Goal: Information Seeking & Learning: Compare options

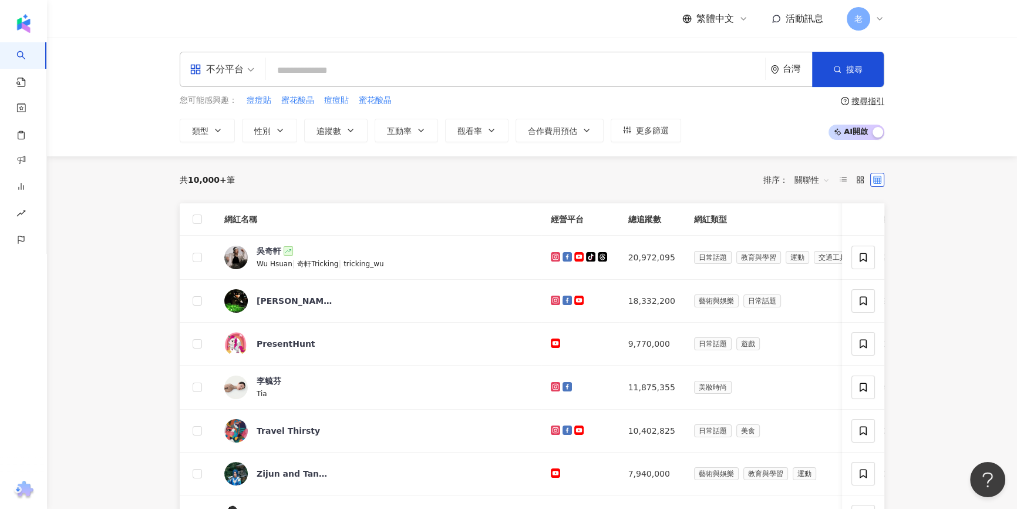
click at [140, 114] on div "不分平台 台灣 搜尋 您可能感興趣： 痘痘貼 蜜花酸晶 痘痘貼 蜜花酸晶 類型 性別 追蹤數 互動率 觀看率 合作費用預估 更多篩選 搜尋指引 AI 開啟 A…" at bounding box center [532, 97] width 970 height 119
click at [502, 177] on div "共 10,000+ 筆 排序： 關聯性" at bounding box center [532, 179] width 705 height 19
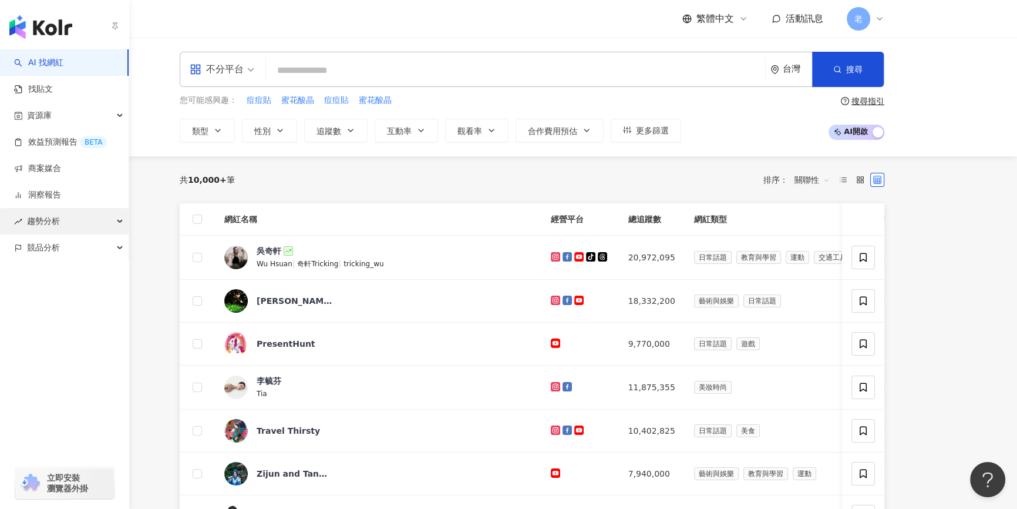
click at [52, 217] on span "趨勢分析" at bounding box center [43, 221] width 33 height 26
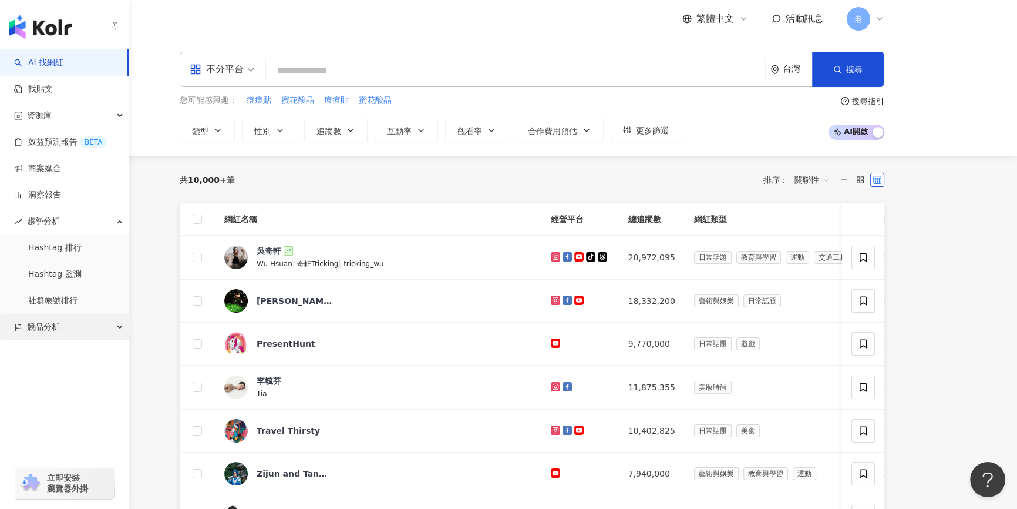
click at [53, 338] on span "競品分析" at bounding box center [43, 327] width 33 height 26
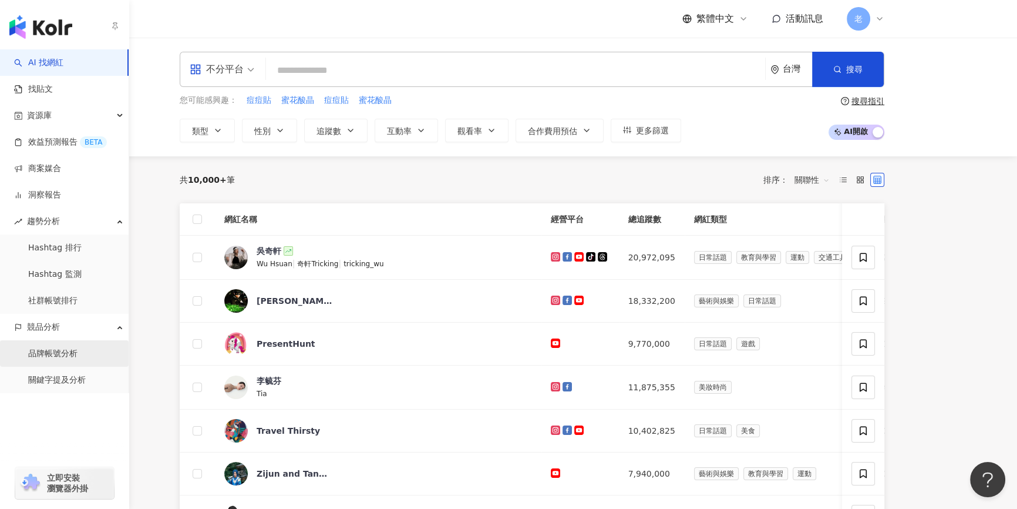
click at [55, 352] on link "品牌帳號分析" at bounding box center [52, 354] width 49 height 12
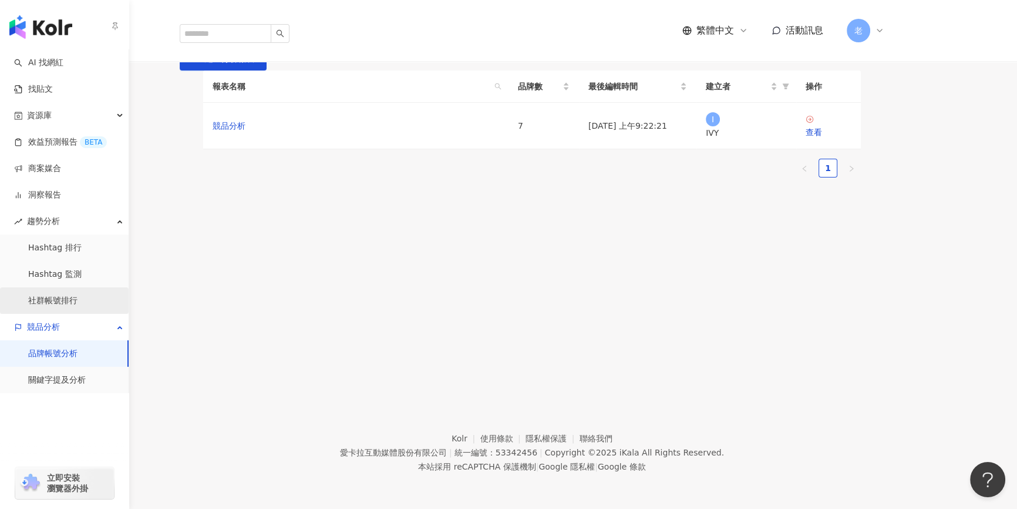
click at [53, 305] on link "社群帳號排行" at bounding box center [52, 301] width 49 height 12
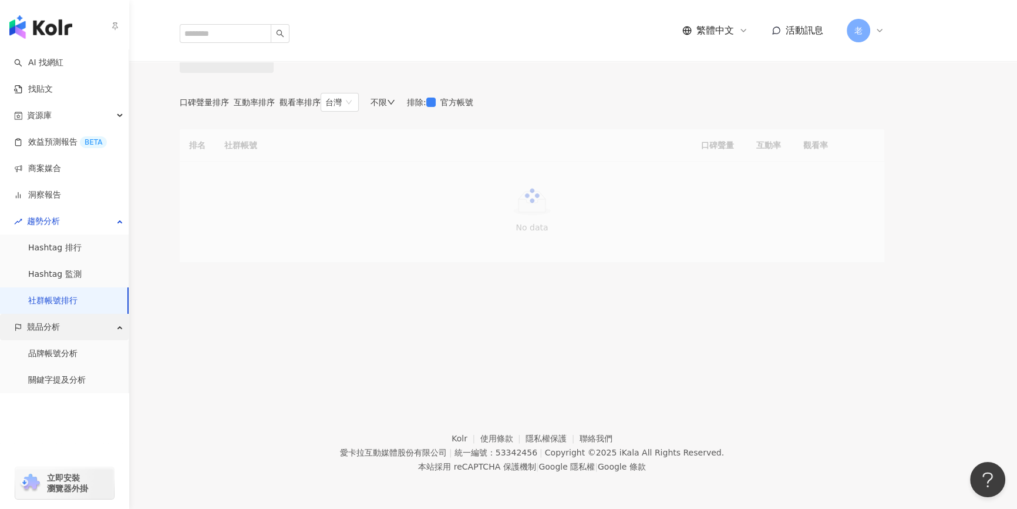
click at [57, 333] on span "競品分析" at bounding box center [43, 327] width 33 height 26
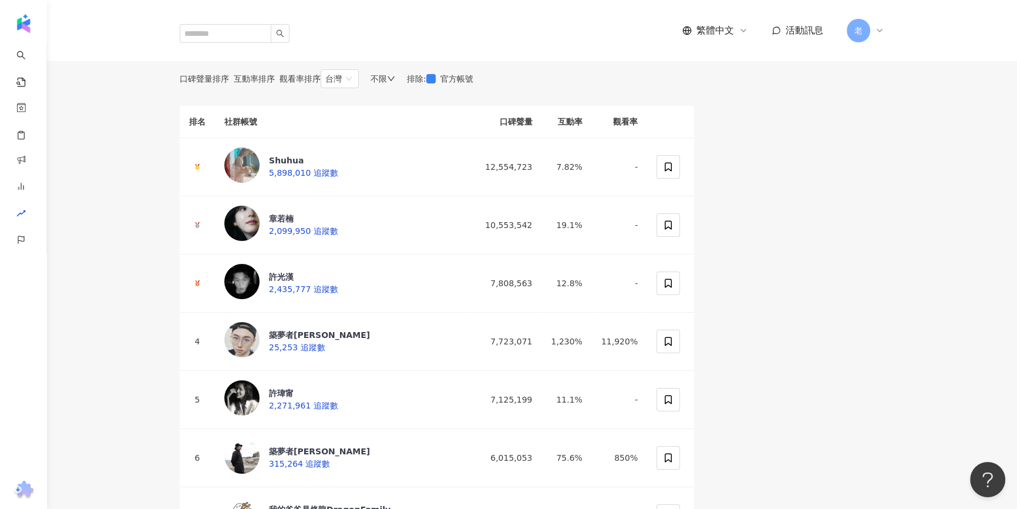
click at [275, 83] on span "互動率排序" at bounding box center [254, 78] width 41 height 9
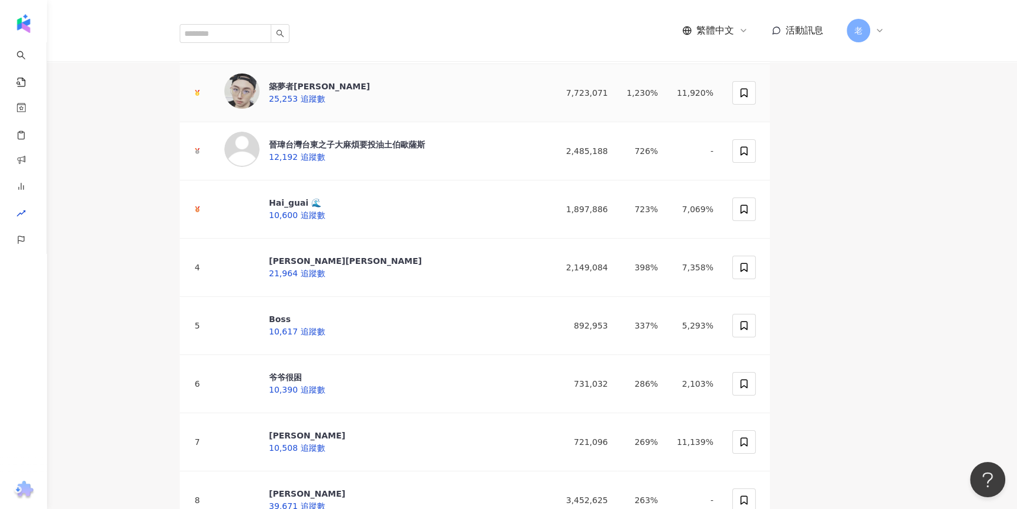
scroll to position [106, 0]
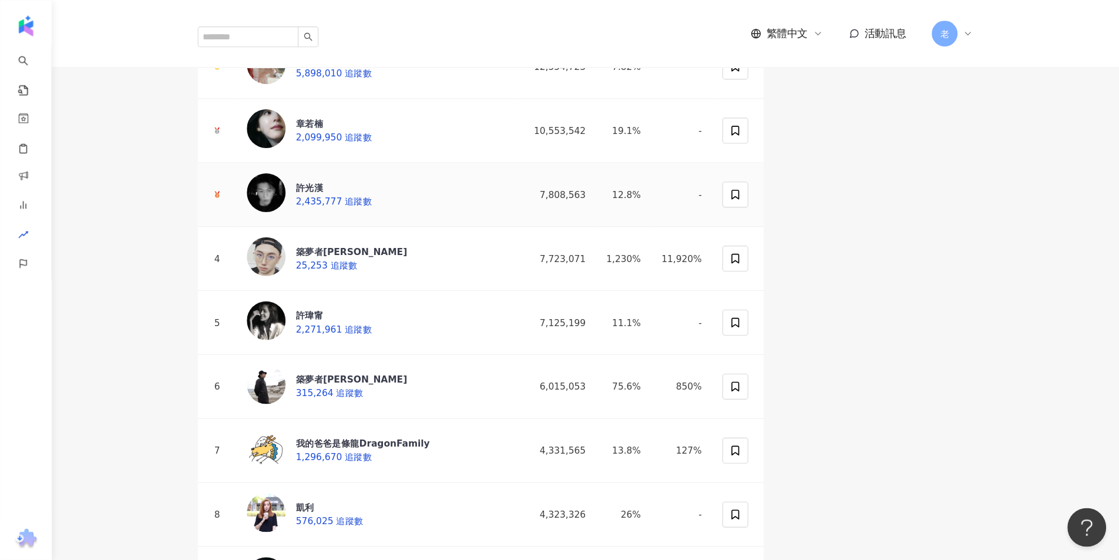
scroll to position [107, 0]
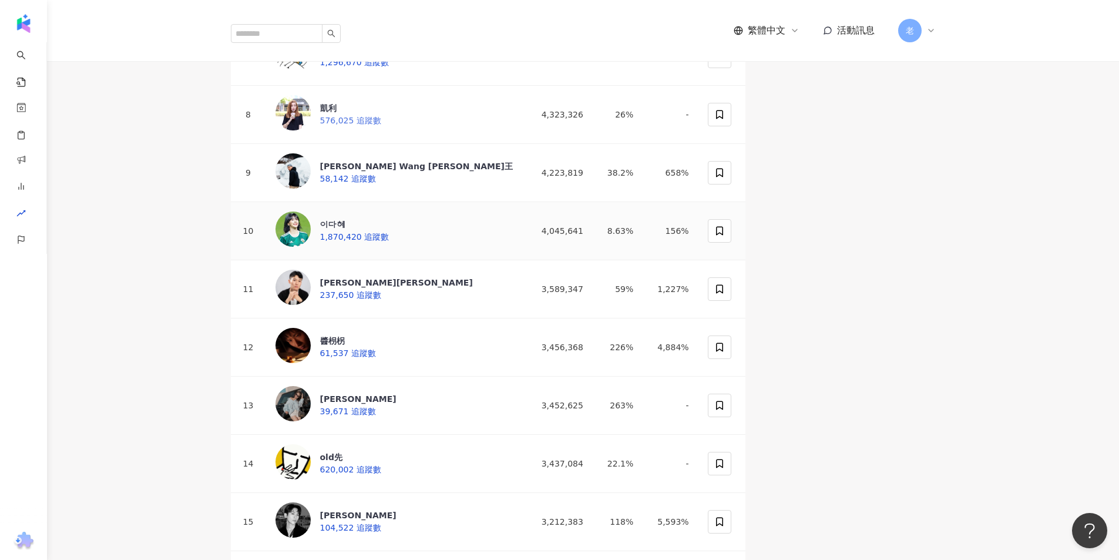
scroll to position [694, 0]
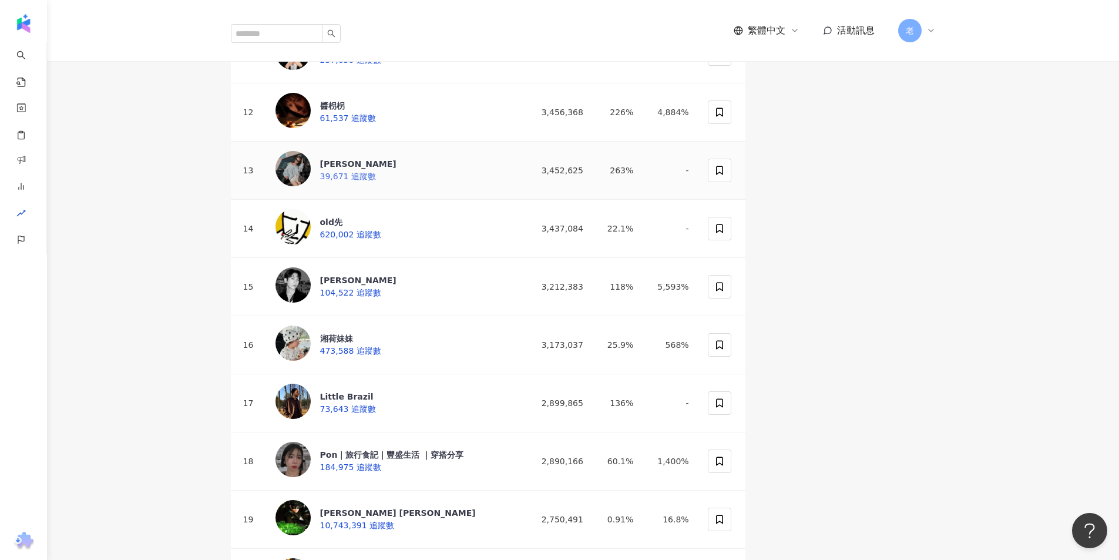
drag, startPoint x: 369, startPoint y: 264, endPoint x: 365, endPoint y: 268, distance: 6.2
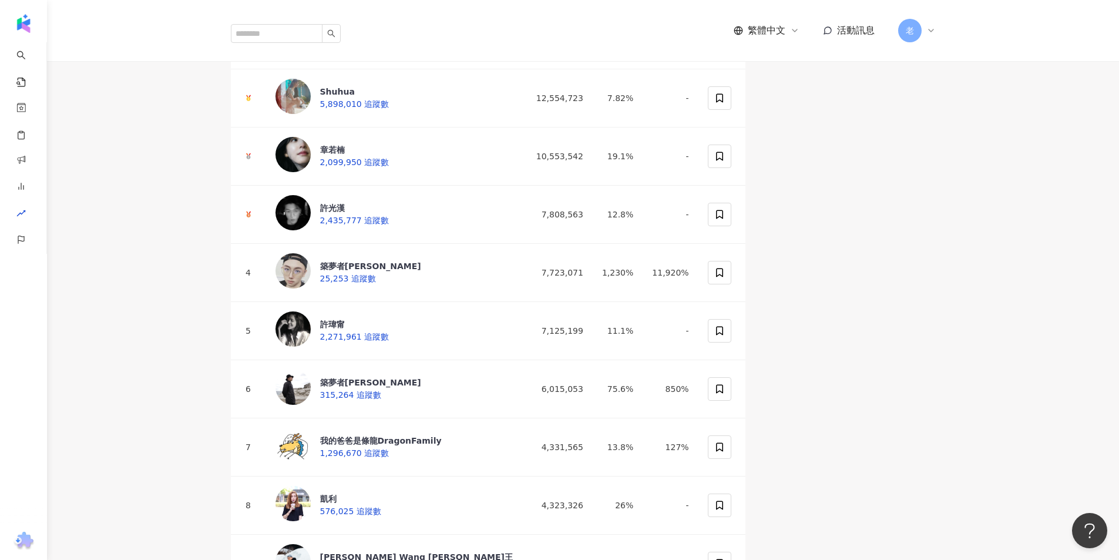
scroll to position [0, 0]
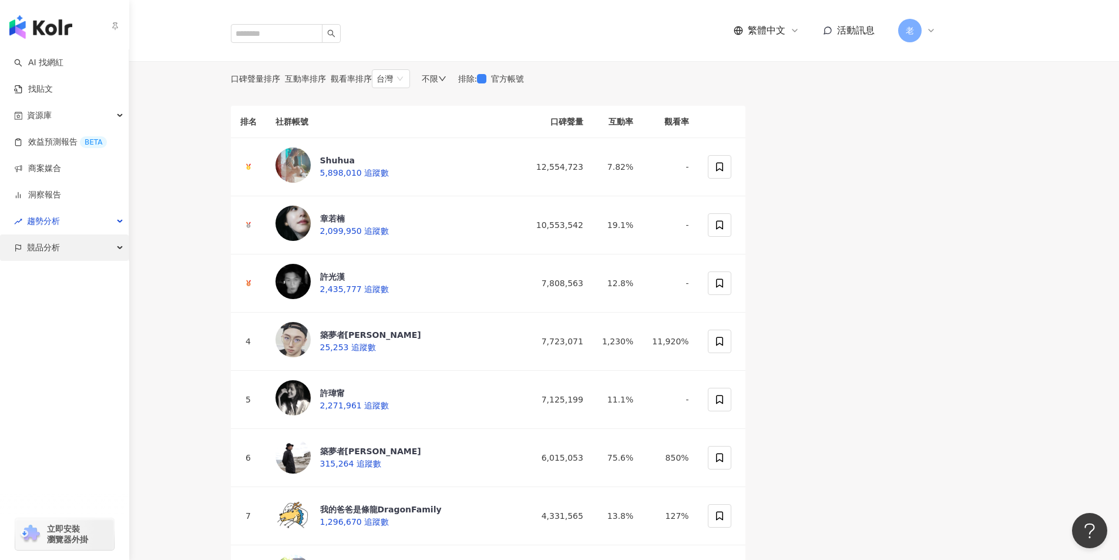
click at [95, 247] on div "競品分析" at bounding box center [64, 247] width 129 height 26
click at [104, 225] on div "趨勢分析" at bounding box center [64, 221] width 129 height 26
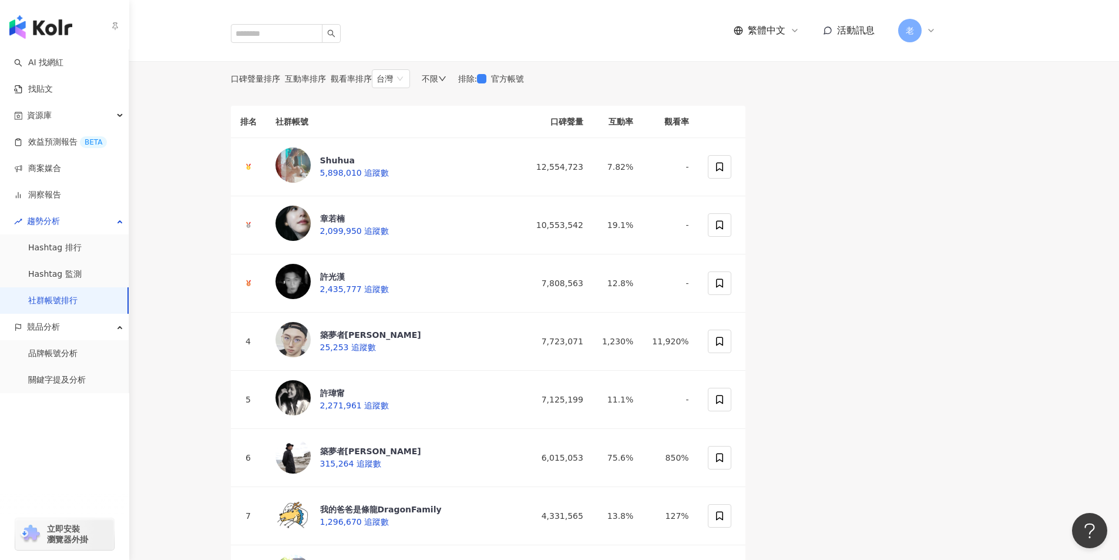
click at [76, 300] on link "社群帳號排行" at bounding box center [52, 301] width 49 height 12
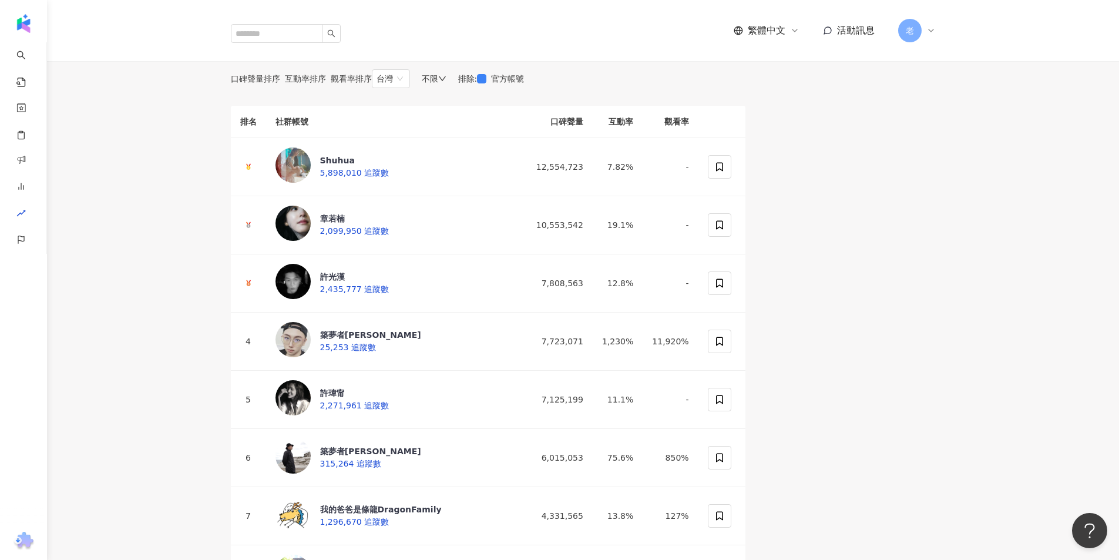
click at [422, 46] on icon at bounding box center [418, 42] width 8 height 8
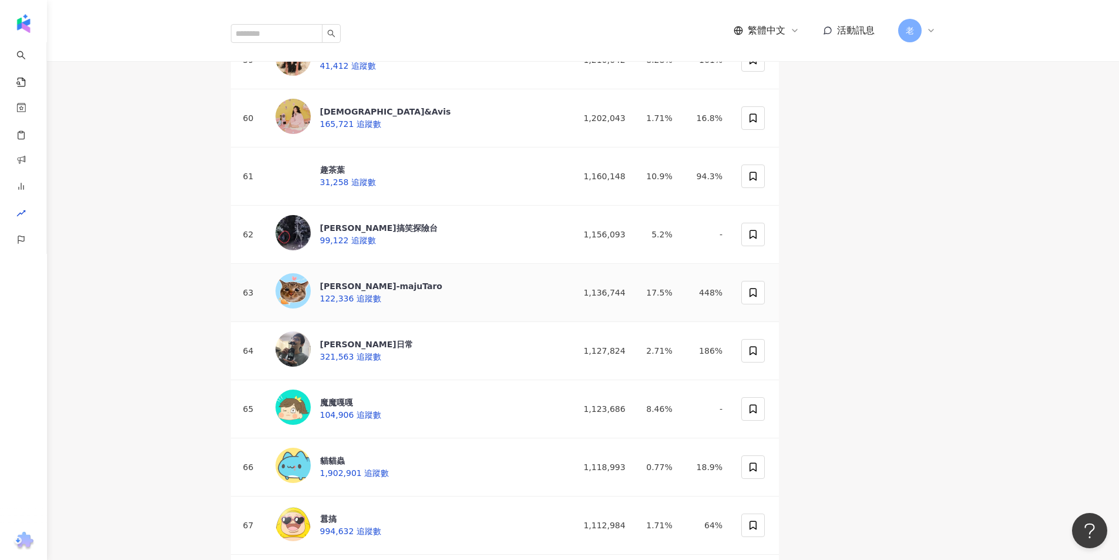
scroll to position [3642, 0]
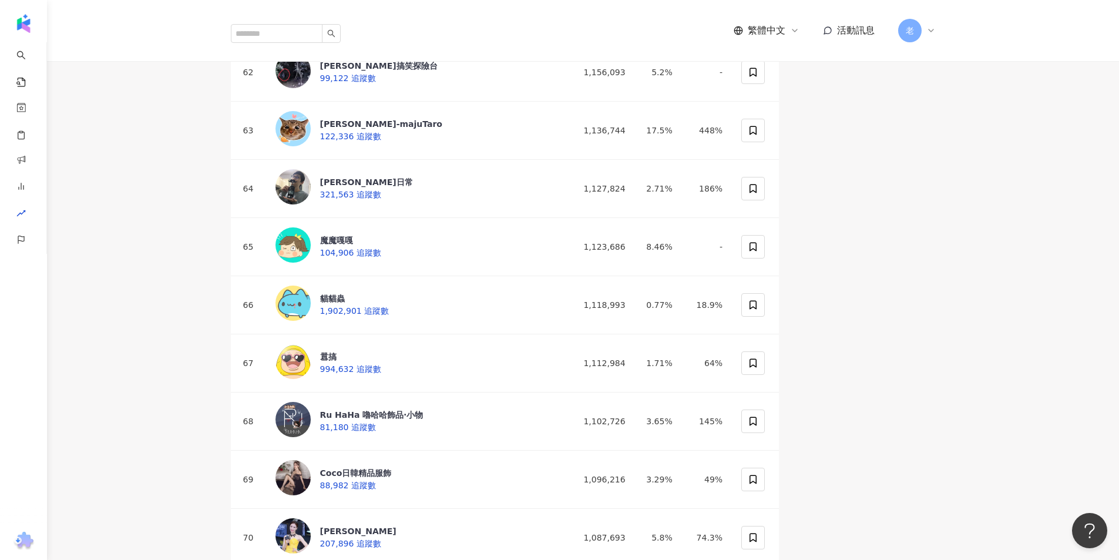
drag, startPoint x: 154, startPoint y: 96, endPoint x: 233, endPoint y: 241, distance: 164.3
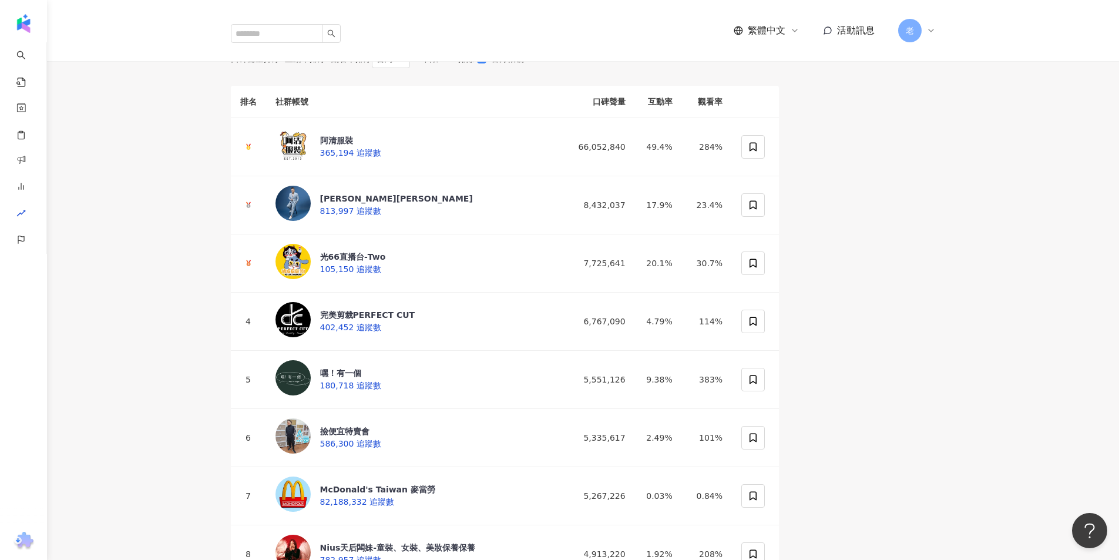
scroll to position [0, 0]
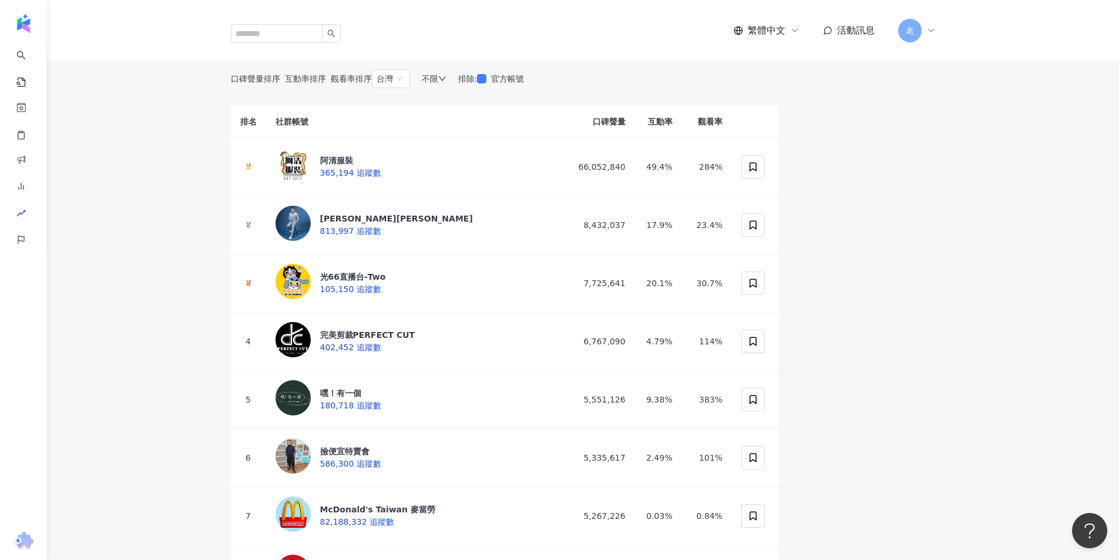
click at [326, 83] on span "互動率排序" at bounding box center [305, 78] width 41 height 9
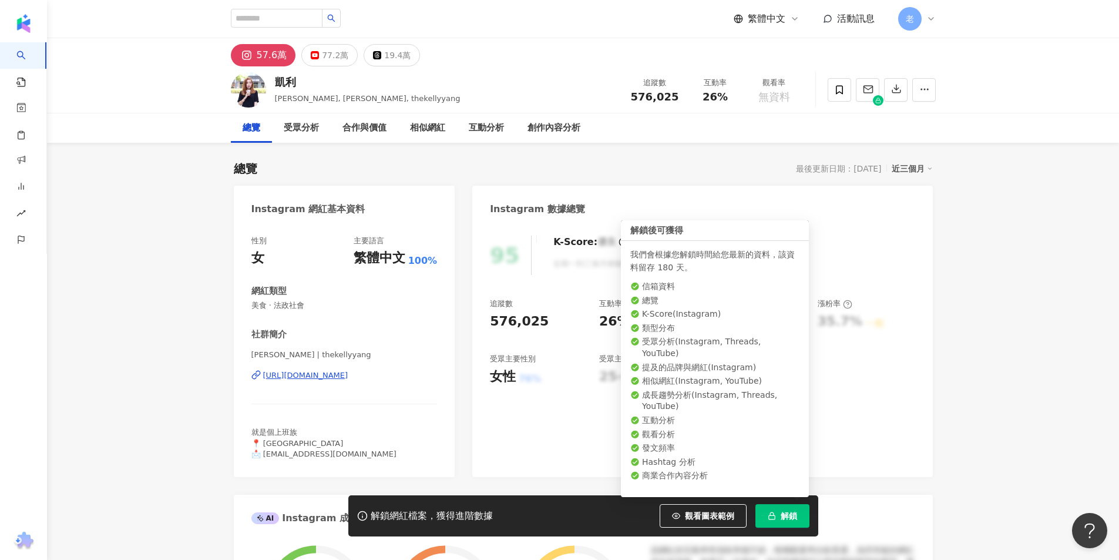
click at [772, 523] on button "解鎖" at bounding box center [782, 515] width 54 height 23
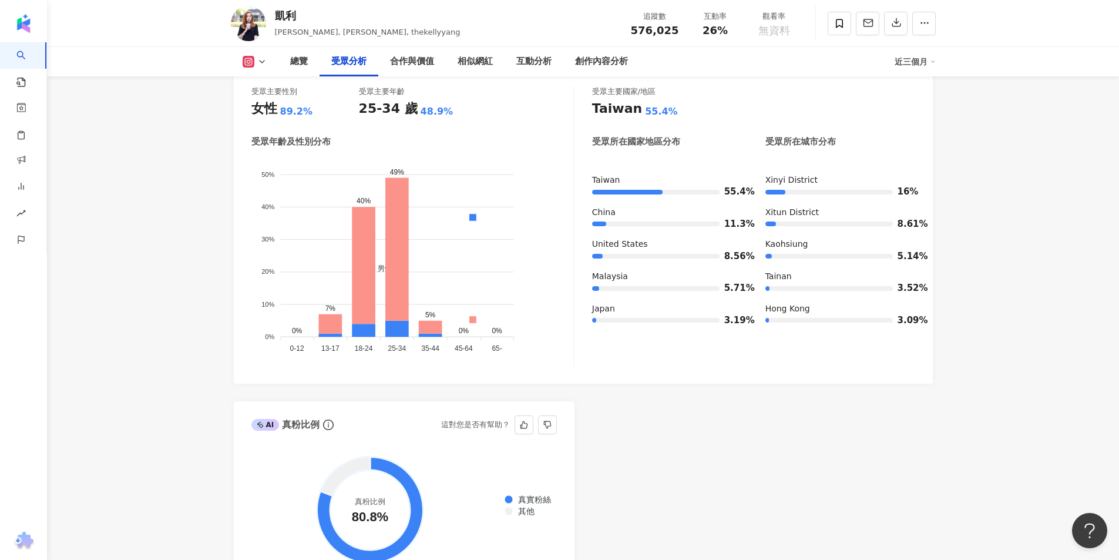
scroll to position [1175, 0]
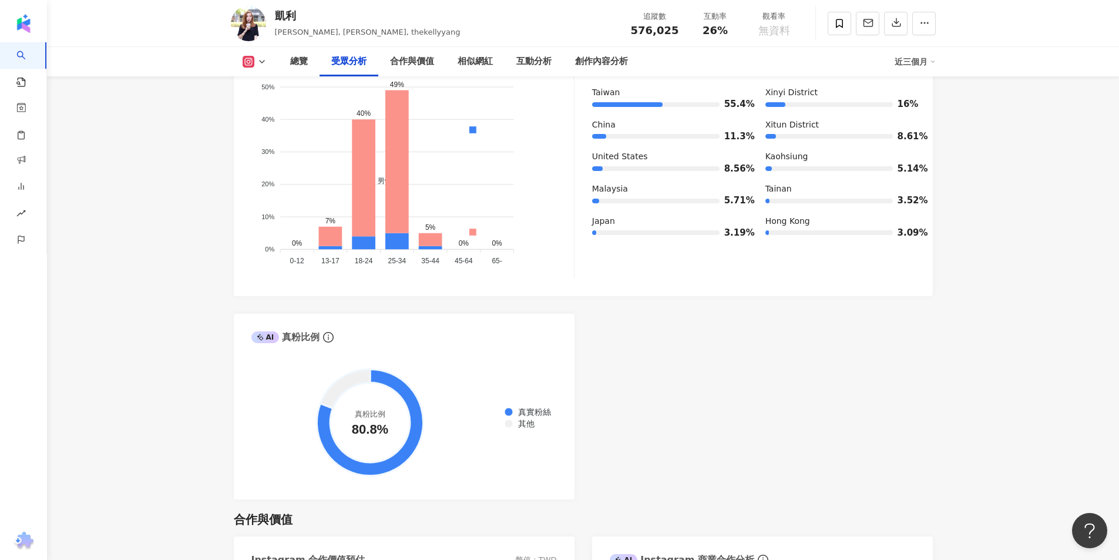
click at [661, 352] on div "AI Instagram 受眾樣貌分析 受眾主要性別 女性 89.2% 受眾主要年齡 25-34 歲 48.9% 受眾年齡及性別分布 男性 女性 50% 50…" at bounding box center [583, 224] width 699 height 550
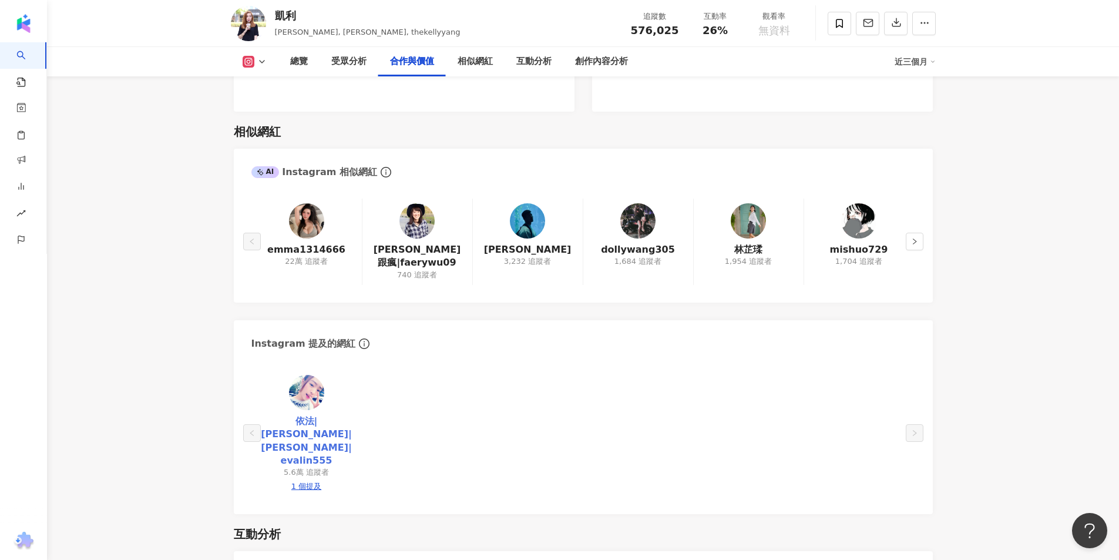
scroll to position [2056, 0]
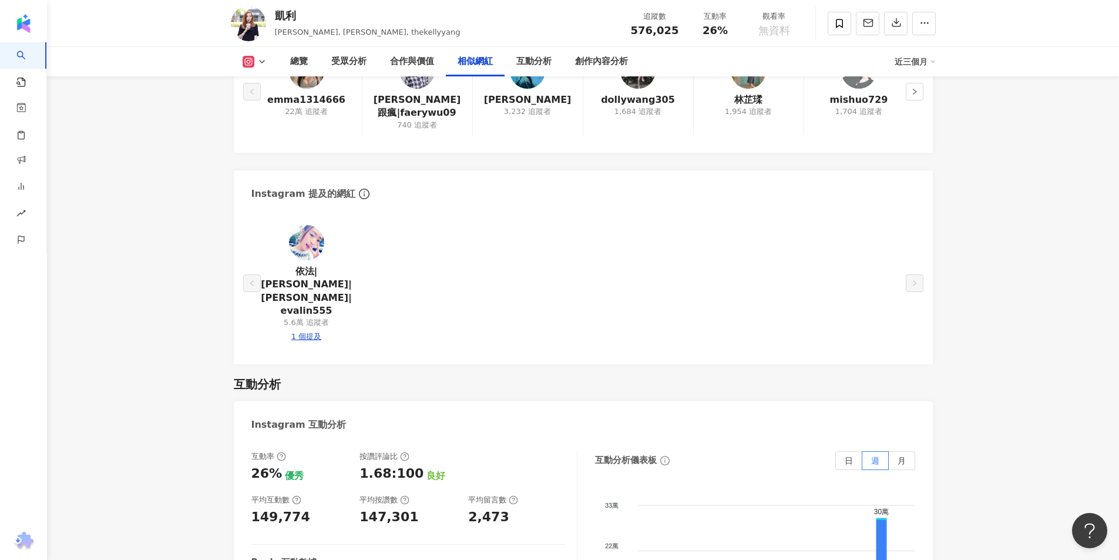
click at [252, 60] on icon at bounding box center [249, 62] width 12 height 12
click at [253, 31] on img at bounding box center [248, 23] width 35 height 35
click at [280, 19] on div "凱利" at bounding box center [368, 15] width 186 height 15
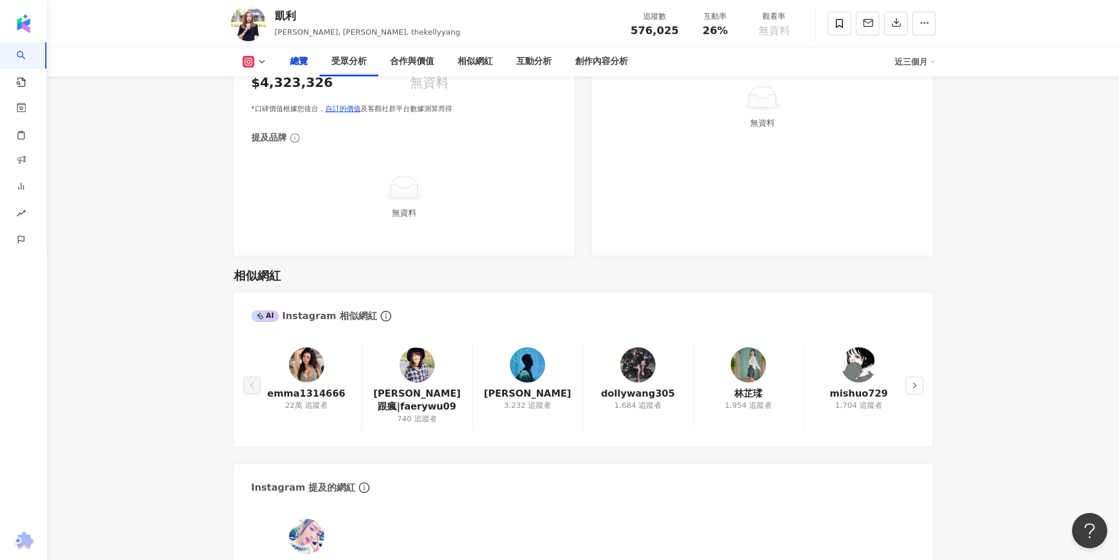
scroll to position [0, 0]
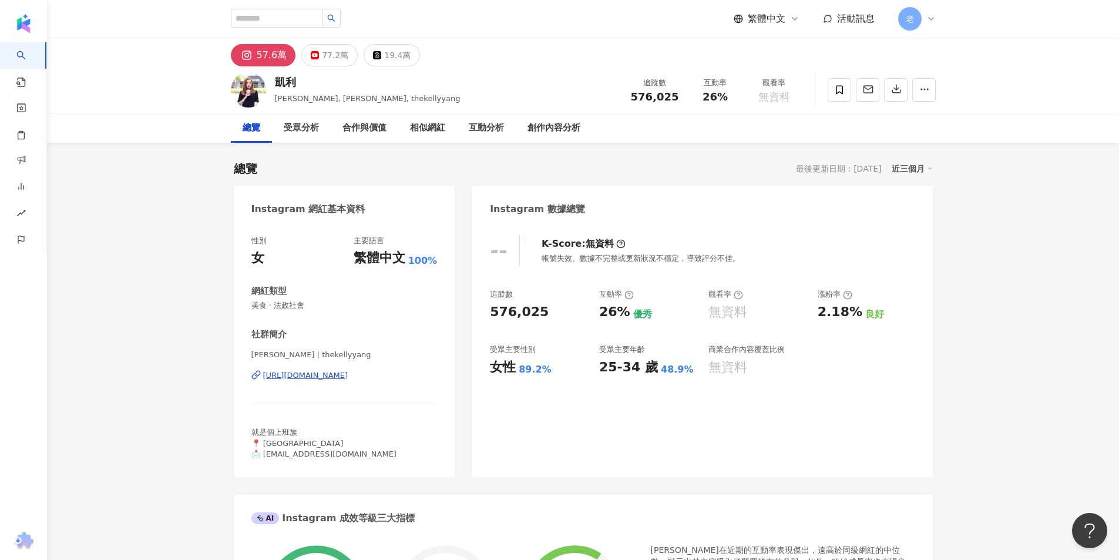
drag, startPoint x: 1127, startPoint y: 287, endPoint x: 260, endPoint y: 51, distance: 899.3
click at [260, 51] on div "57.6萬" at bounding box center [272, 55] width 31 height 16
click at [344, 378] on div "https://www.instagram.com/thekellyyang/" at bounding box center [305, 375] width 85 height 11
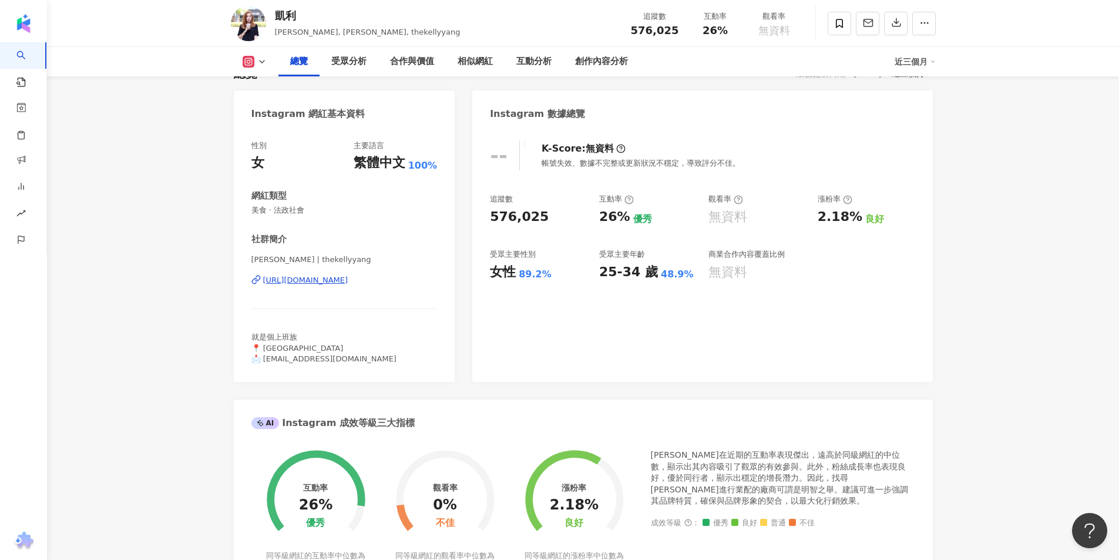
scroll to position [59, 0]
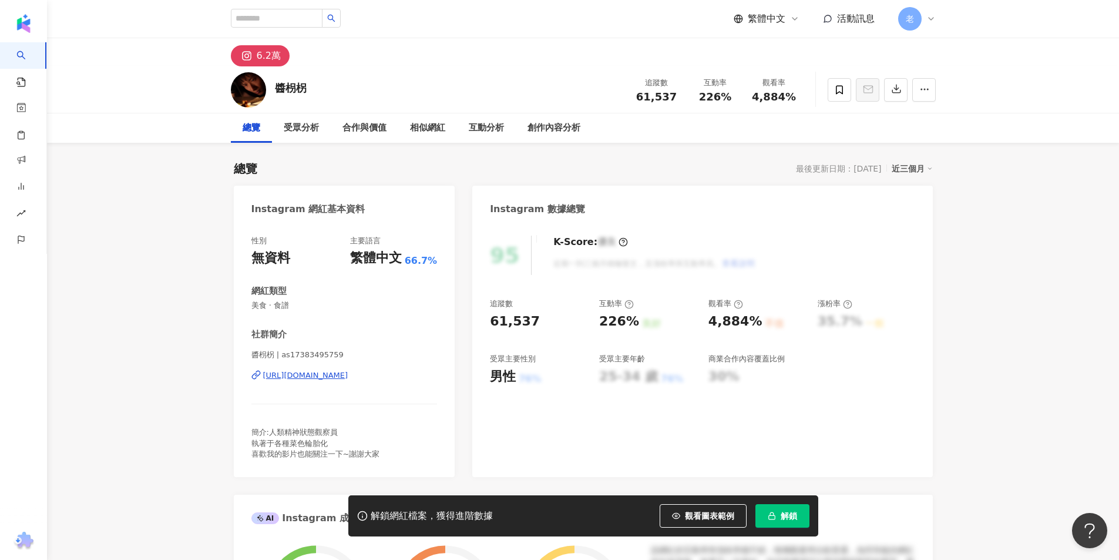
click at [331, 376] on div "https://www.instagram.com/as17383495759/" at bounding box center [305, 375] width 85 height 11
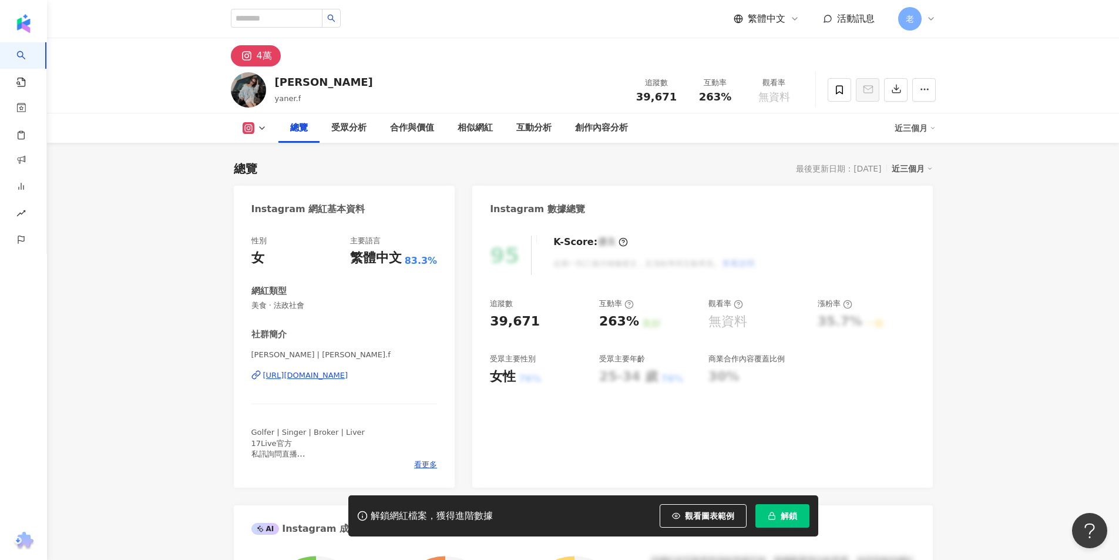
drag, startPoint x: 947, startPoint y: 264, endPoint x: 926, endPoint y: 265, distance: 21.2
click at [306, 372] on div "https://www.instagram.com/yaner.f/" at bounding box center [305, 375] width 85 height 11
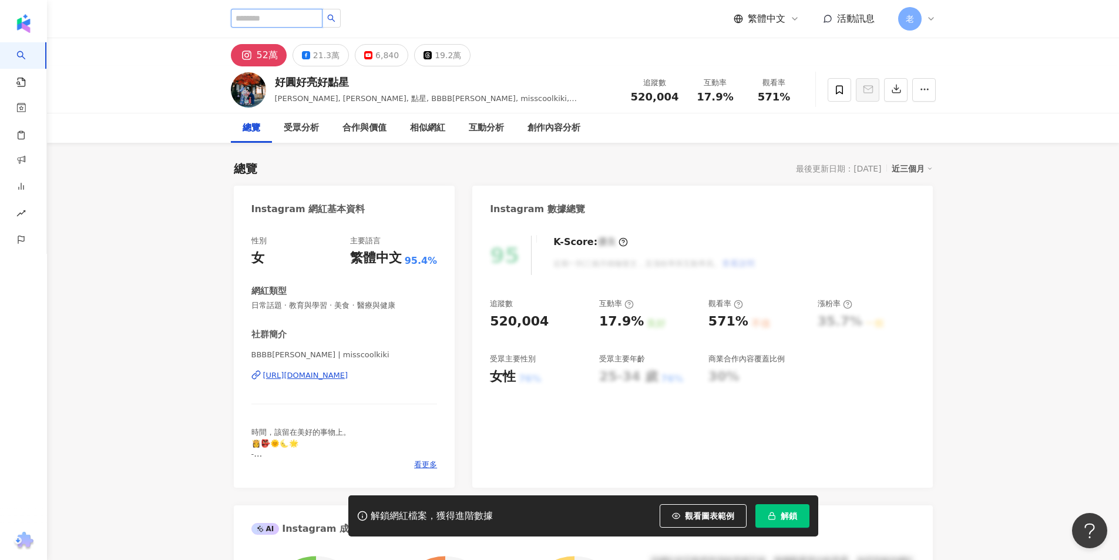
click at [254, 23] on input "search" at bounding box center [277, 18] width 92 height 19
paste input "**********"
type input "**********"
click at [341, 18] on button "button" at bounding box center [331, 18] width 19 height 19
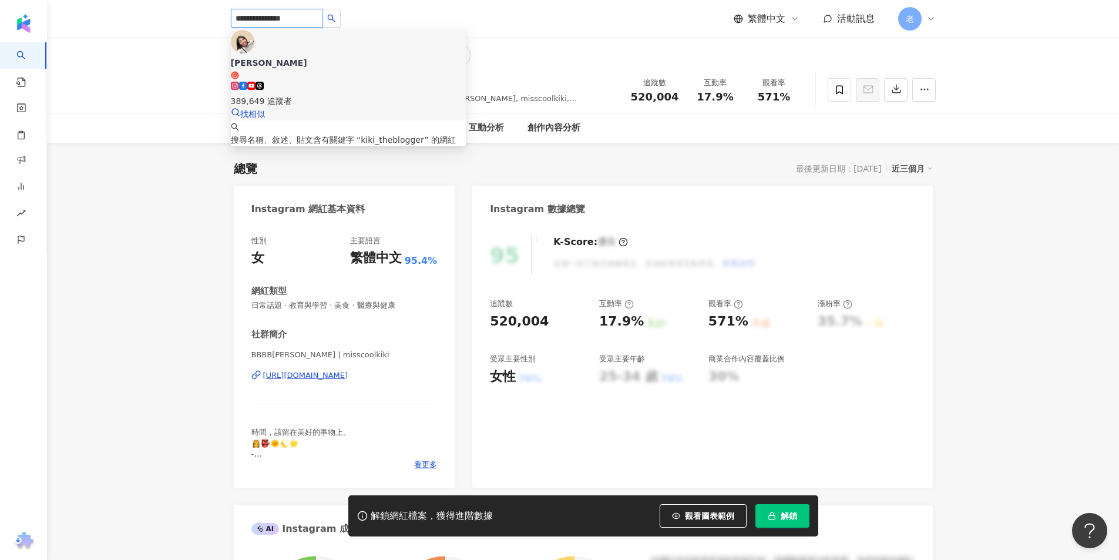
click at [334, 95] on div "389,649 追蹤者" at bounding box center [348, 101] width 235 height 13
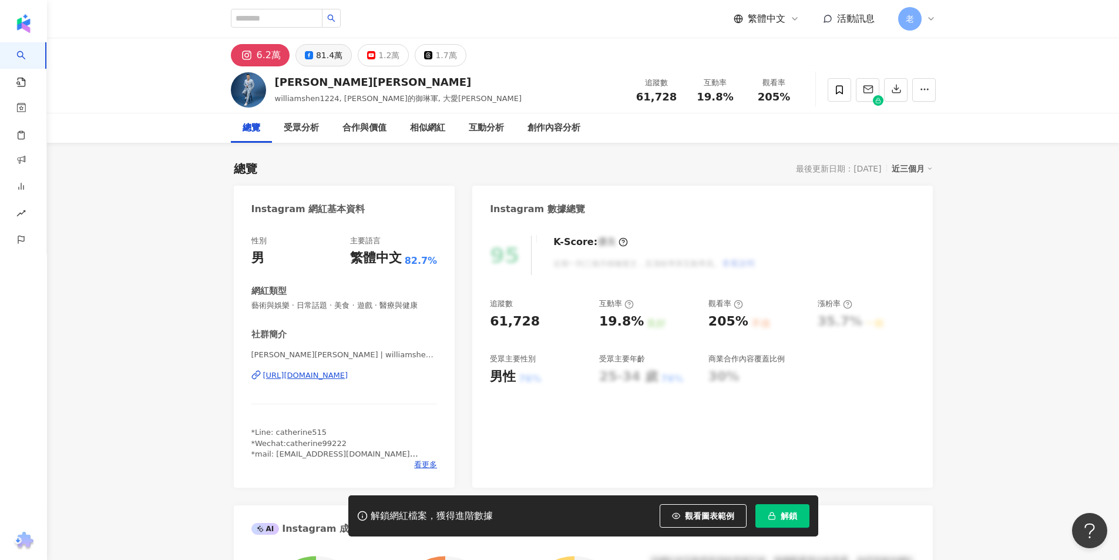
click at [337, 61] on div "81.4萬" at bounding box center [329, 55] width 26 height 16
click at [337, 375] on div "https://www.facebook.com/296552120461731" at bounding box center [305, 375] width 85 height 11
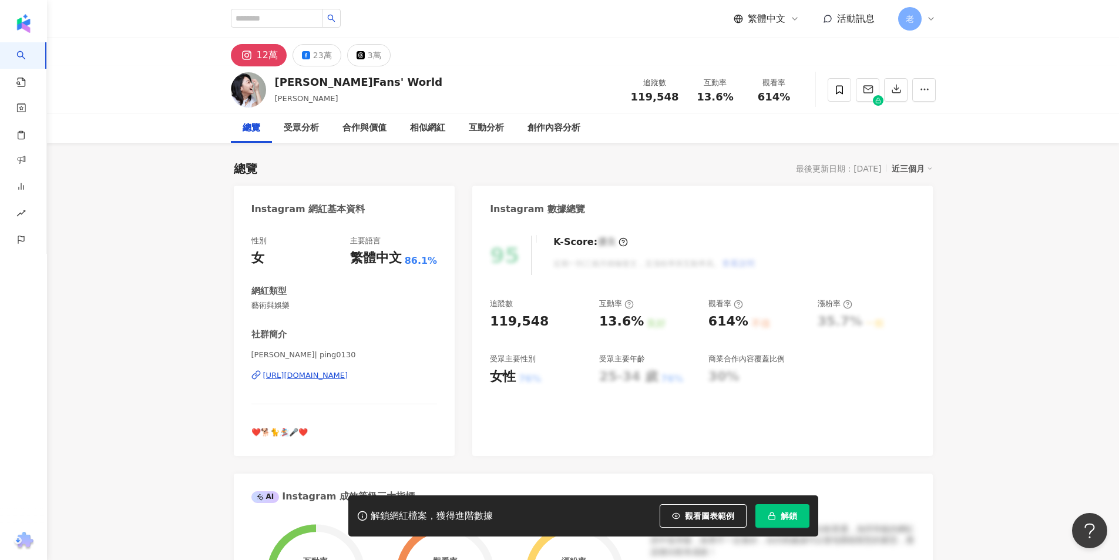
click at [348, 379] on div "https://www.instagram.com/ping0130/" at bounding box center [305, 375] width 85 height 11
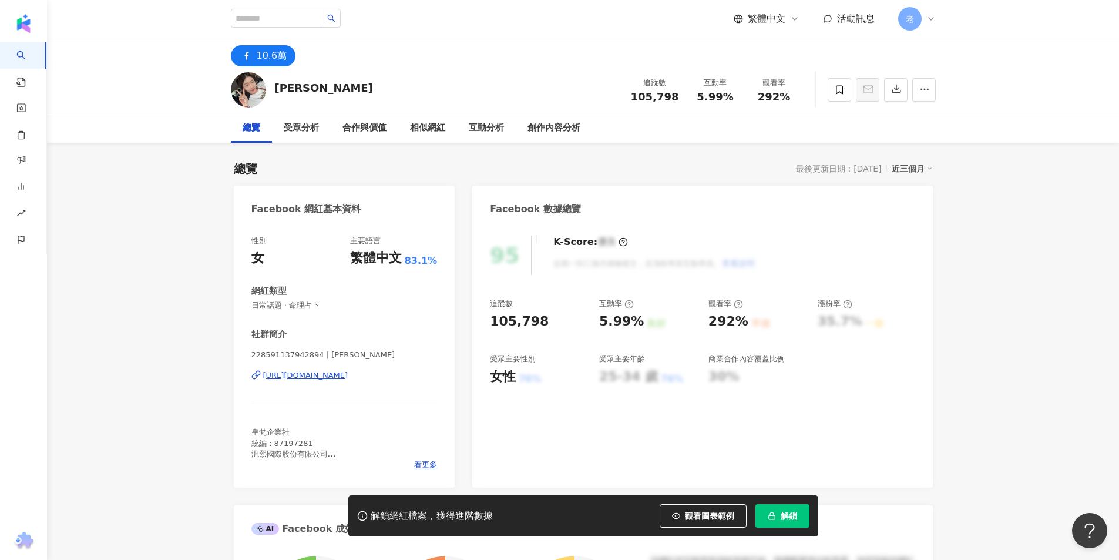
click at [295, 377] on div "https://www.facebook.com/228591137942894" at bounding box center [305, 375] width 85 height 11
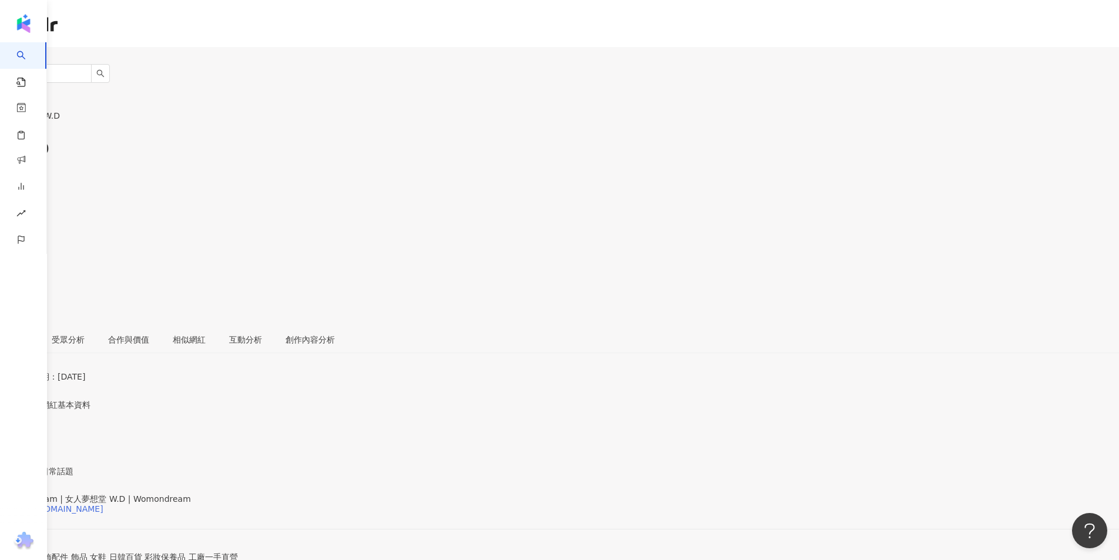
scroll to position [59, 0]
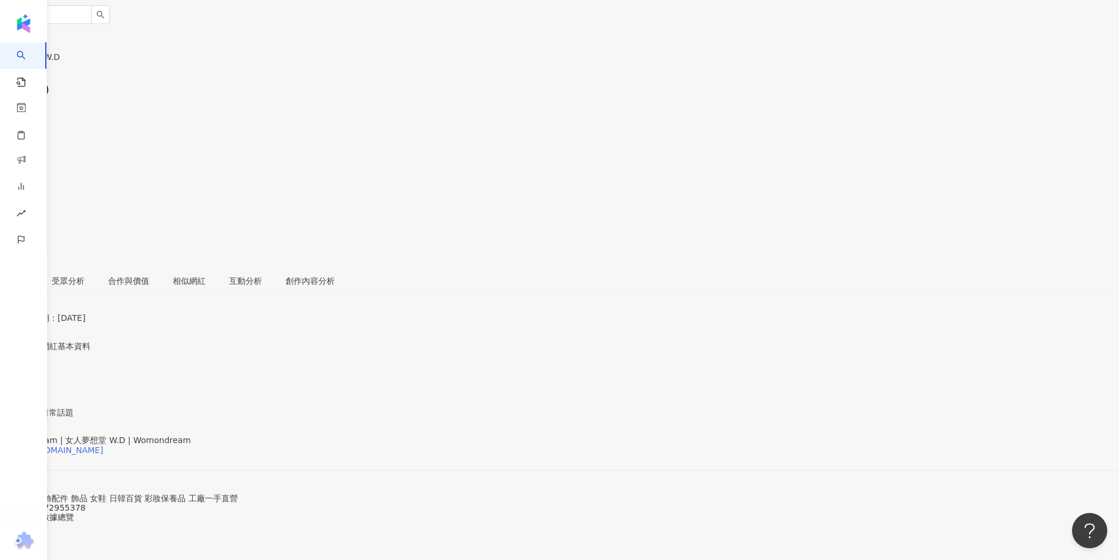
click at [103, 445] on div "https://www.facebook.com/1773318466323318" at bounding box center [58, 449] width 92 height 9
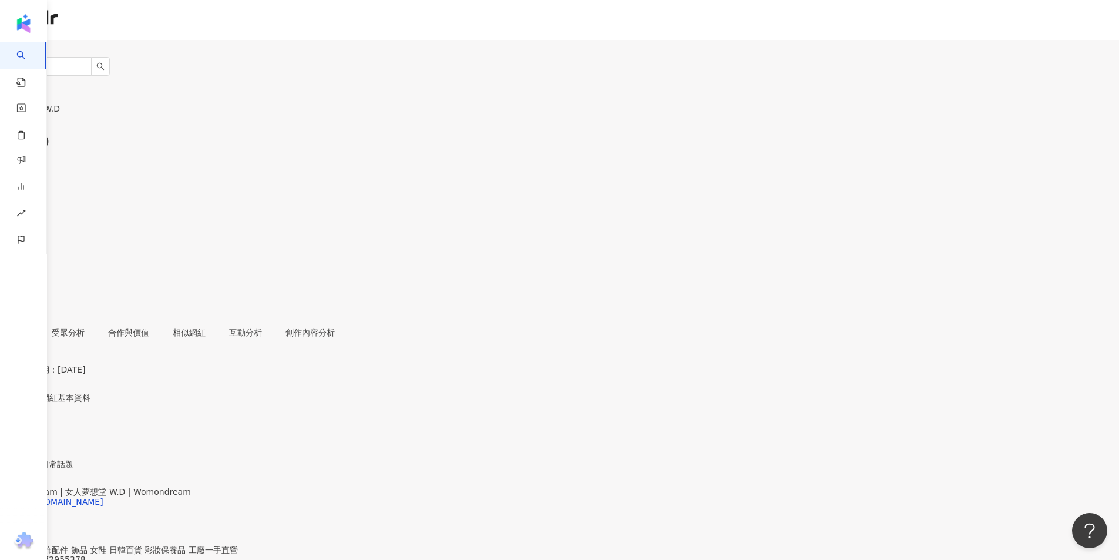
scroll to position [0, 0]
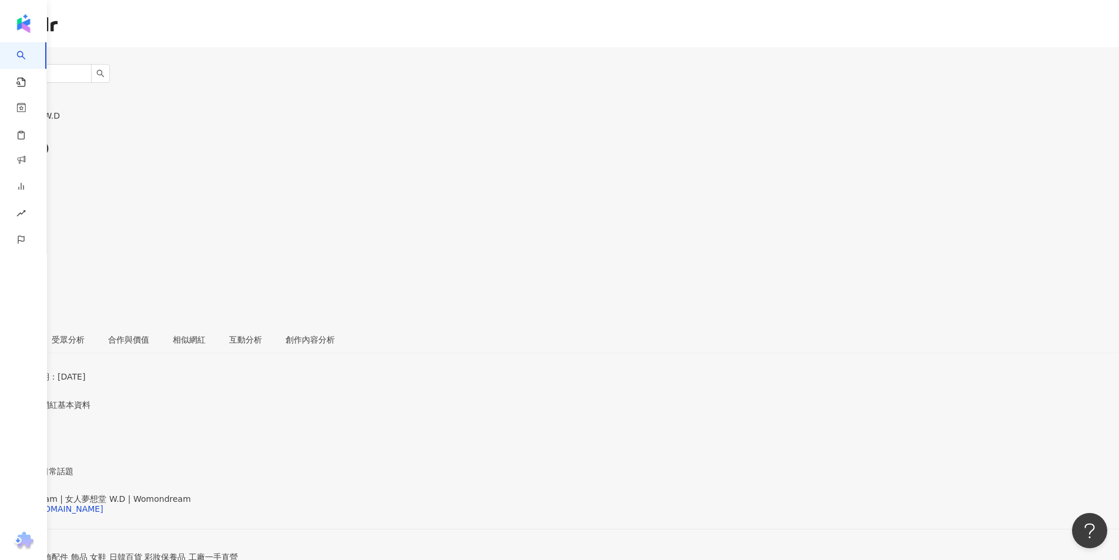
click at [115, 76] on div "女人夢想堂 W.D 追蹤數 46,399 互動率 10.7% 觀看率 205%" at bounding box center [559, 201] width 1119 height 250
click at [103, 504] on div "https://www.facebook.com/1773318466323318" at bounding box center [58, 508] width 92 height 9
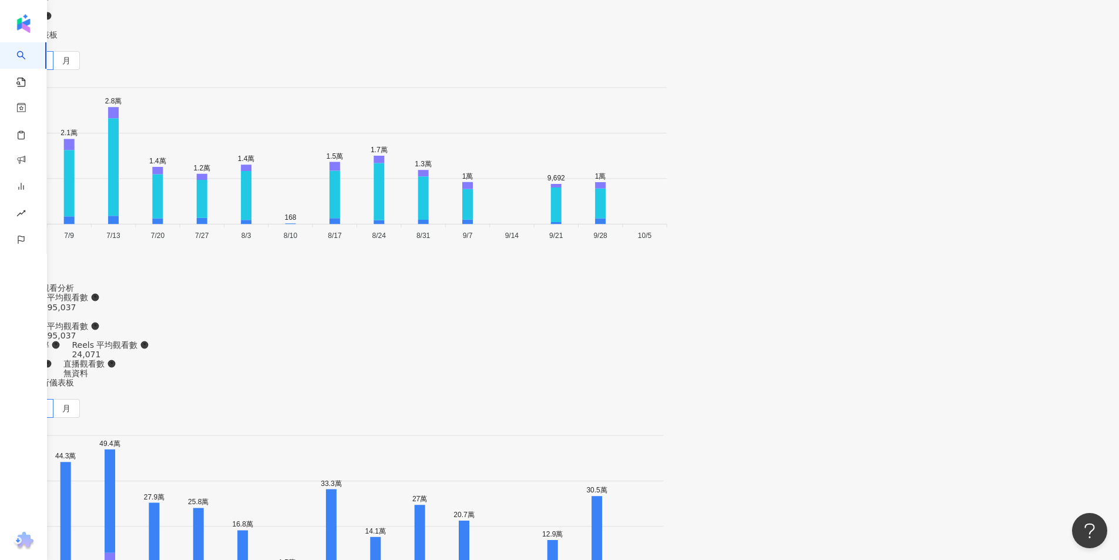
scroll to position [2996, 0]
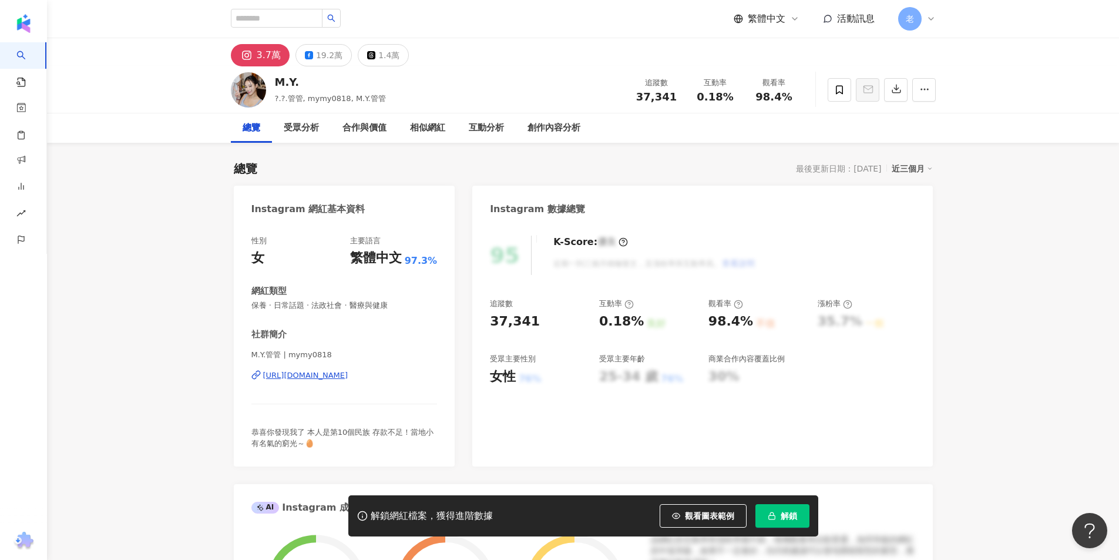
click at [308, 379] on div "[URL][DOMAIN_NAME]" at bounding box center [305, 375] width 85 height 11
click at [332, 53] on div "19.2萬" at bounding box center [329, 55] width 26 height 16
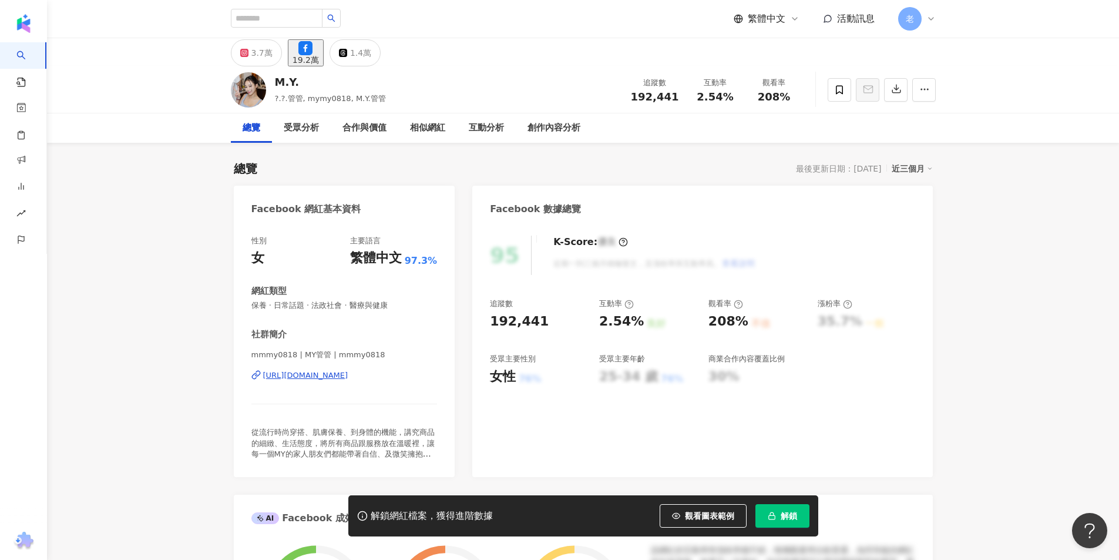
click at [323, 379] on div "https://www.facebook.com/840256982678998" at bounding box center [305, 375] width 85 height 11
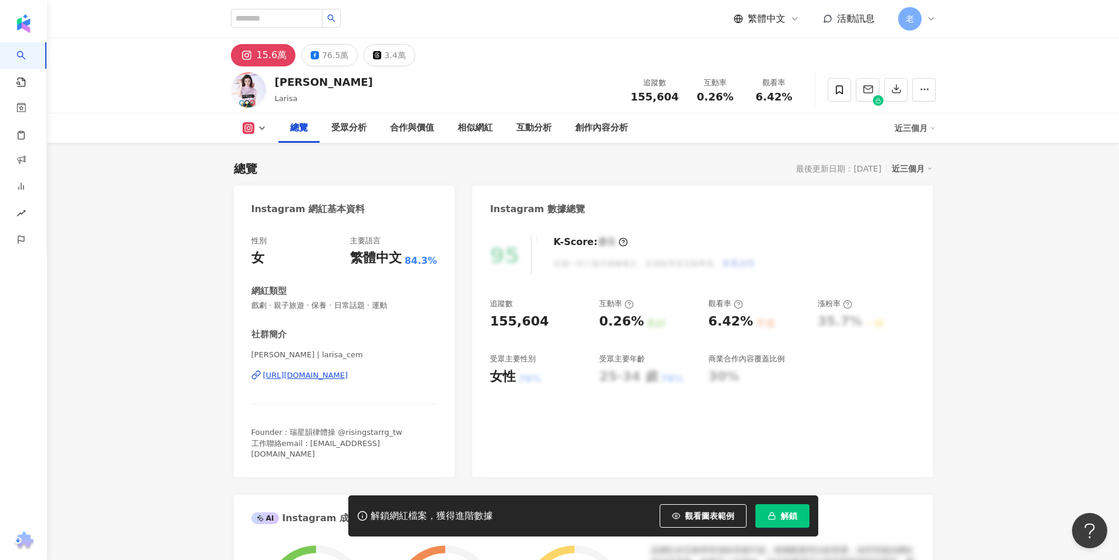
click at [313, 369] on div "瑞莎 Larisa | larisa_cem https://www.instagram.com/larisa_cem/" at bounding box center [344, 383] width 186 height 69
click at [312, 382] on div "瑞莎 Larisa | larisa_cem https://www.instagram.com/larisa_cem/" at bounding box center [344, 383] width 186 height 69
click at [312, 376] on div "https://www.instagram.com/larisa_cem/" at bounding box center [305, 375] width 85 height 11
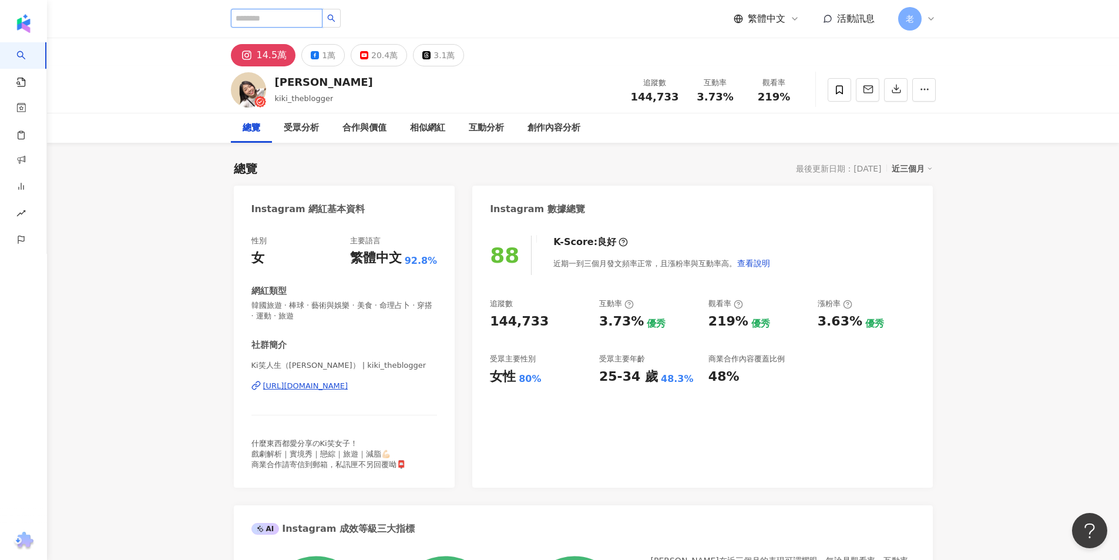
click at [287, 20] on input "search" at bounding box center [277, 18] width 92 height 19
type input "*****"
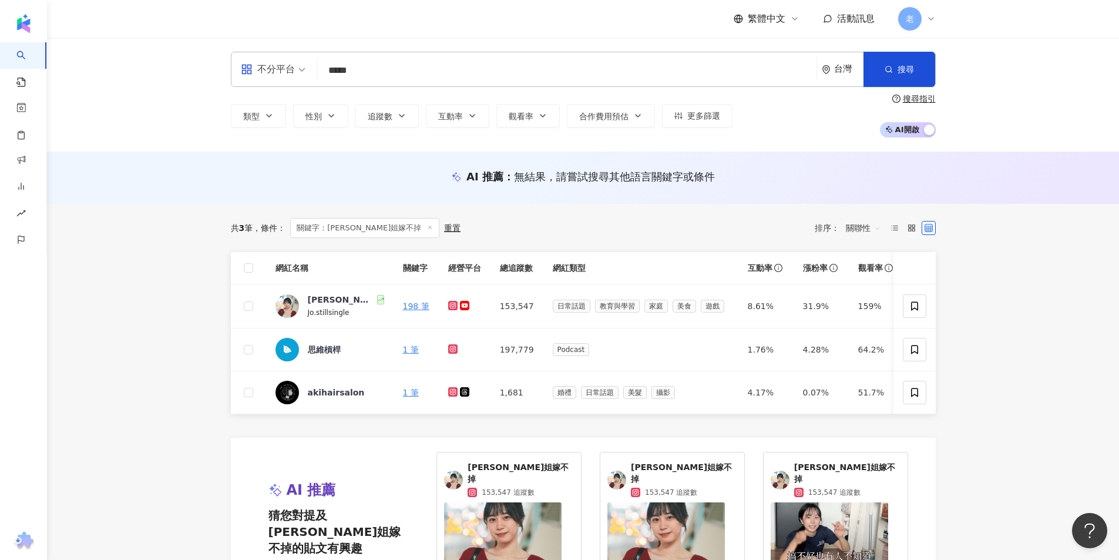
click at [500, 476] on span "喬姐嫁不掉" at bounding box center [521, 473] width 106 height 23
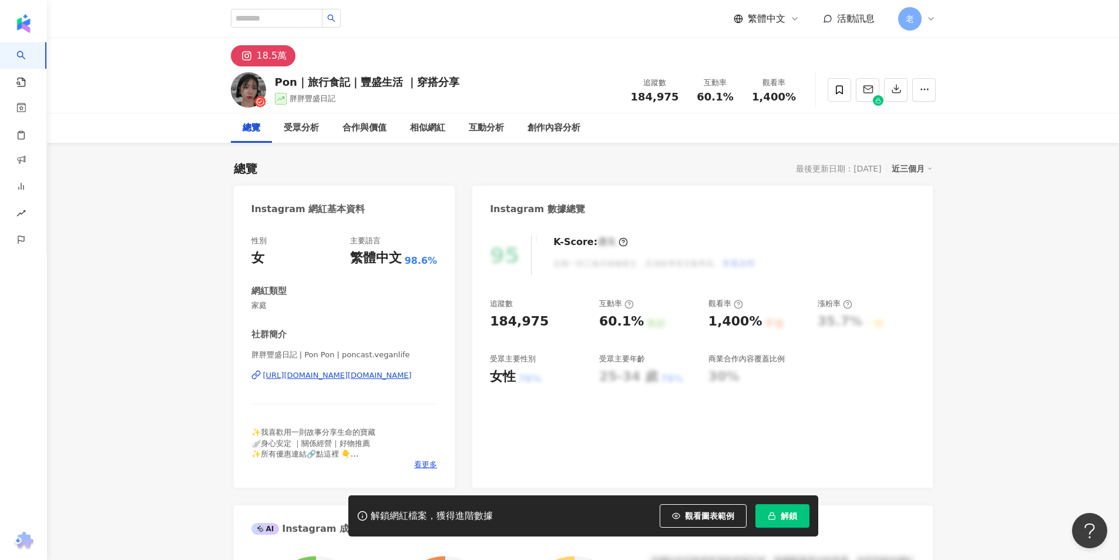
click at [382, 378] on div "https://www.instagram.com/poncast.veganlife/" at bounding box center [337, 375] width 149 height 11
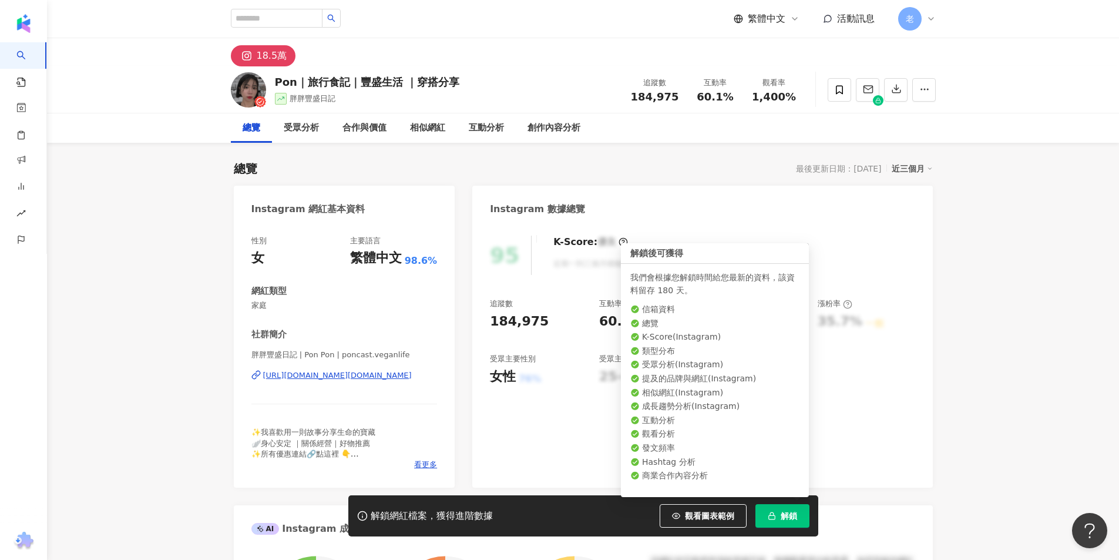
click at [798, 509] on button "解鎖" at bounding box center [782, 515] width 54 height 23
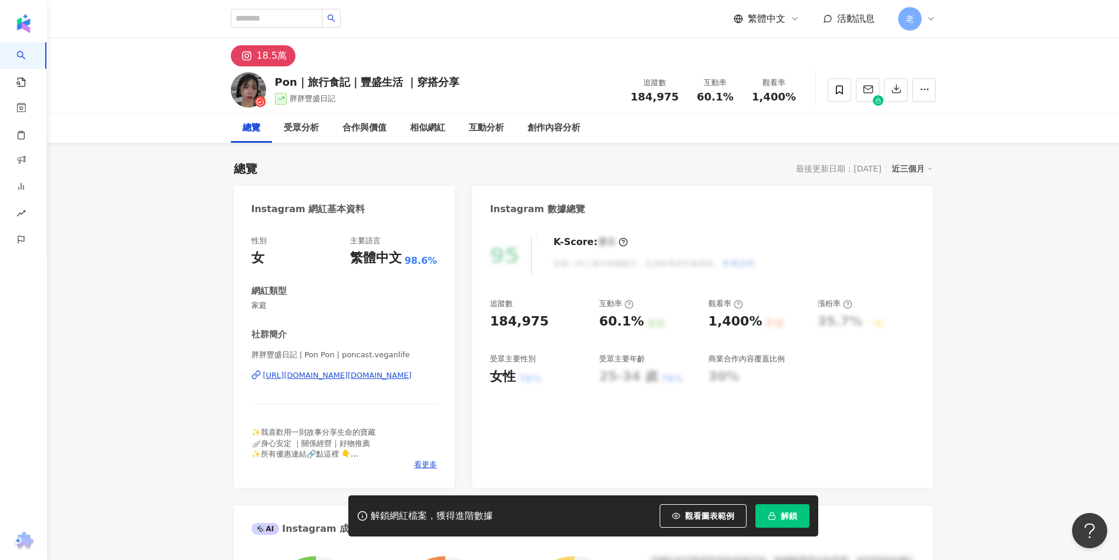
click at [781, 515] on span "解鎖" at bounding box center [789, 515] width 16 height 9
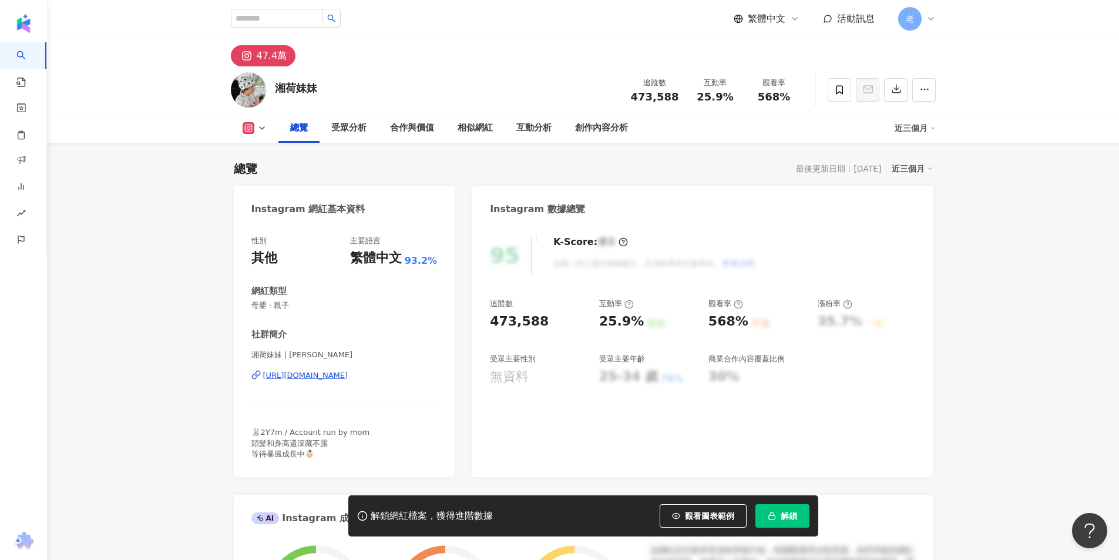
click at [348, 381] on div "https://www.instagram.com/xianghe_meimei/" at bounding box center [305, 375] width 85 height 11
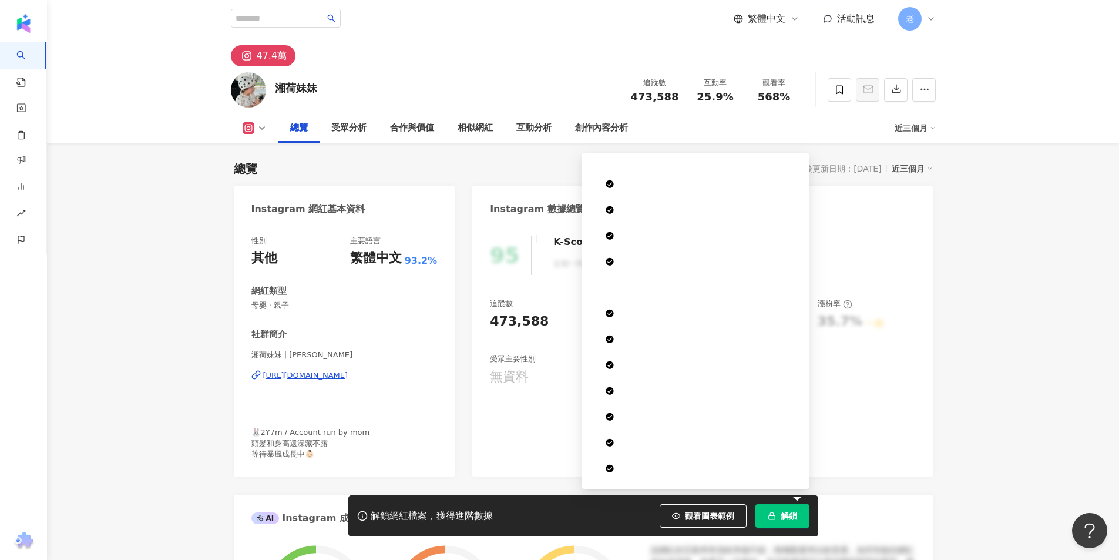
click at [793, 512] on span "解鎖" at bounding box center [789, 515] width 16 height 9
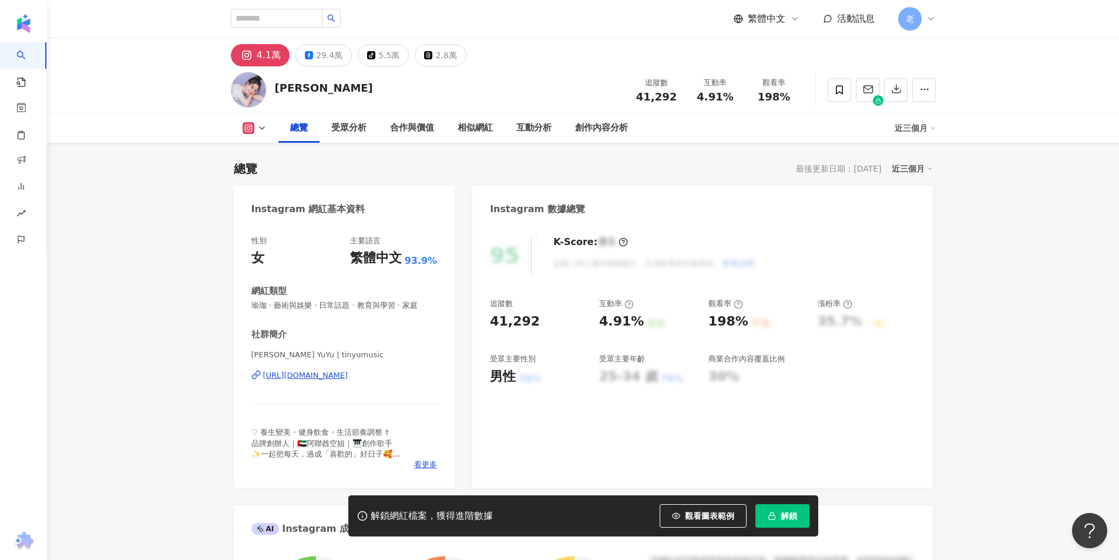
click at [186, 124] on div "總覽 受眾分析 合作與價值 相似網紅 互動分析 創作內容分析 近三個月" at bounding box center [583, 127] width 1072 height 29
click at [320, 51] on div "29.4萬" at bounding box center [329, 55] width 26 height 16
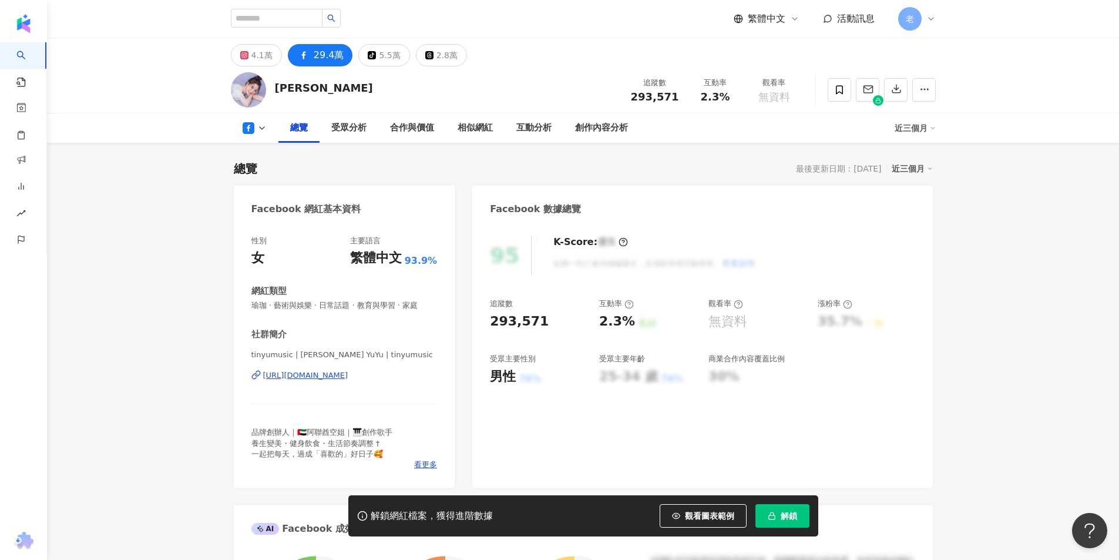
click at [348, 379] on div "https://www.facebook.com/107542350977989" at bounding box center [305, 375] width 85 height 11
click at [781, 506] on button "解鎖" at bounding box center [782, 515] width 54 height 23
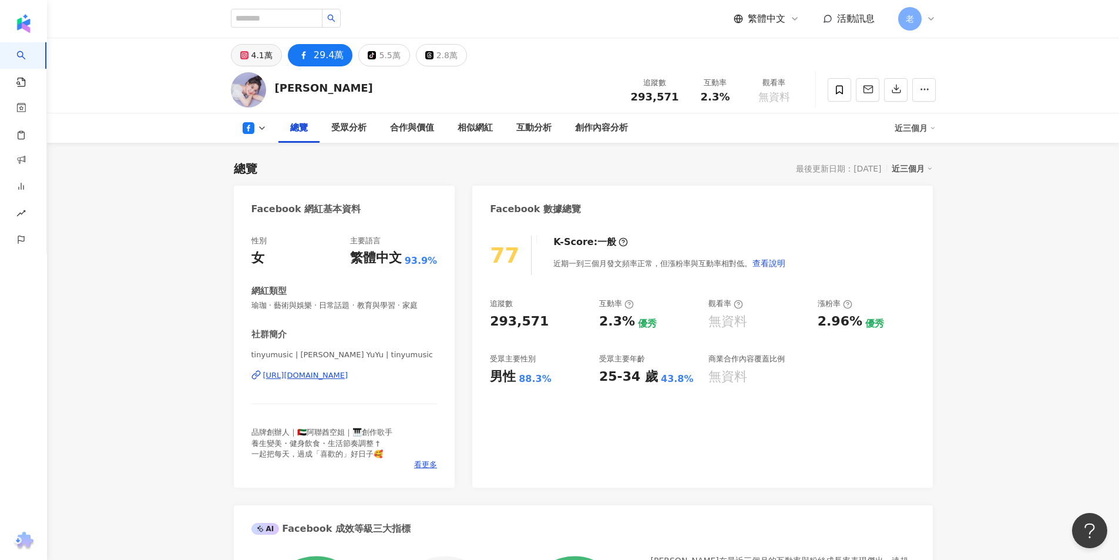
click at [254, 53] on div "4.1萬" at bounding box center [261, 55] width 21 height 16
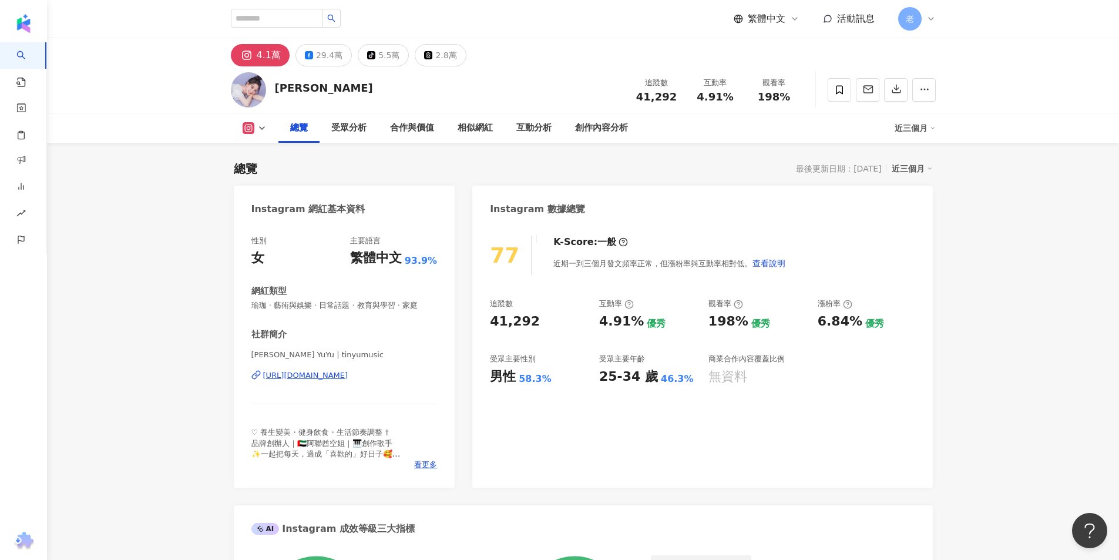
click at [318, 377] on div "https://www.instagram.com/tinyumusic/" at bounding box center [305, 375] width 85 height 11
click at [305, 59] on icon at bounding box center [309, 55] width 8 height 8
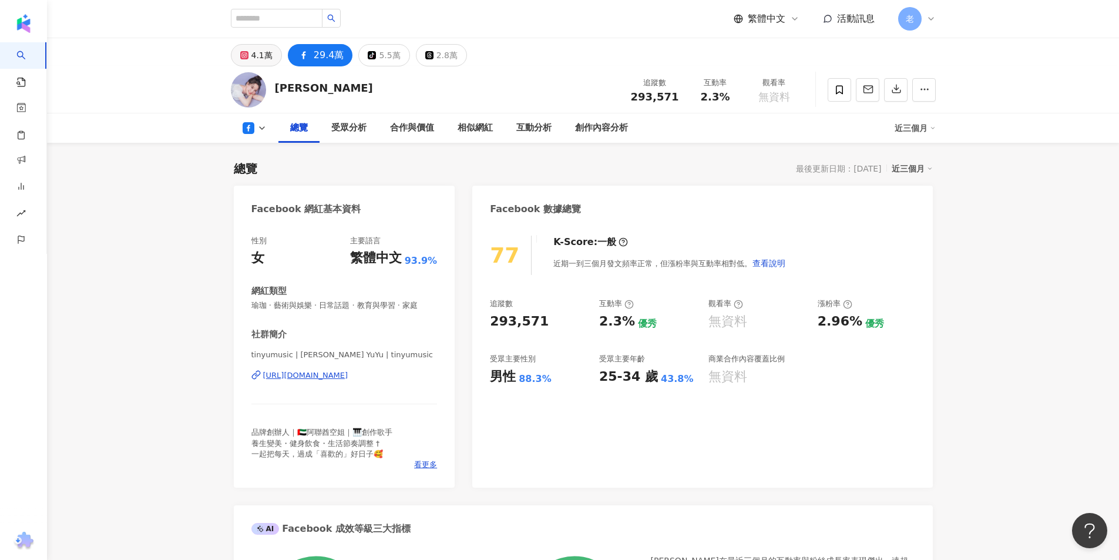
click at [247, 60] on button "4.1萬" at bounding box center [256, 55] width 51 height 22
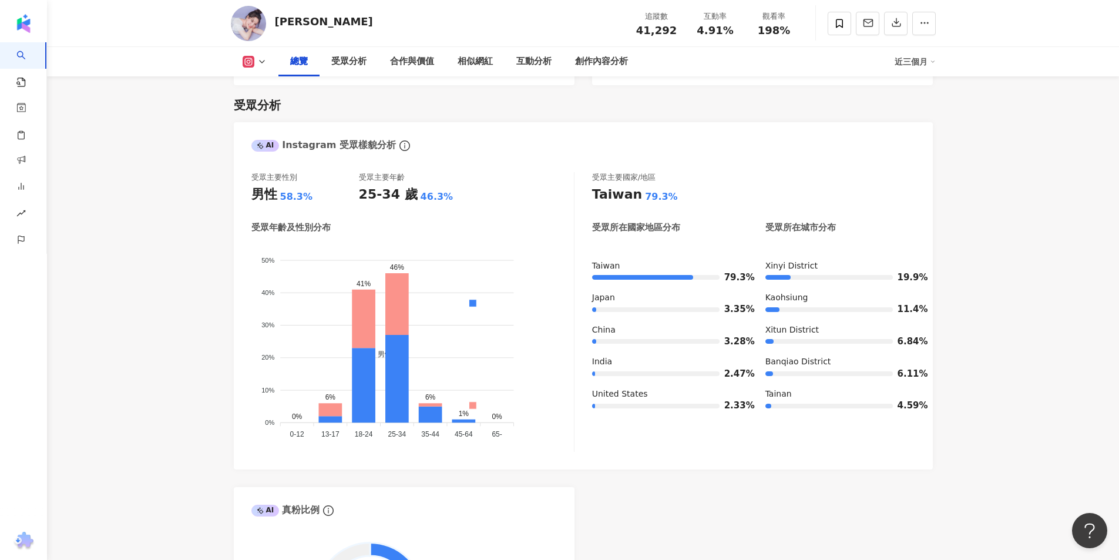
scroll to position [999, 0]
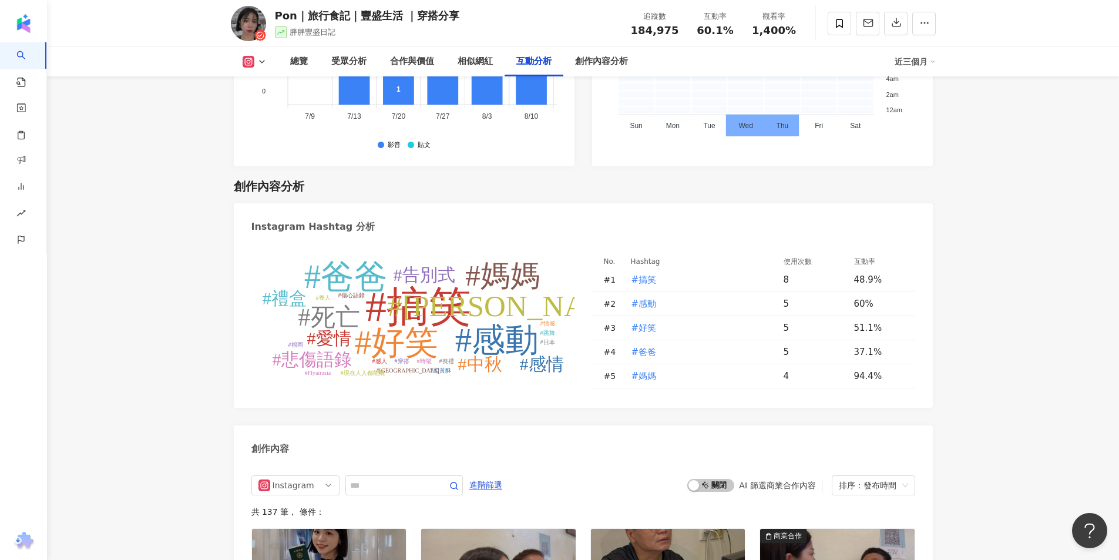
scroll to position [3407, 0]
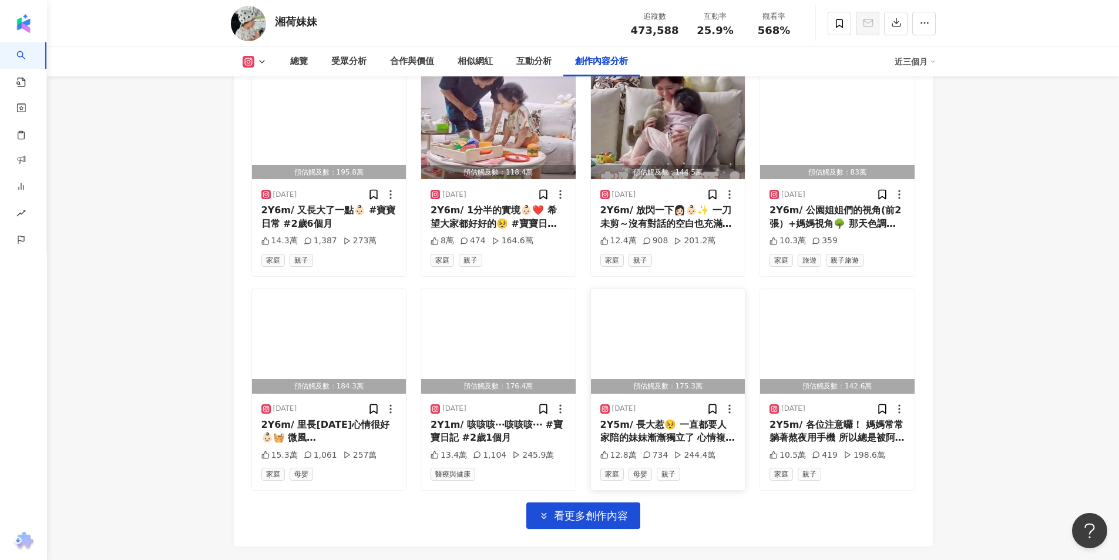
scroll to position [3864, 0]
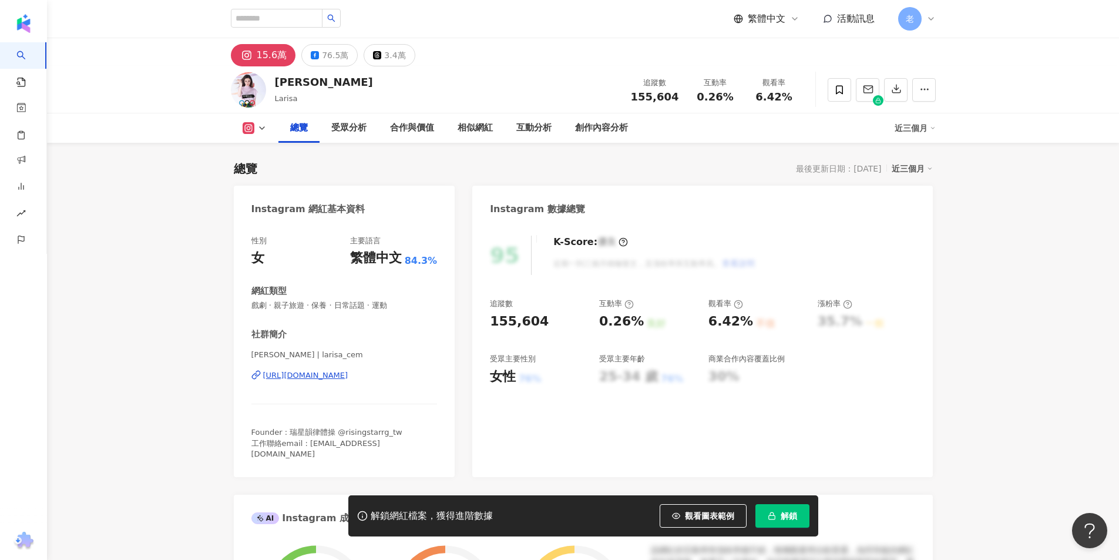
drag, startPoint x: 1110, startPoint y: 230, endPoint x: 925, endPoint y: 48, distance: 260.0
click at [336, 51] on div "76.5萬" at bounding box center [335, 55] width 26 height 16
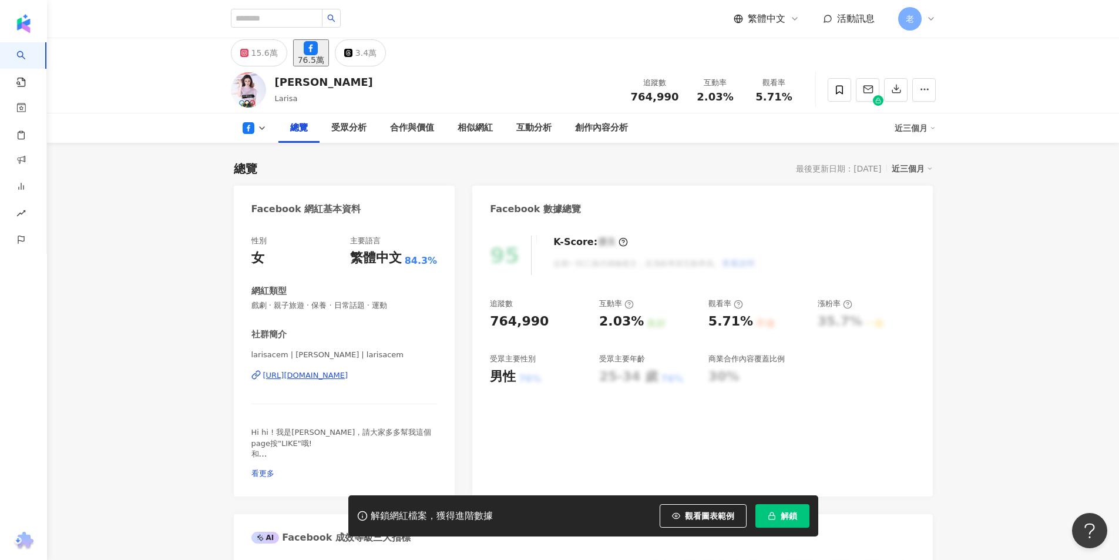
click at [775, 506] on button "解鎖" at bounding box center [782, 515] width 54 height 23
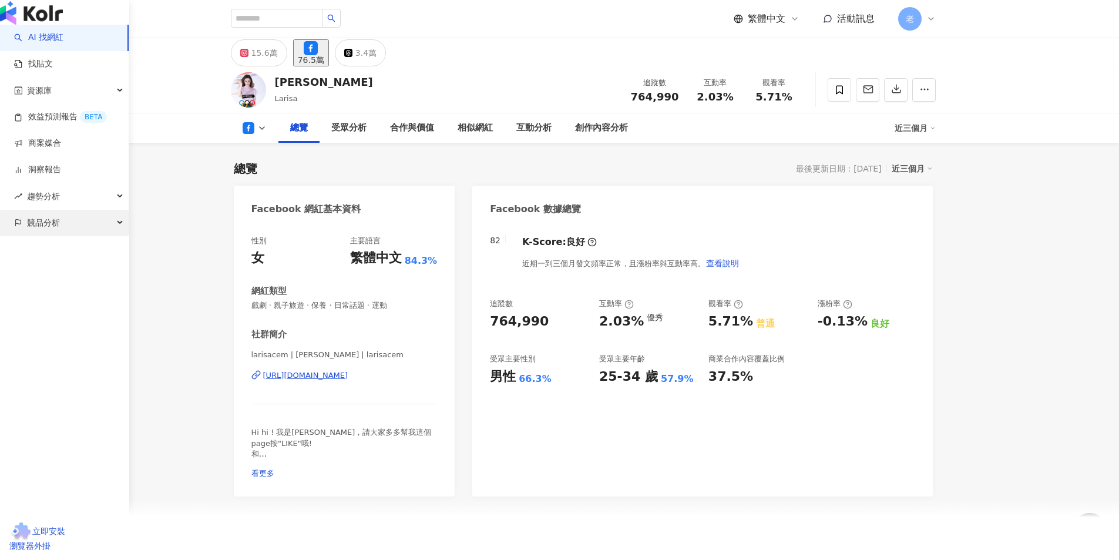
click at [39, 235] on span "競品分析" at bounding box center [43, 223] width 33 height 26
click at [56, 236] on span "競品分析" at bounding box center [43, 223] width 33 height 26
click at [61, 255] on link "品牌帳號分析" at bounding box center [52, 249] width 49 height 12
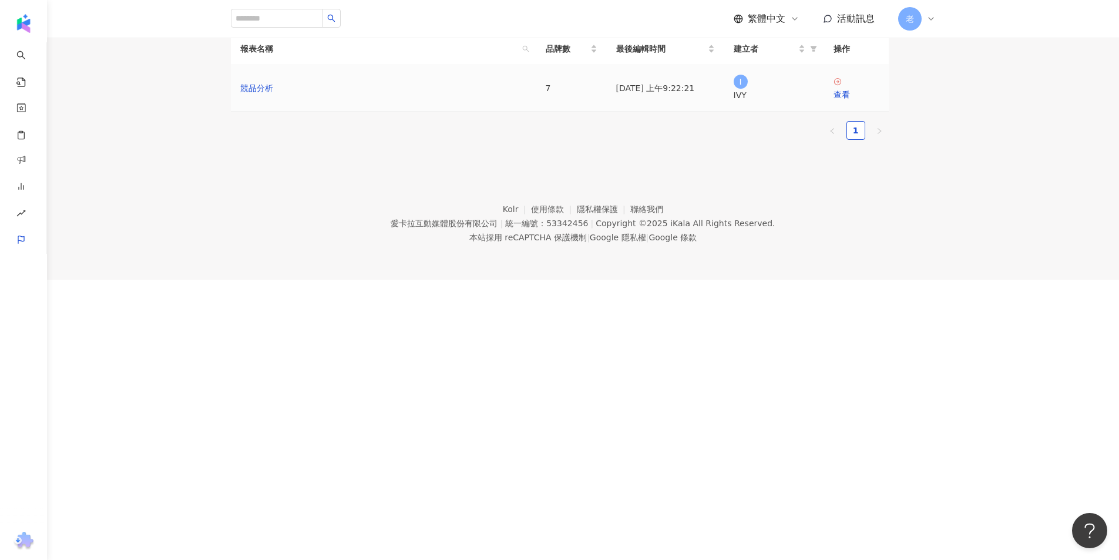
click at [343, 95] on div "競品分析" at bounding box center [383, 88] width 287 height 13
click at [879, 101] on div "查看" at bounding box center [856, 94] width 46 height 13
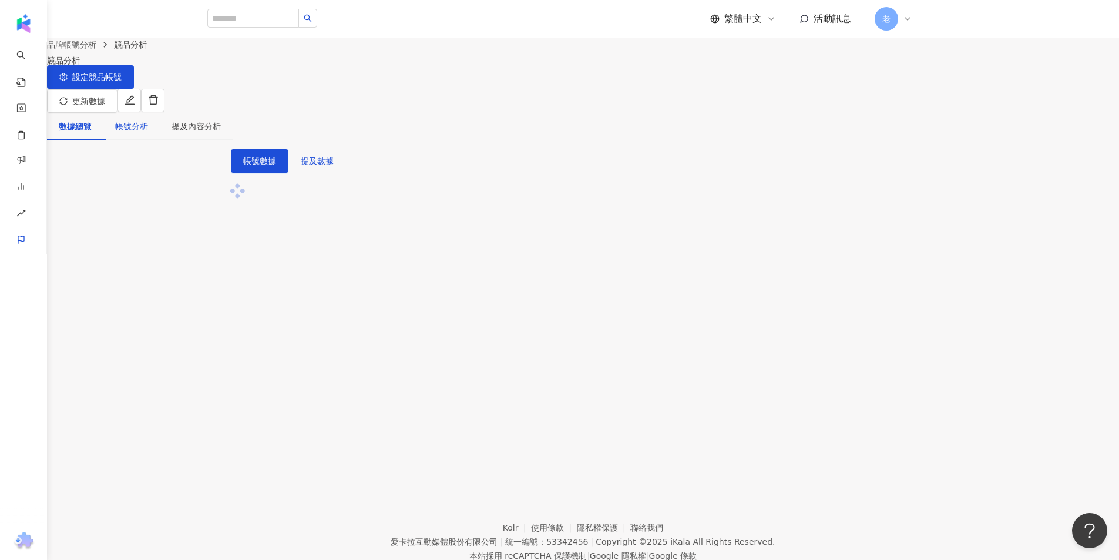
click at [148, 121] on div "帳號分析" at bounding box center [131, 126] width 33 height 13
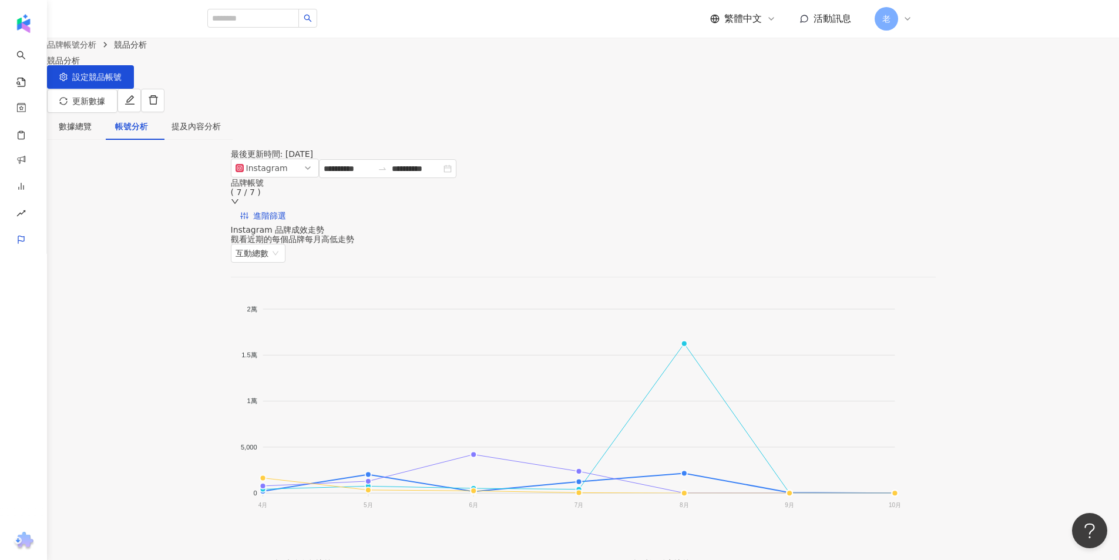
click at [172, 113] on div "數據總覽 帳號分析 提及內容分析" at bounding box center [583, 131] width 1072 height 36
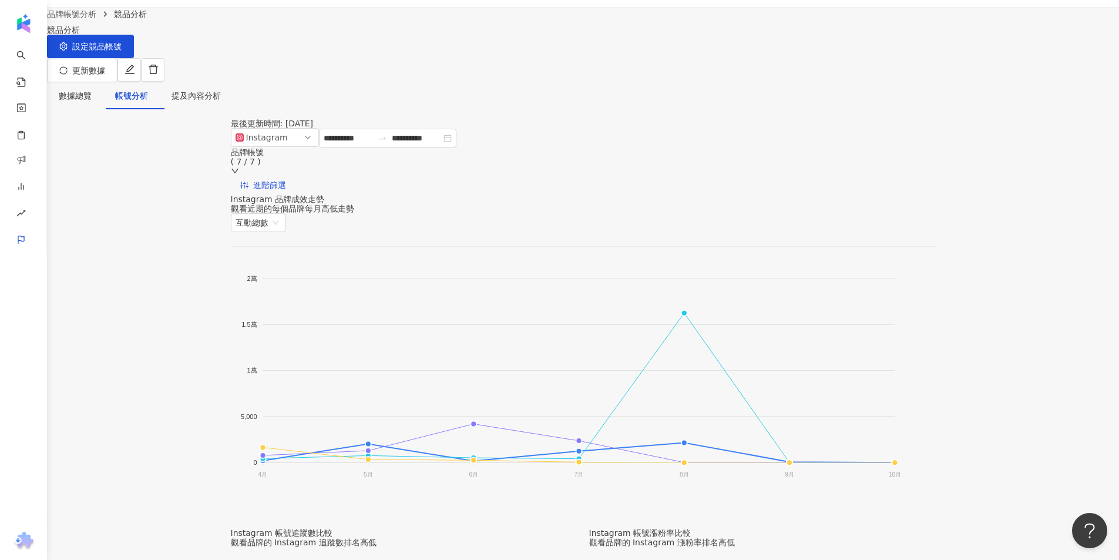
scroll to position [59, 0]
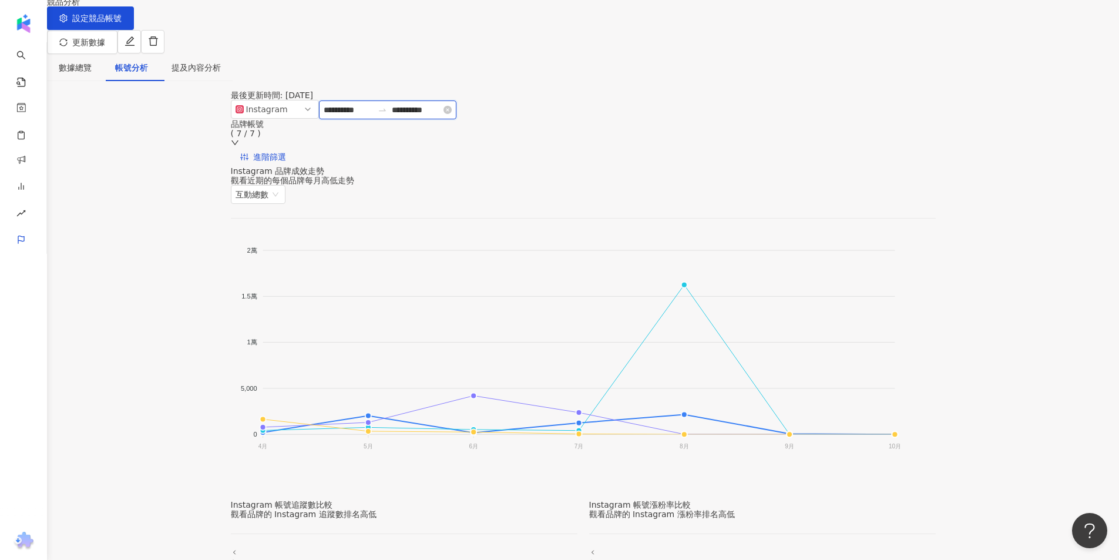
click at [359, 116] on input "**********" at bounding box center [348, 109] width 49 height 13
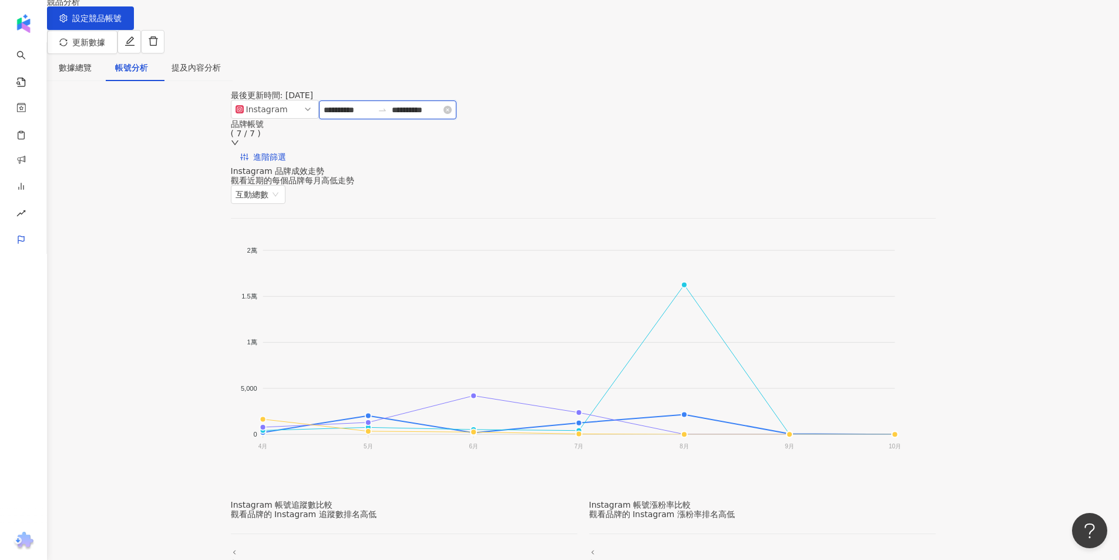
click at [440, 116] on input "**********" at bounding box center [416, 109] width 49 height 13
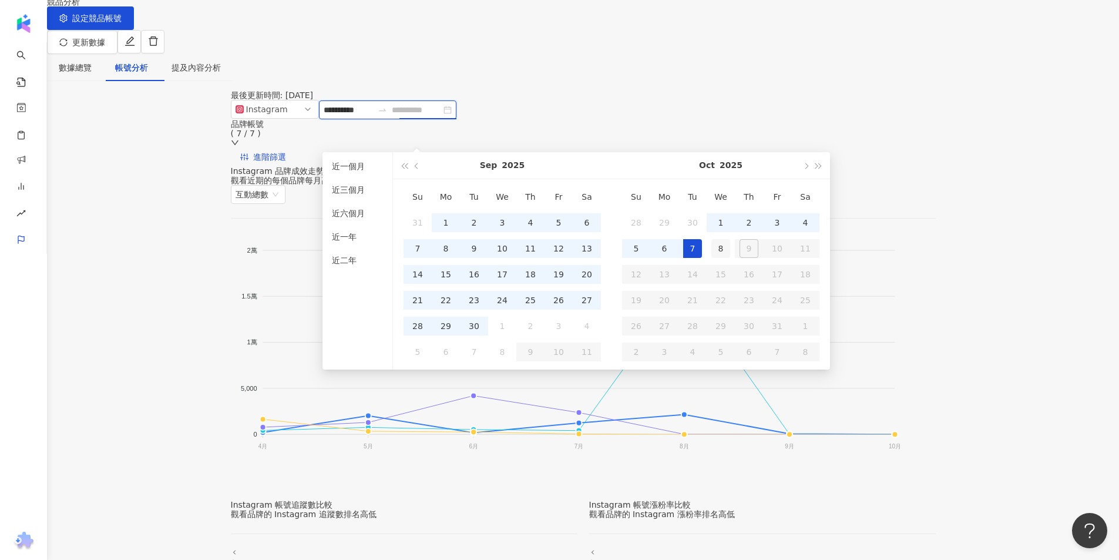
type input "**********"
click at [714, 247] on div "8" at bounding box center [720, 248] width 19 height 19
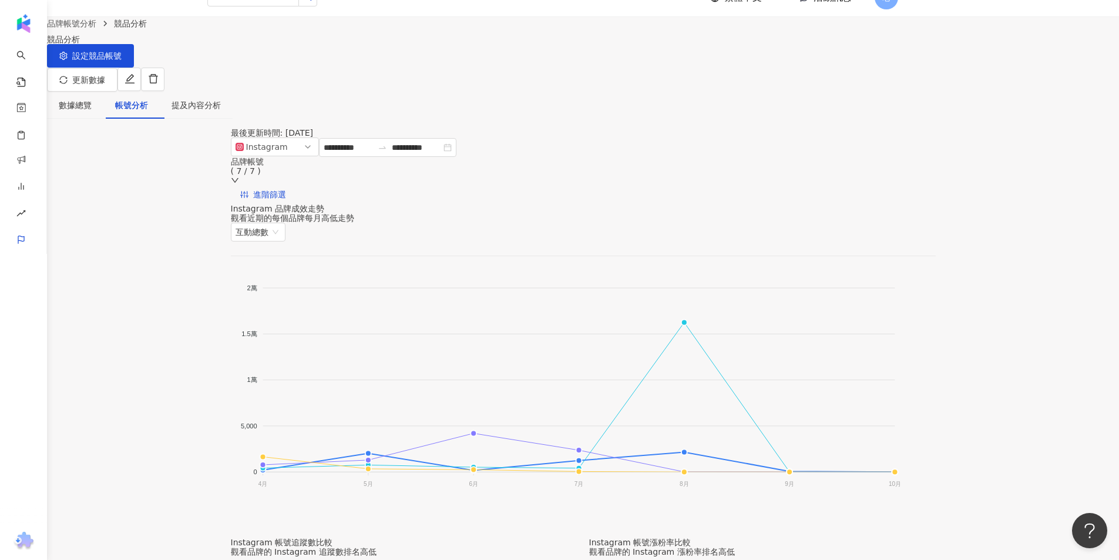
scroll to position [0, 0]
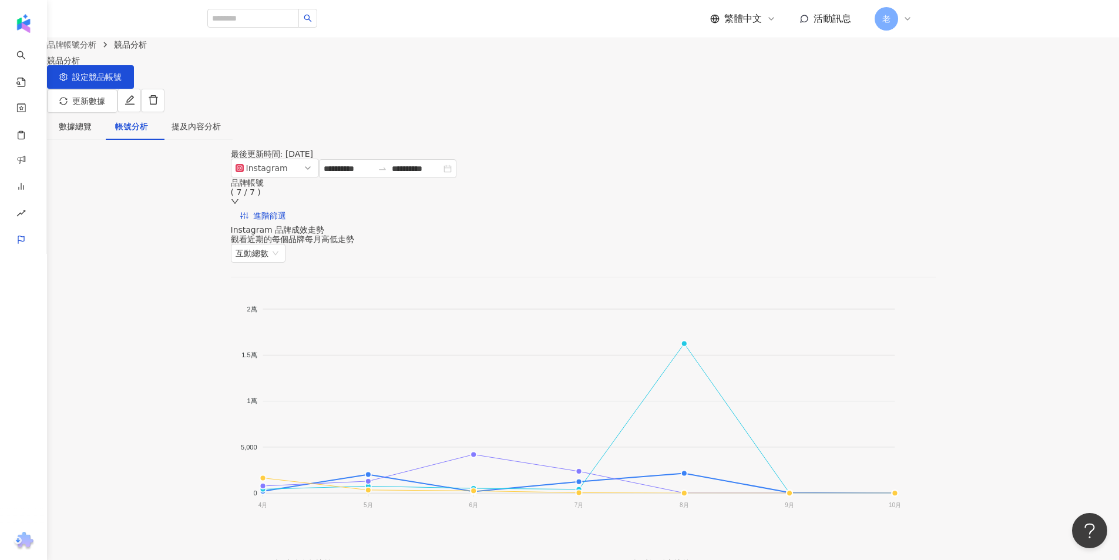
click at [233, 128] on div "提及內容分析" at bounding box center [196, 126] width 73 height 27
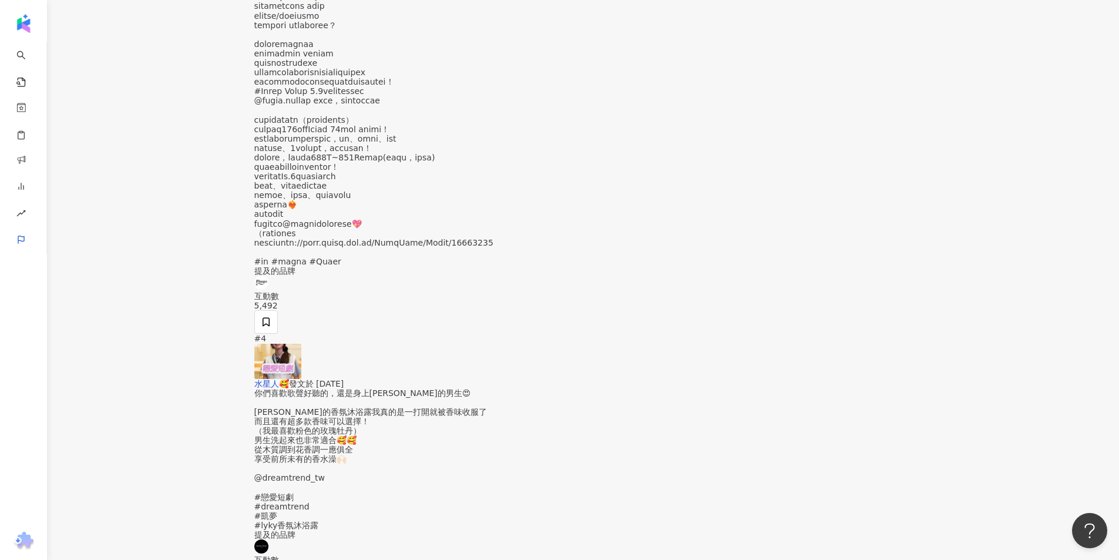
scroll to position [2872, 0]
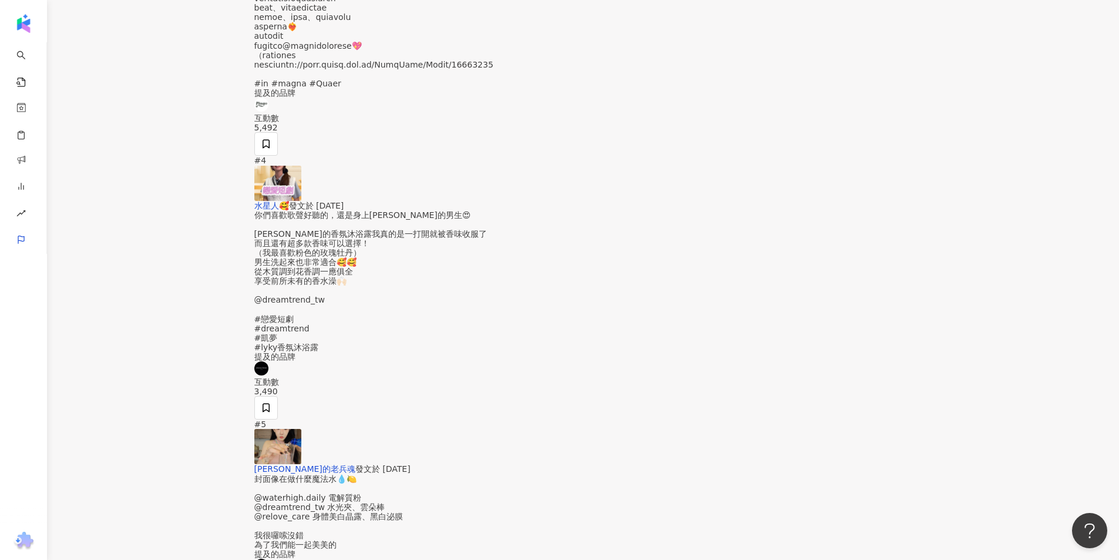
drag, startPoint x: 92, startPoint y: 552, endPoint x: 94, endPoint y: 559, distance: 7.3
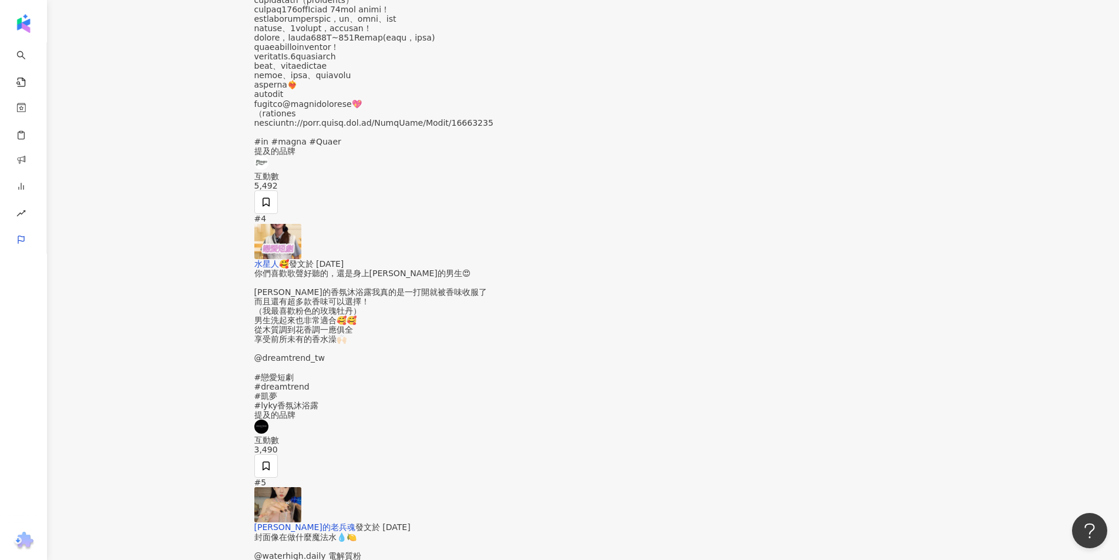
scroll to position [2813, 0]
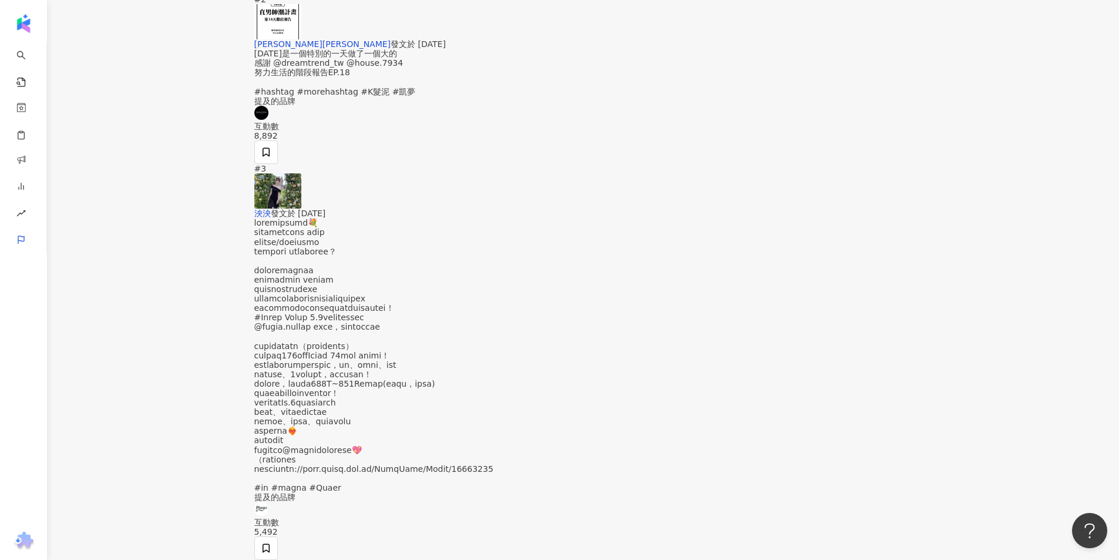
scroll to position [2343, 0]
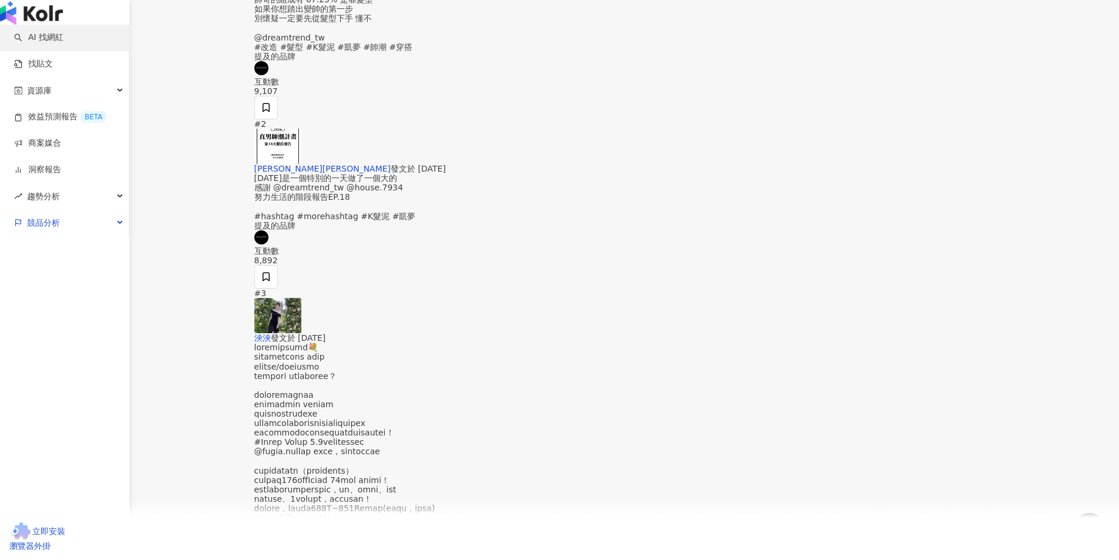
click at [16, 43] on link "AI 找網紅" at bounding box center [38, 38] width 49 height 12
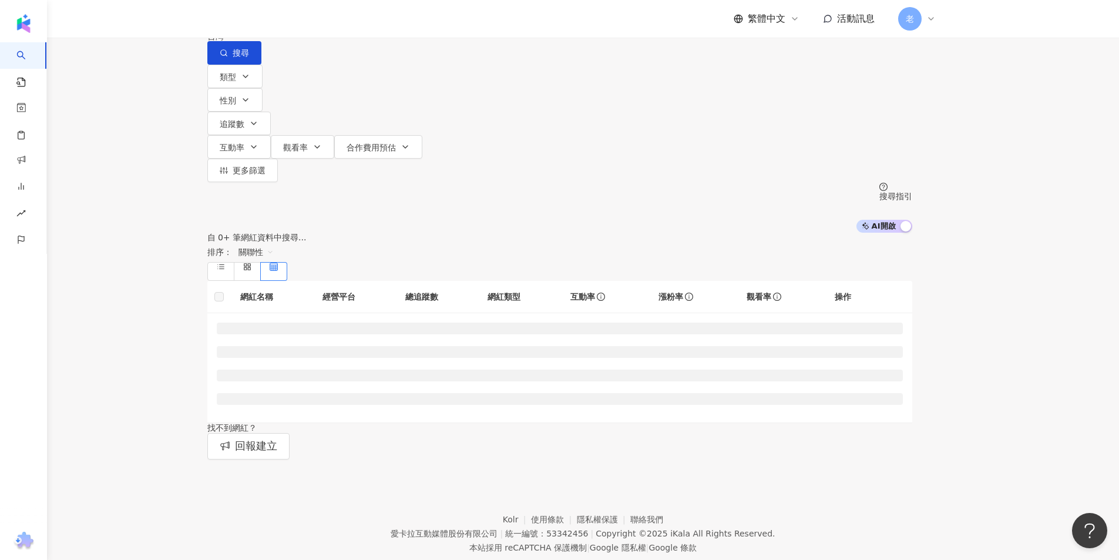
click at [334, 22] on input "search" at bounding box center [330, 11] width 95 height 22
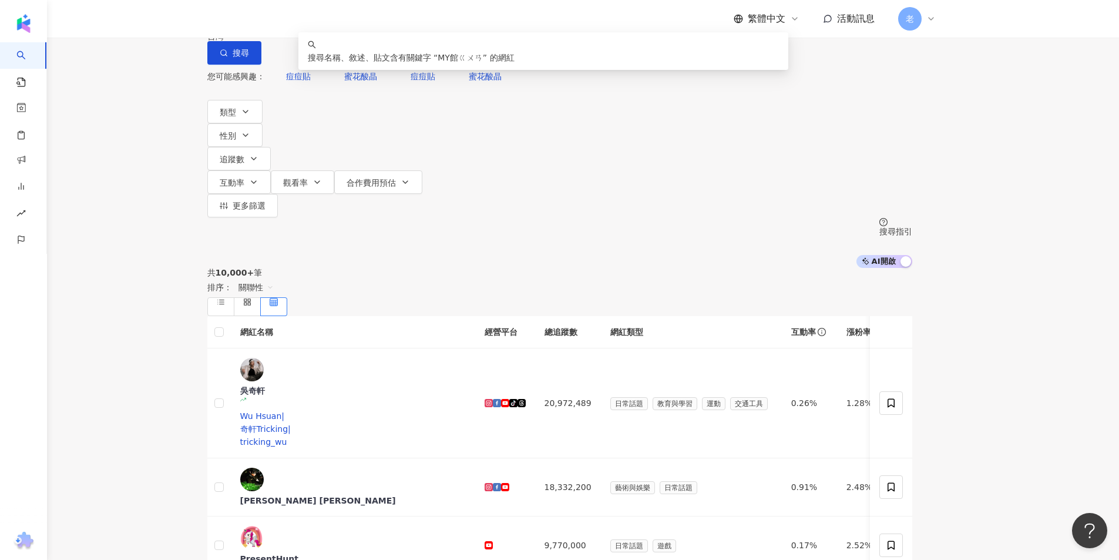
type input "****"
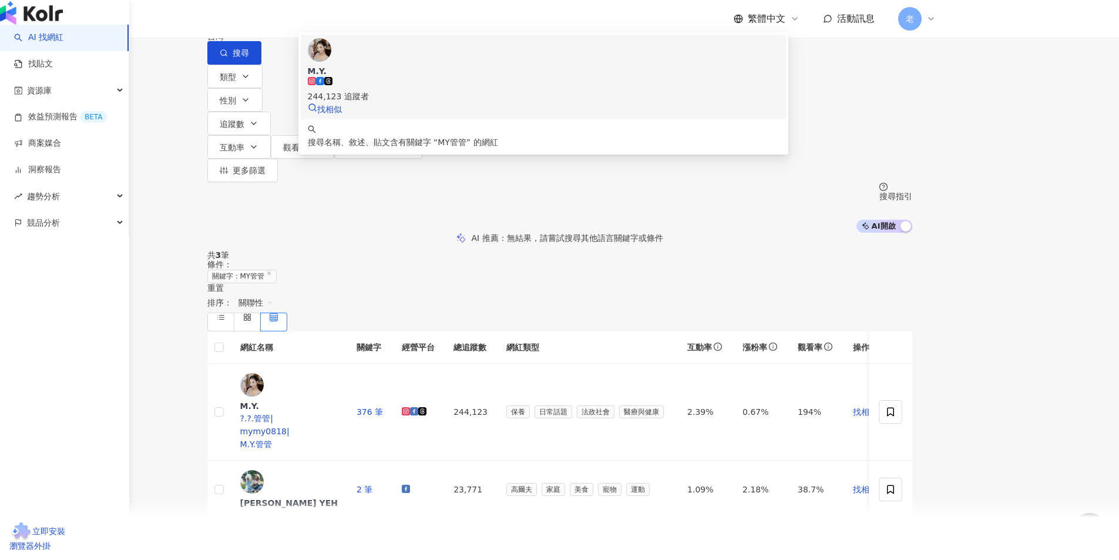
click at [532, 77] on span "M.Y." at bounding box center [543, 71] width 471 height 12
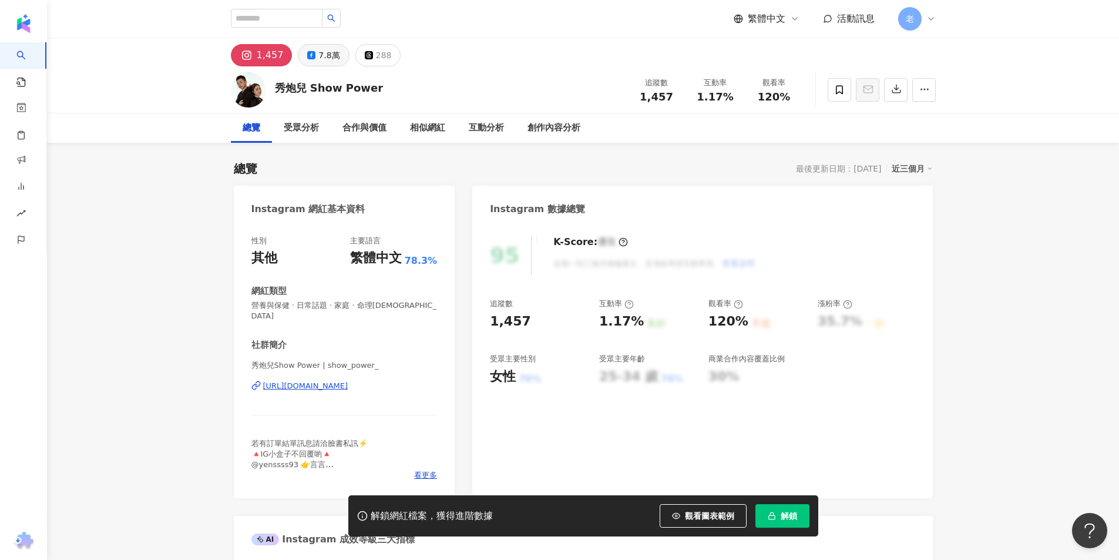
click at [312, 58] on icon at bounding box center [311, 55] width 8 height 8
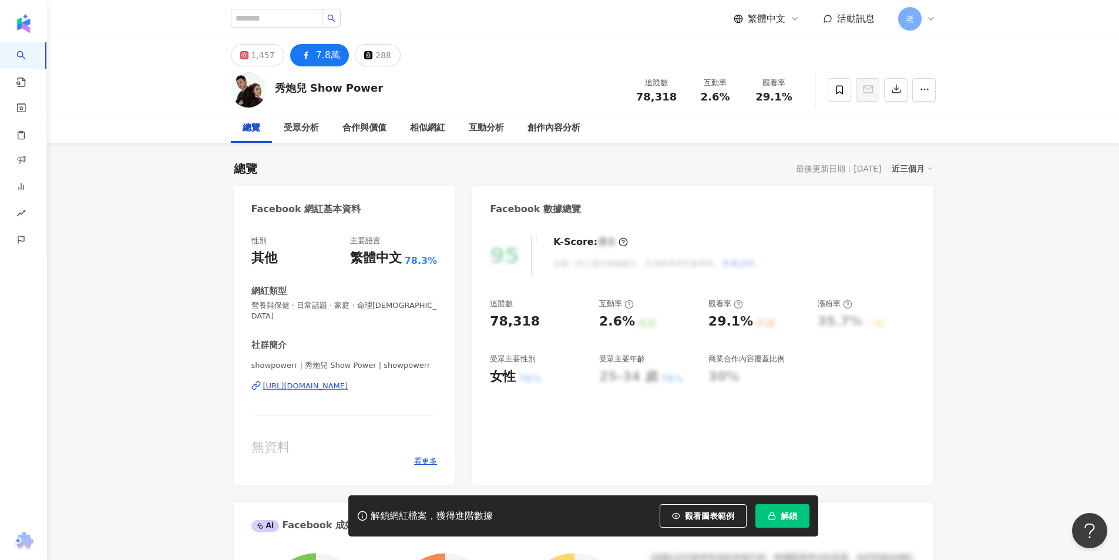
click at [785, 509] on button "解鎖" at bounding box center [782, 515] width 54 height 23
click at [327, 369] on div "showpowerr | 秀炮兒 Show Power | showpowerr [URL][DOMAIN_NAME]" at bounding box center [344, 394] width 186 height 69
click at [325, 381] on div "[URL][DOMAIN_NAME]" at bounding box center [305, 386] width 85 height 11
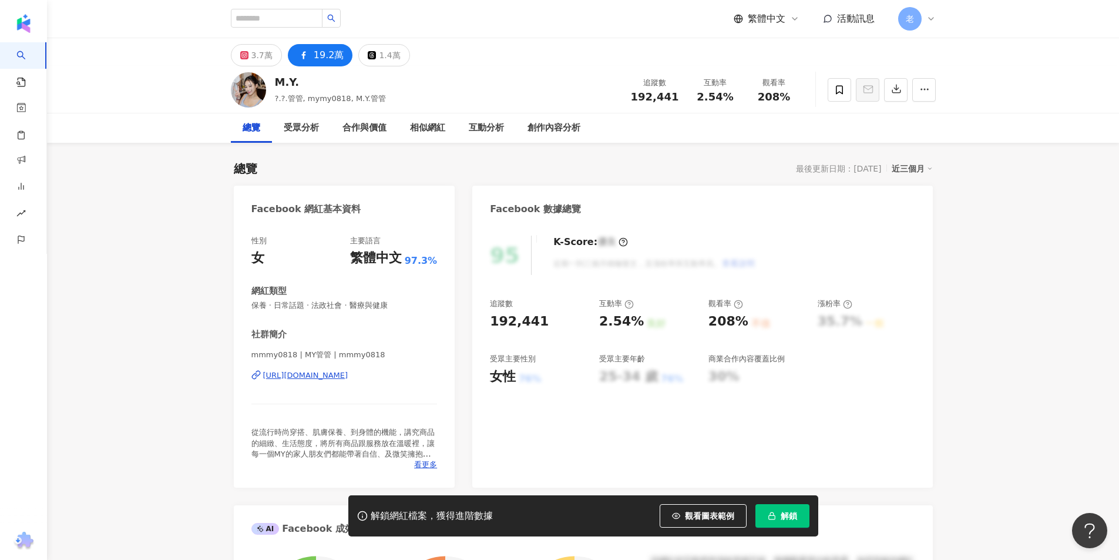
click at [339, 378] on div "https://www.facebook.com/840256982678998" at bounding box center [305, 375] width 85 height 11
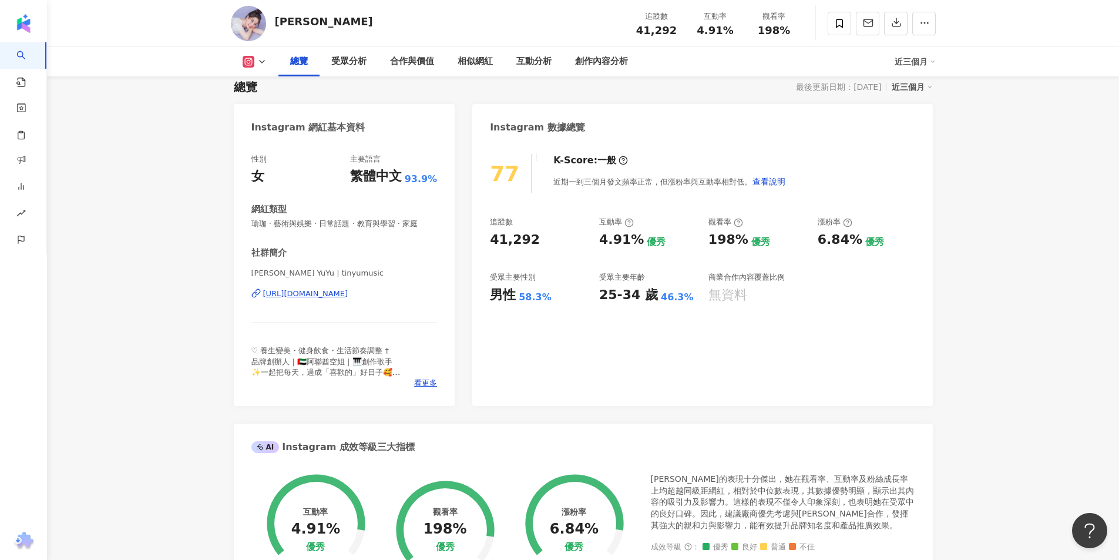
scroll to position [36, 0]
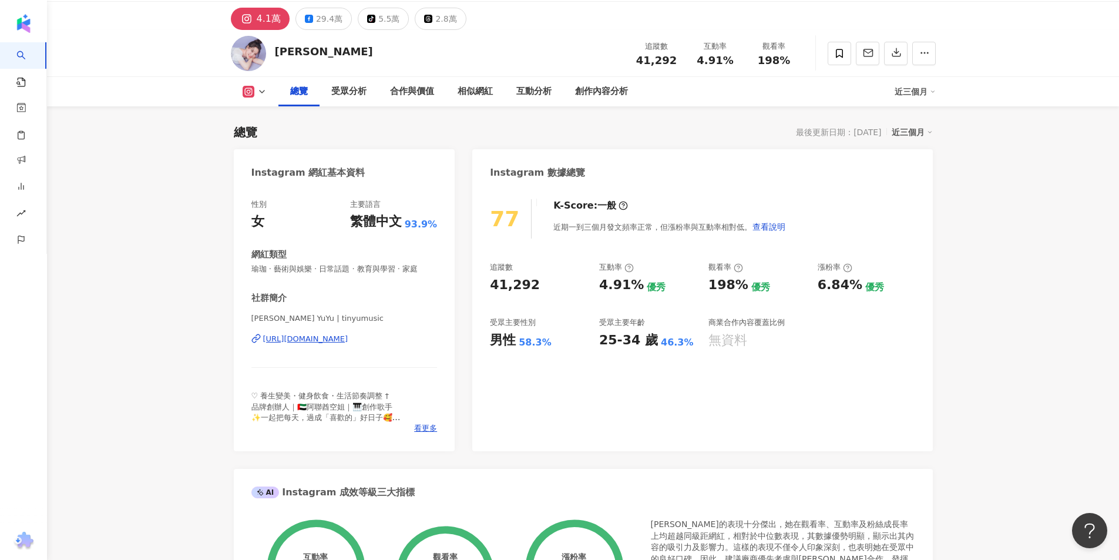
click at [312, 5] on div "4.1萬 29.4萬 tiktok-icon 5.5萬 2.8萬" at bounding box center [583, 16] width 752 height 28
click at [312, 13] on button "29.4萬" at bounding box center [323, 19] width 56 height 22
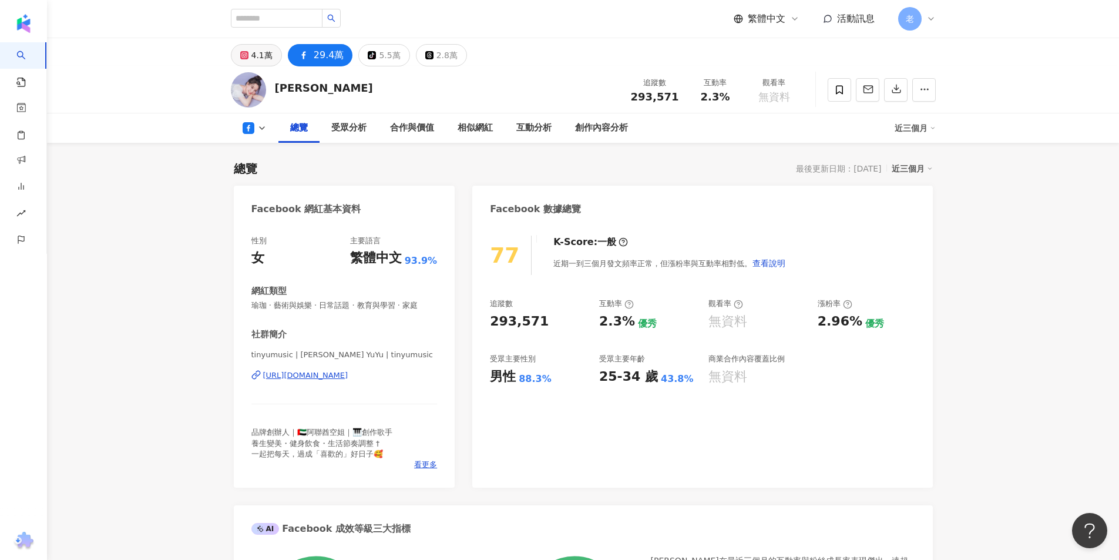
click at [254, 49] on div "4.1萬" at bounding box center [261, 55] width 21 height 16
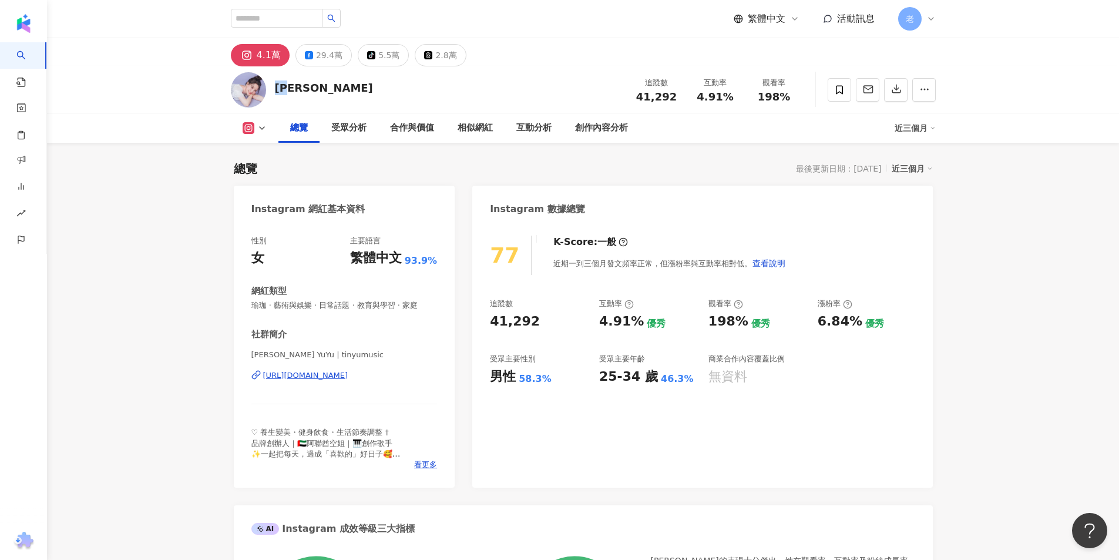
drag, startPoint x: 303, startPoint y: 88, endPoint x: 295, endPoint y: 89, distance: 8.4
click at [296, 89] on div "婷瑜 追蹤數 41,292 互動率 4.91% 觀看率 198%" at bounding box center [583, 89] width 752 height 46
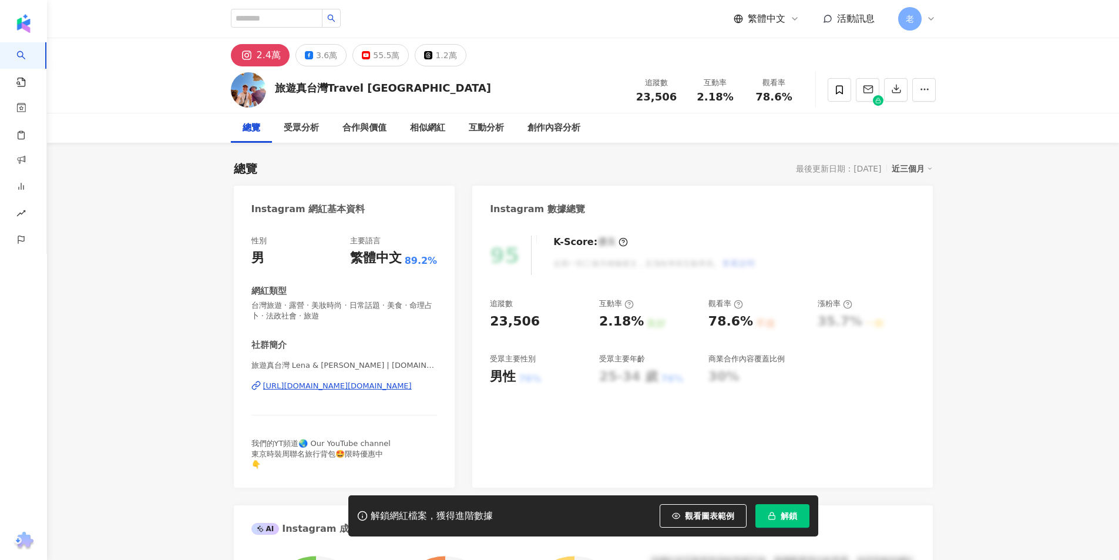
click at [352, 383] on div "[URL][DOMAIN_NAME][DOMAIN_NAME]" at bounding box center [337, 386] width 149 height 11
click at [788, 517] on span "解鎖" at bounding box center [789, 515] width 16 height 9
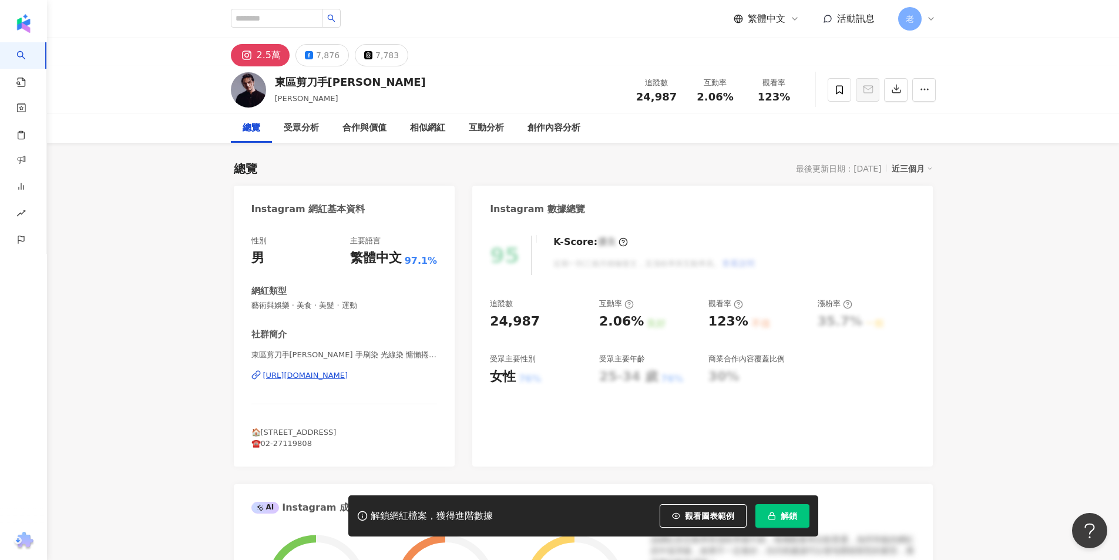
click at [310, 371] on div "[URL][DOMAIN_NAME]" at bounding box center [305, 375] width 85 height 11
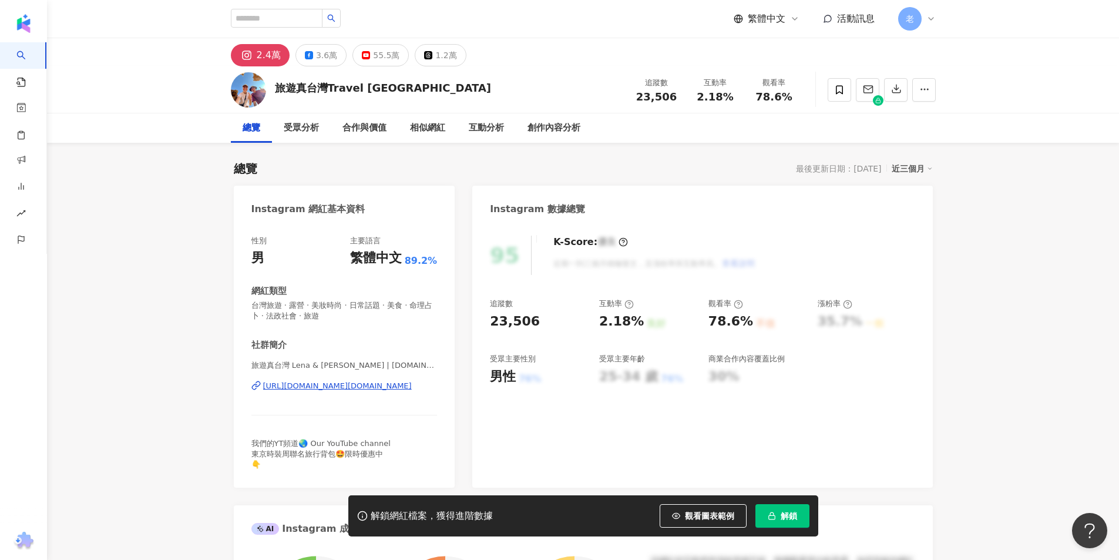
click at [171, 119] on div "總覽 受眾分析 合作與價值 相似網紅 互動分析 創作內容分析" at bounding box center [583, 127] width 1072 height 29
click at [781, 516] on span "解鎖" at bounding box center [789, 515] width 16 height 9
click at [799, 517] on button "解鎖" at bounding box center [782, 515] width 54 height 23
click at [869, 99] on button "button" at bounding box center [867, 89] width 23 height 23
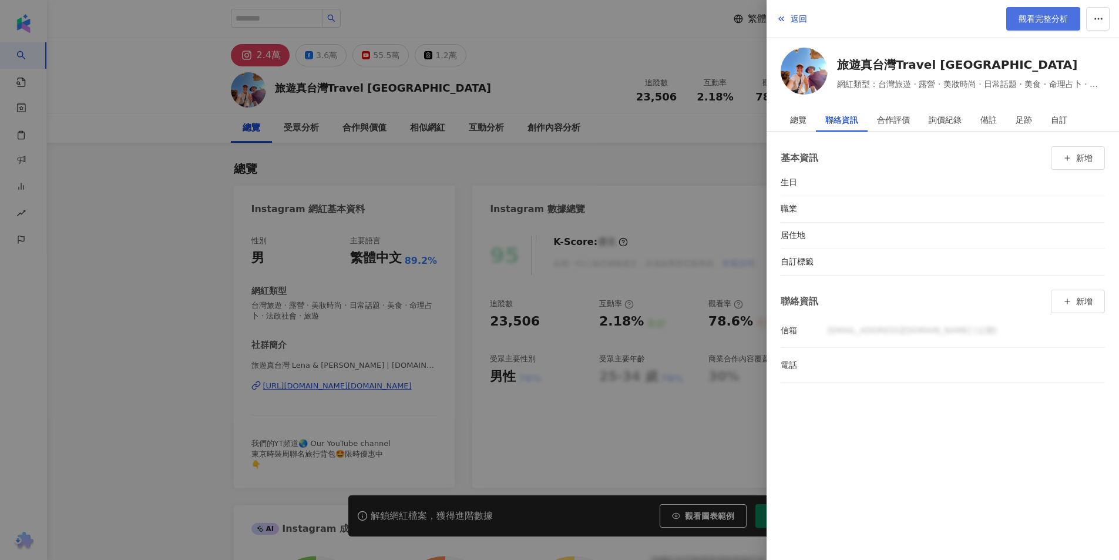
click at [1019, 18] on span "觀看完整分析" at bounding box center [1043, 18] width 49 height 9
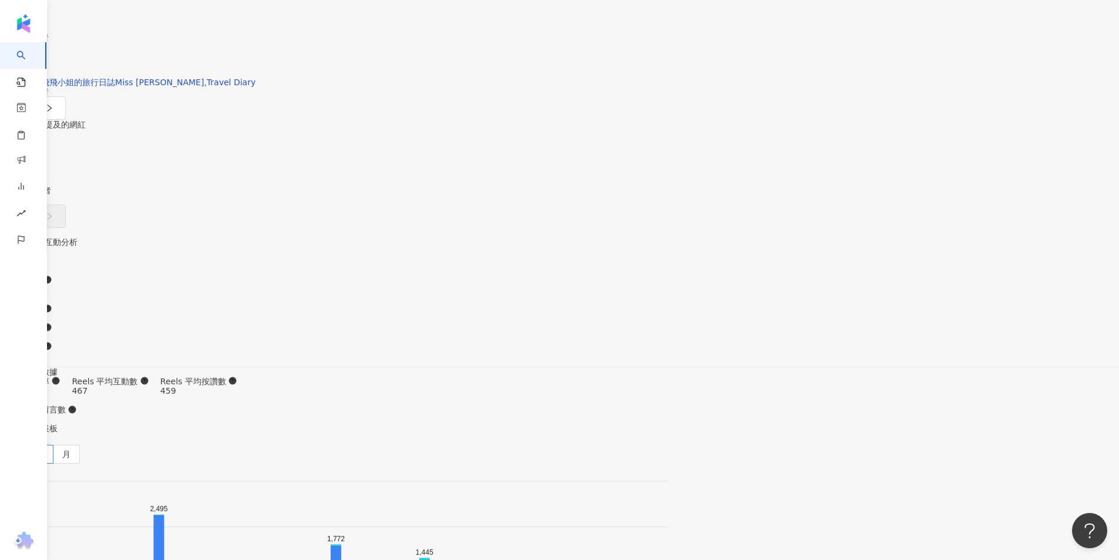
scroll to position [3407, 0]
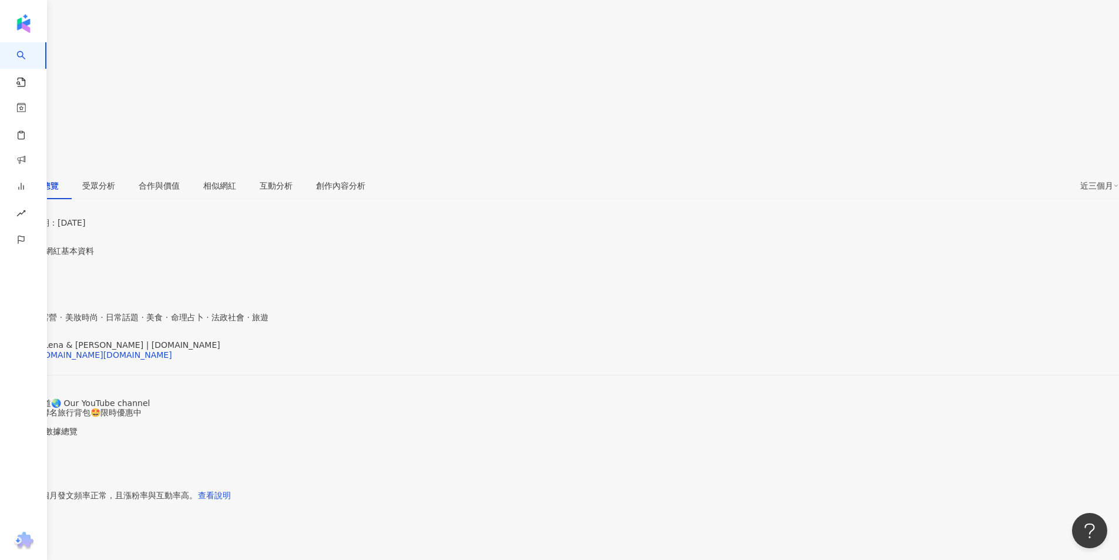
scroll to position [0, 0]
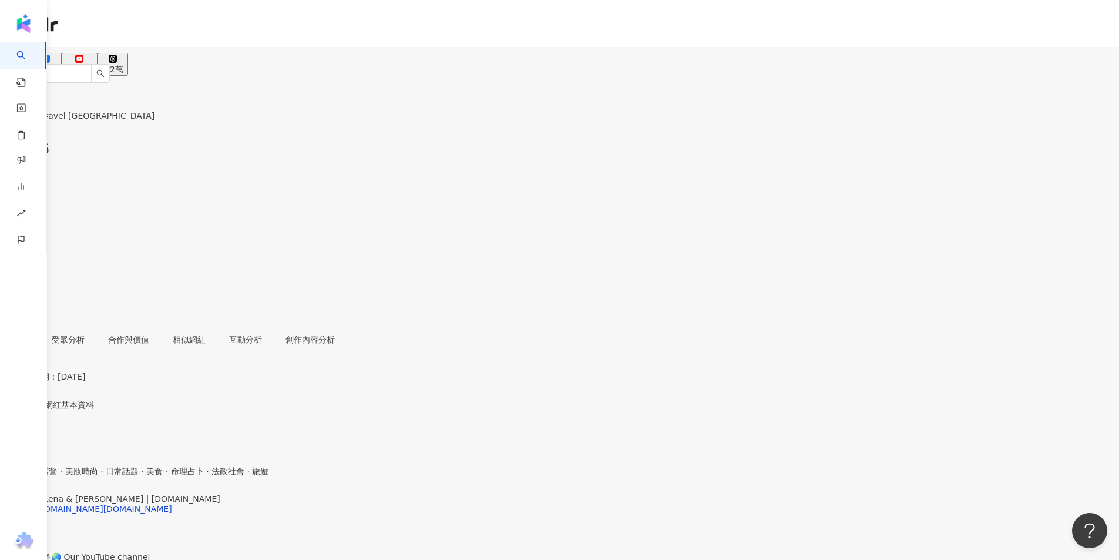
click at [56, 65] on div "3.6萬" at bounding box center [45, 69] width 21 height 9
click at [31, 62] on button "2.4萬" at bounding box center [15, 64] width 31 height 23
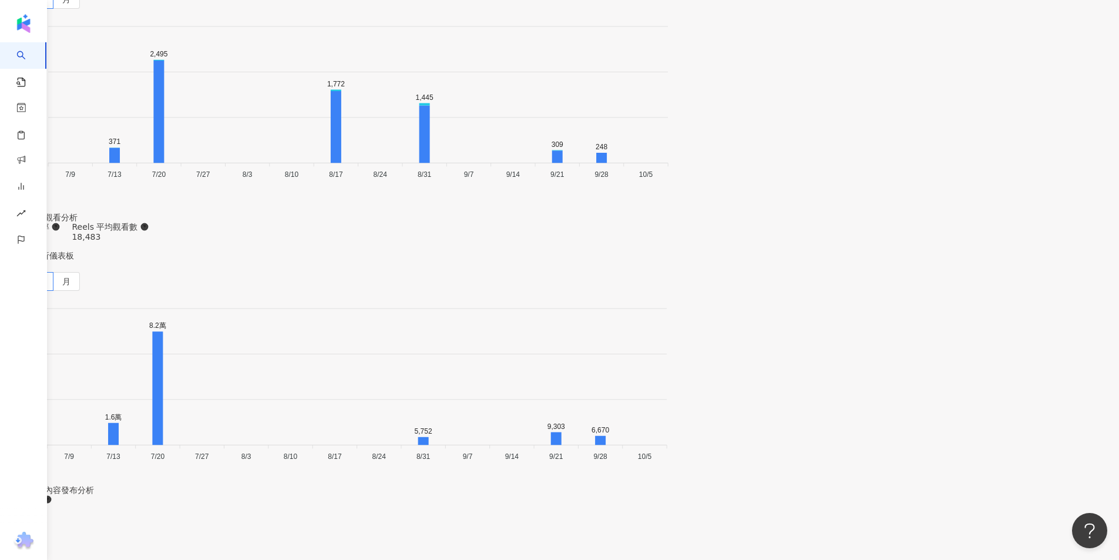
scroll to position [3759, 0]
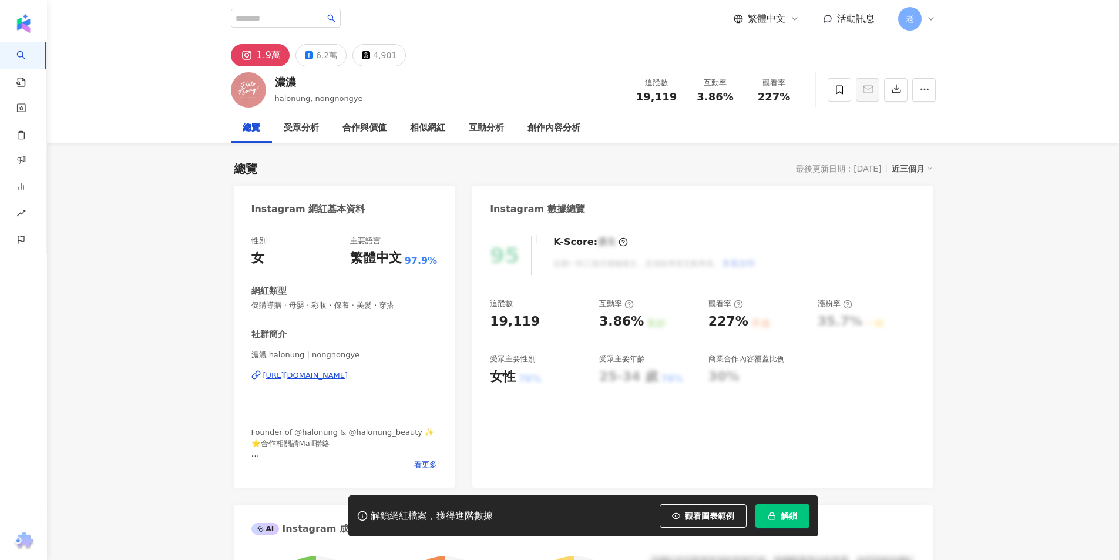
click at [348, 376] on div "[URL][DOMAIN_NAME]" at bounding box center [305, 375] width 85 height 11
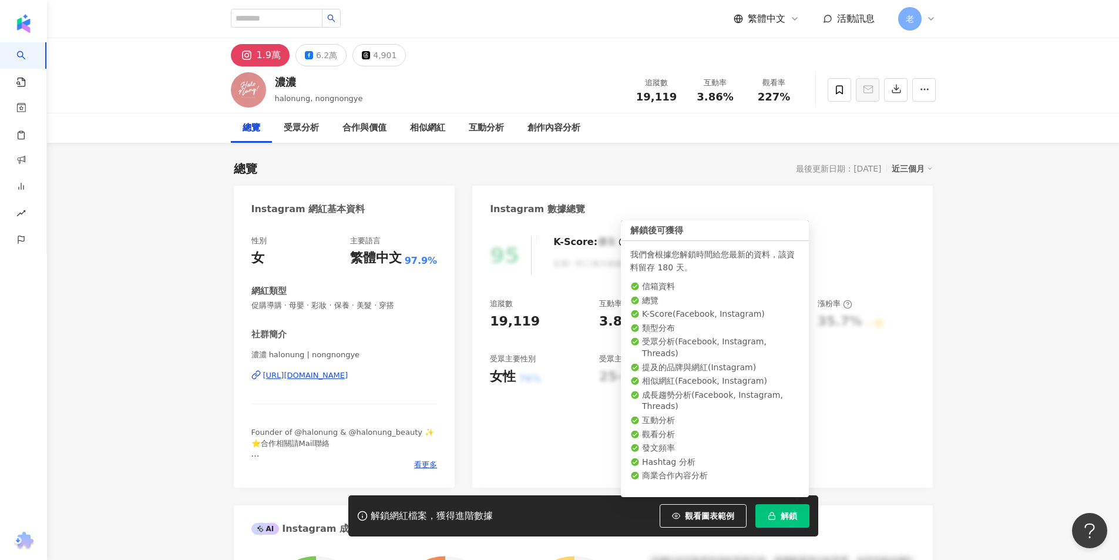
click at [770, 507] on button "解鎖" at bounding box center [782, 515] width 54 height 23
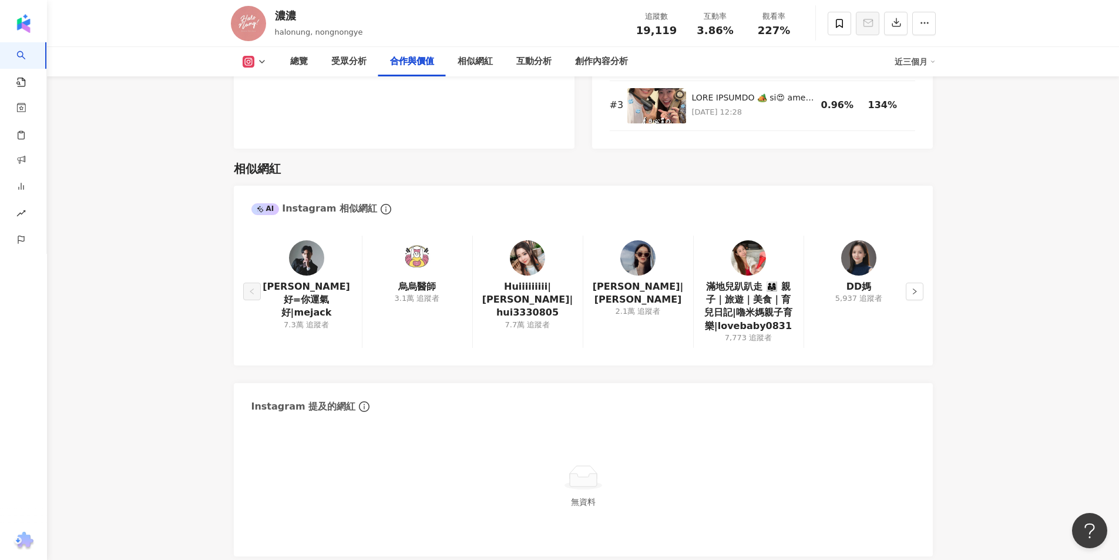
scroll to position [1880, 0]
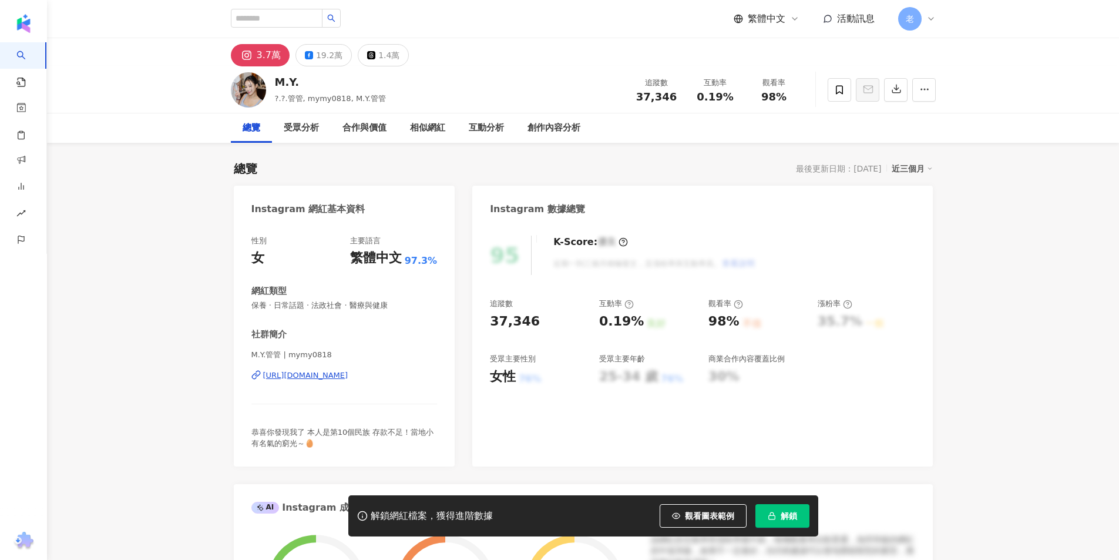
click at [781, 516] on span "解鎖" at bounding box center [789, 515] width 16 height 9
click at [328, 56] on div "19.2萬" at bounding box center [329, 55] width 26 height 16
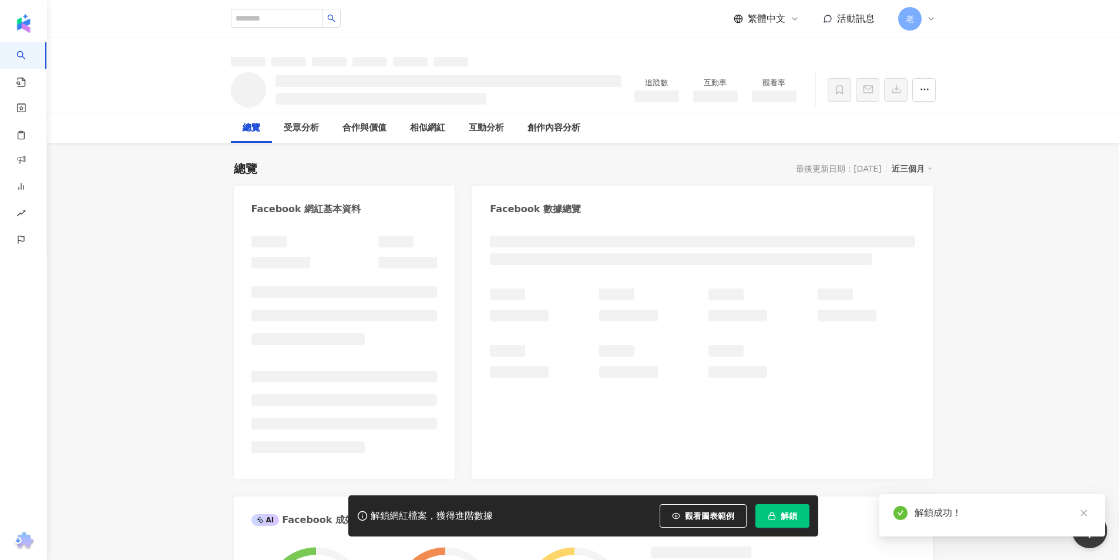
click at [787, 517] on div "AI Facebook 成效等級三大指標" at bounding box center [583, 515] width 699 height 38
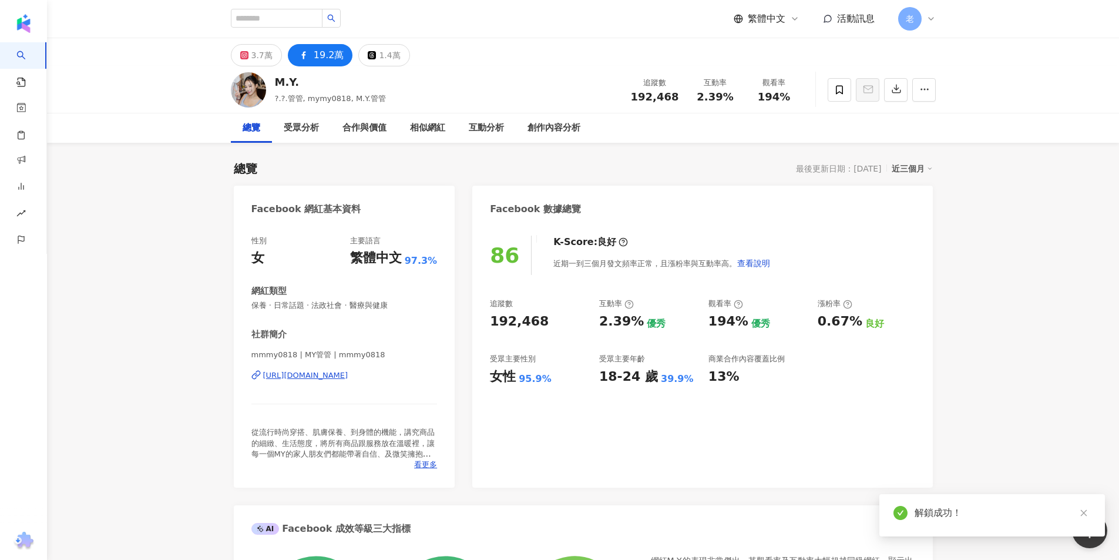
click at [321, 377] on div "https://www.facebook.com/840256982678998" at bounding box center [305, 375] width 85 height 11
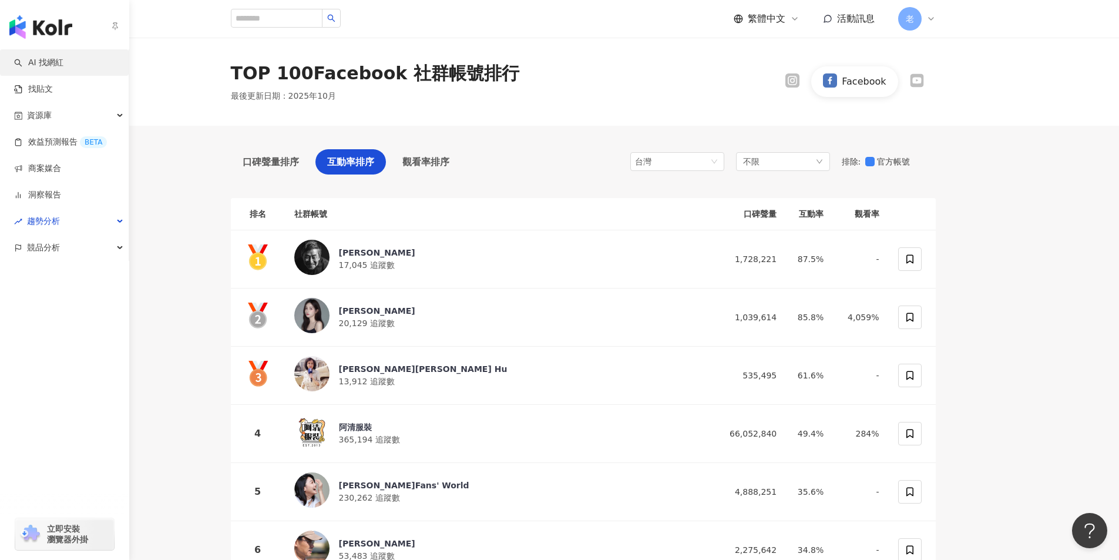
click at [15, 65] on link "AI 找網紅" at bounding box center [38, 63] width 49 height 12
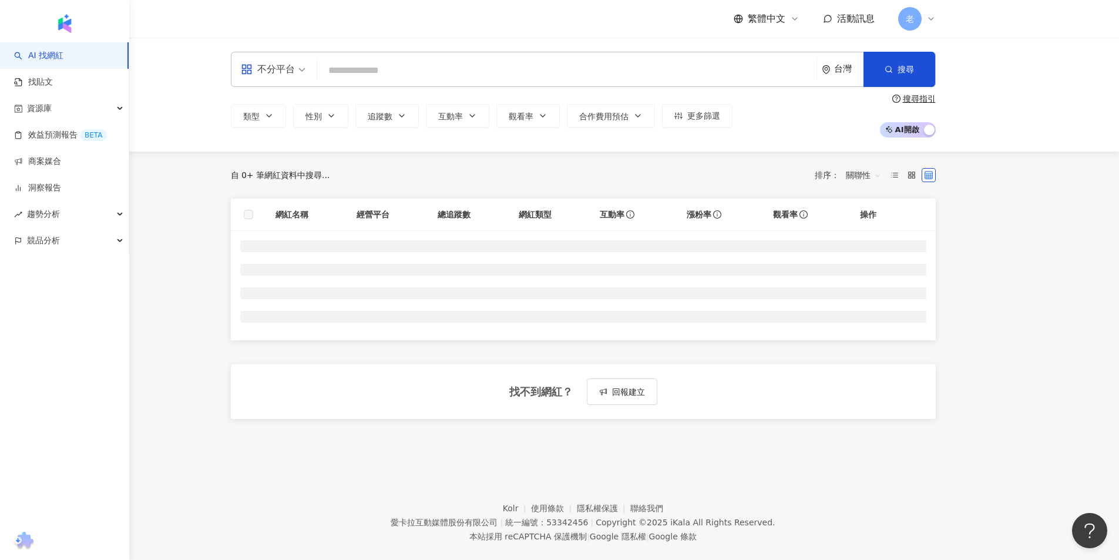
click at [250, 25] on div "繁體中文 活動訊息 老" at bounding box center [583, 19] width 705 height 38
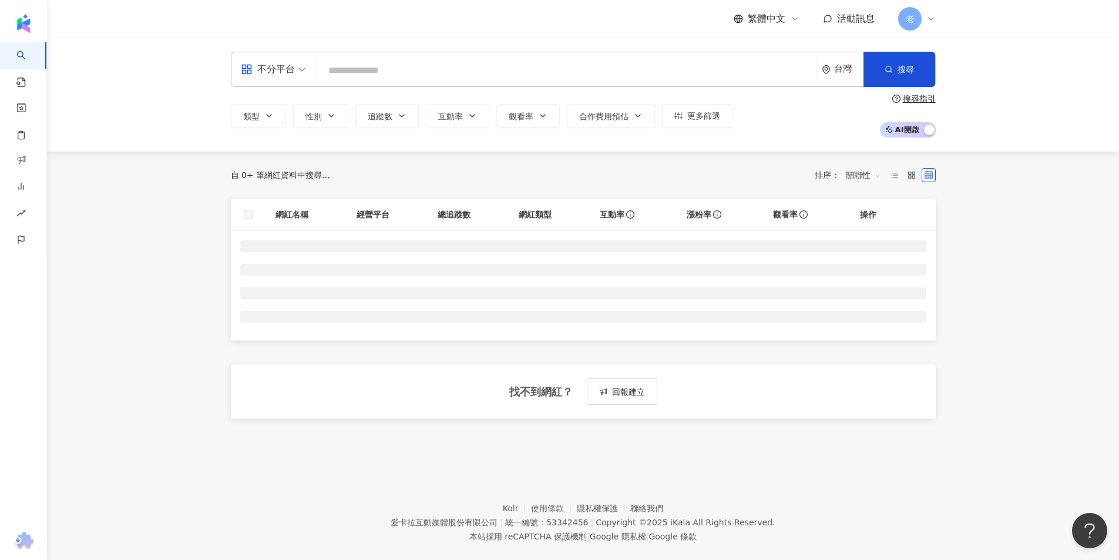
click at [359, 68] on input "search" at bounding box center [567, 70] width 490 height 22
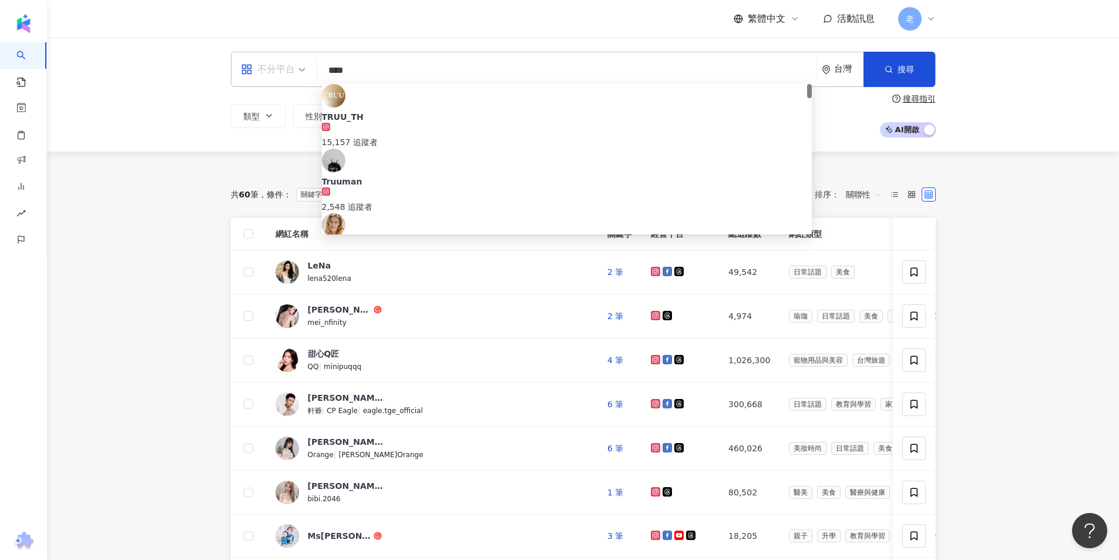
click at [294, 79] on span at bounding box center [273, 69] width 65 height 34
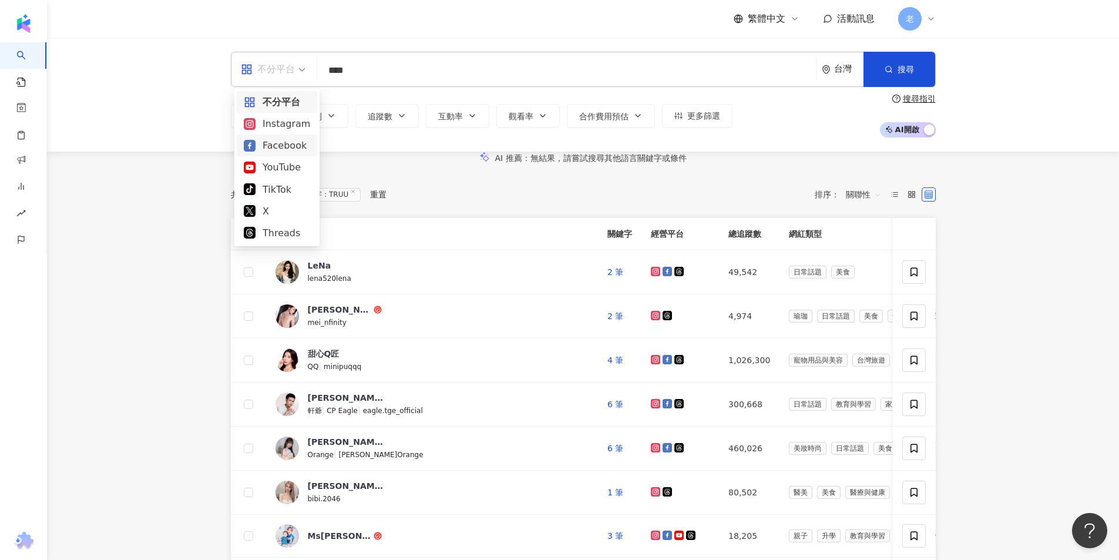
click at [292, 139] on div "Facebook" at bounding box center [277, 145] width 66 height 15
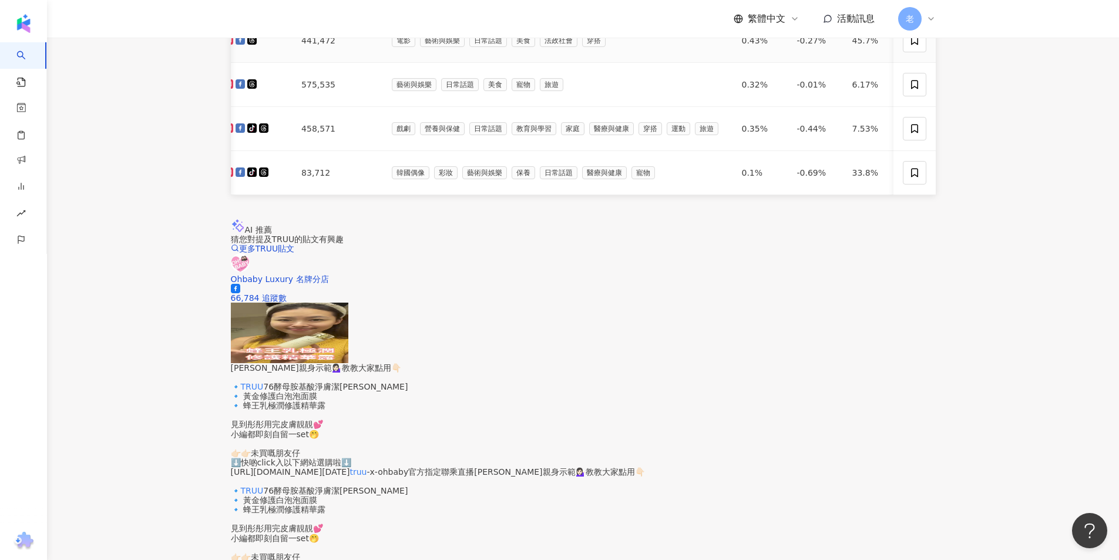
scroll to position [705, 0]
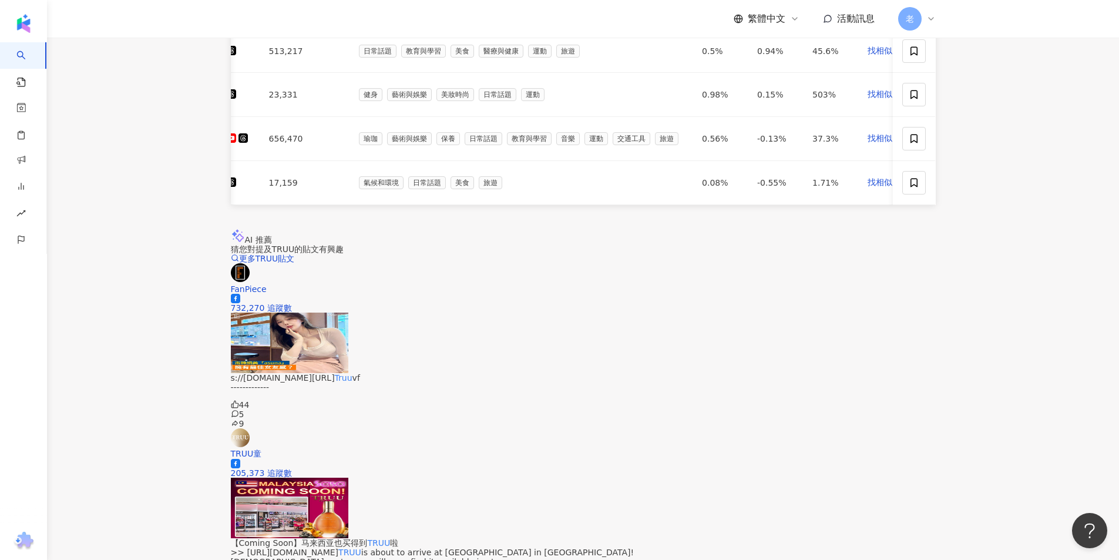
scroll to position [646, 0]
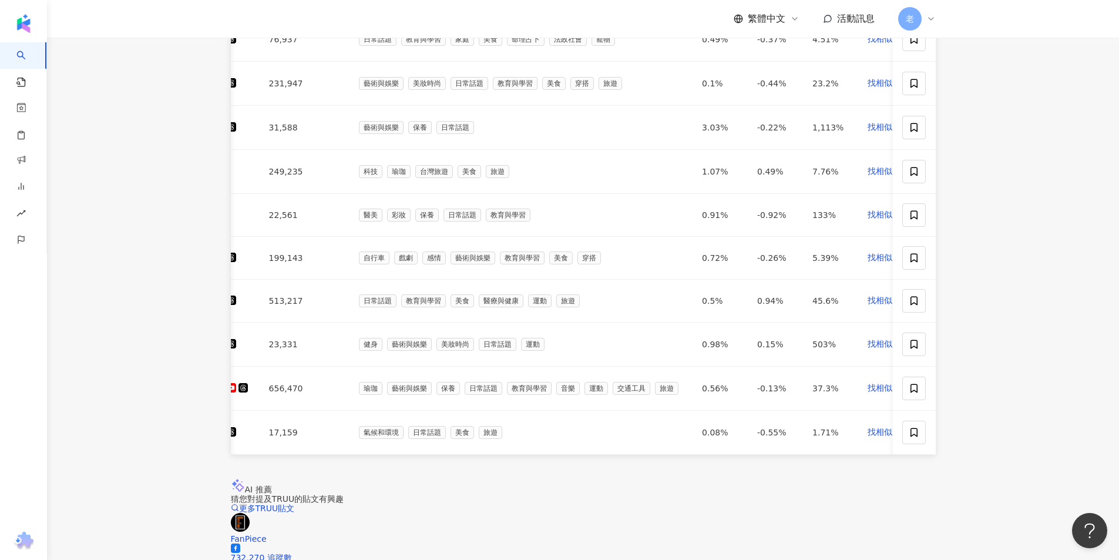
scroll to position [0, 0]
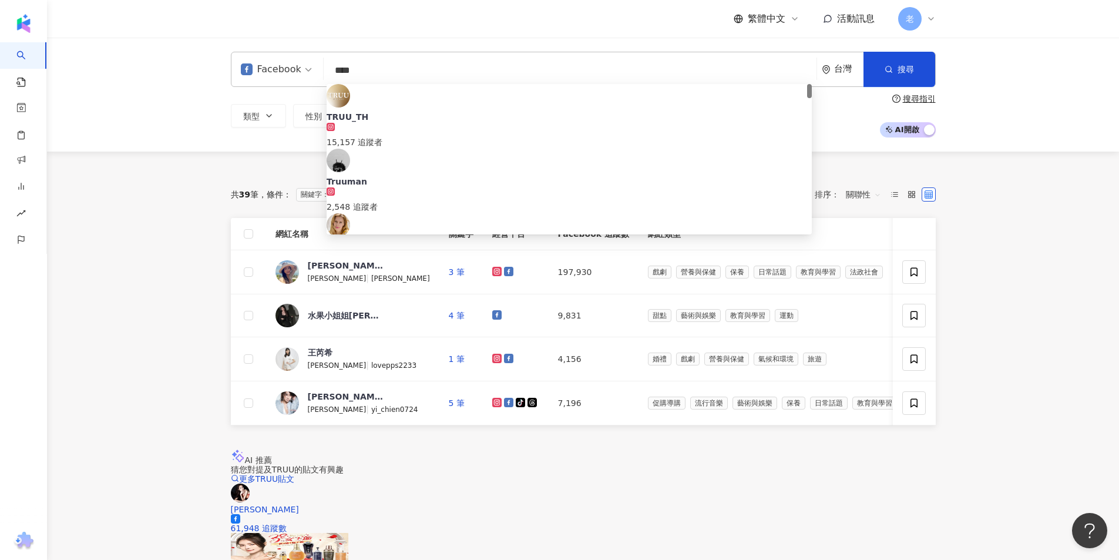
click at [351, 70] on input "****" at bounding box center [569, 70] width 483 height 22
click at [365, 69] on input "****" at bounding box center [569, 70] width 483 height 22
type input "*"
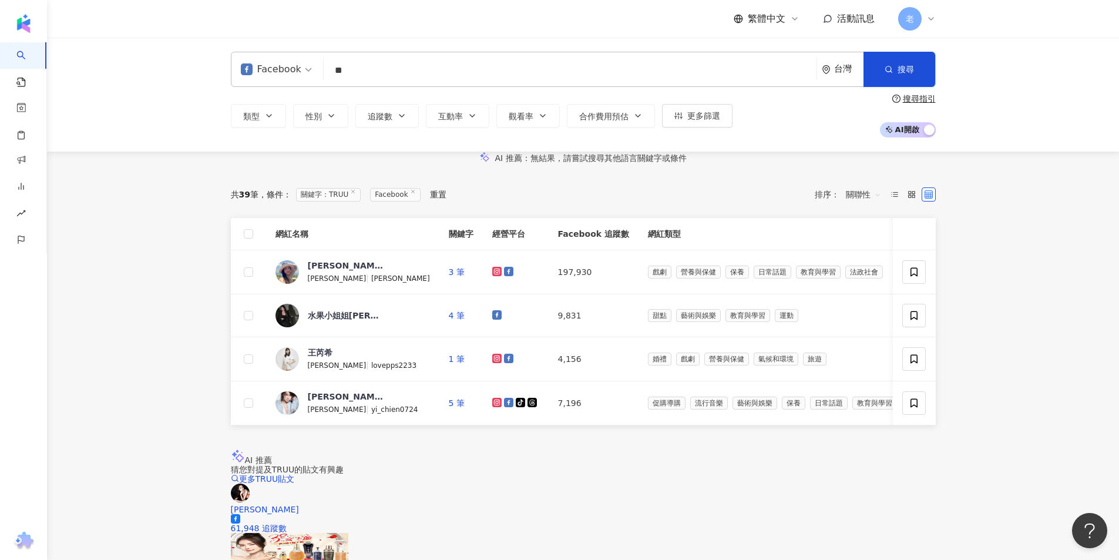
type input "*"
type input "***"
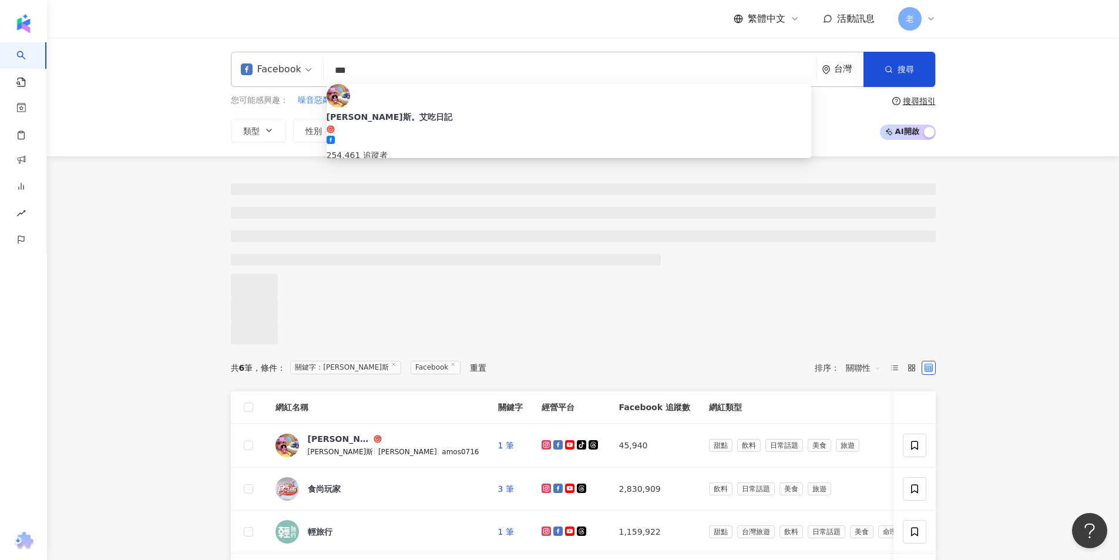
click at [365, 69] on input "***" at bounding box center [569, 70] width 483 height 22
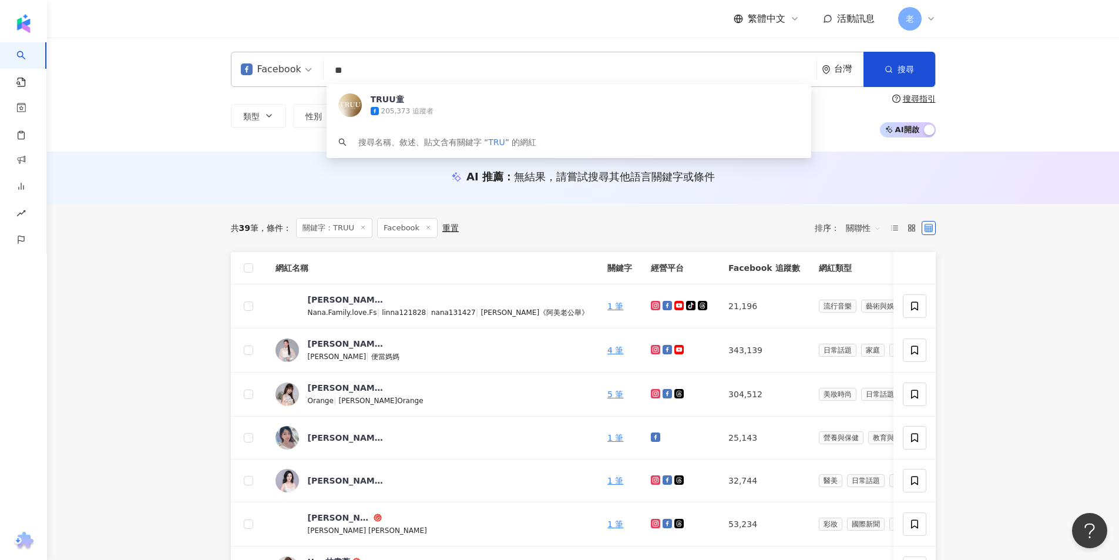
type input "*"
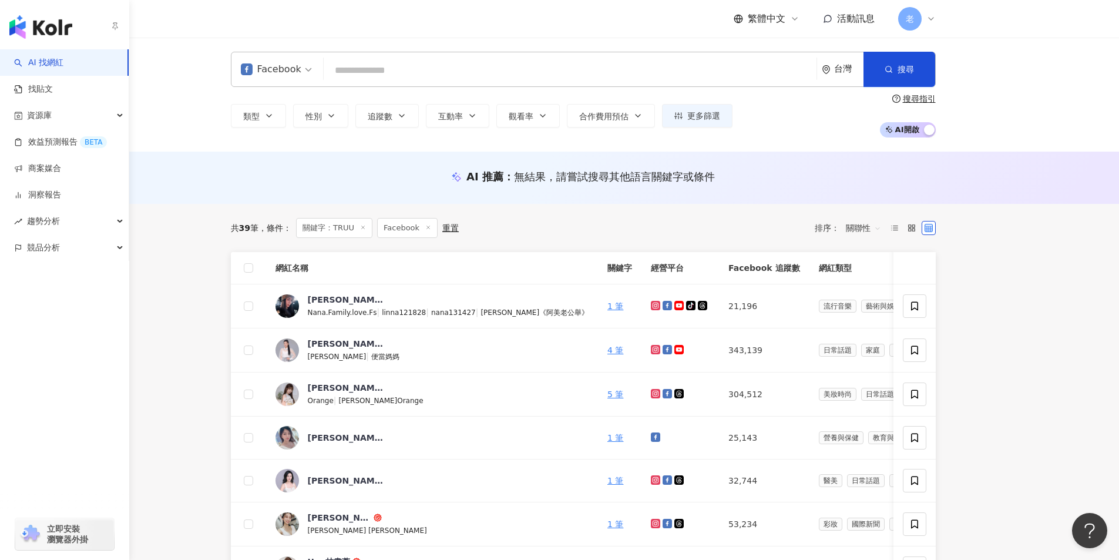
click at [16, 29] on img "button" at bounding box center [40, 26] width 63 height 23
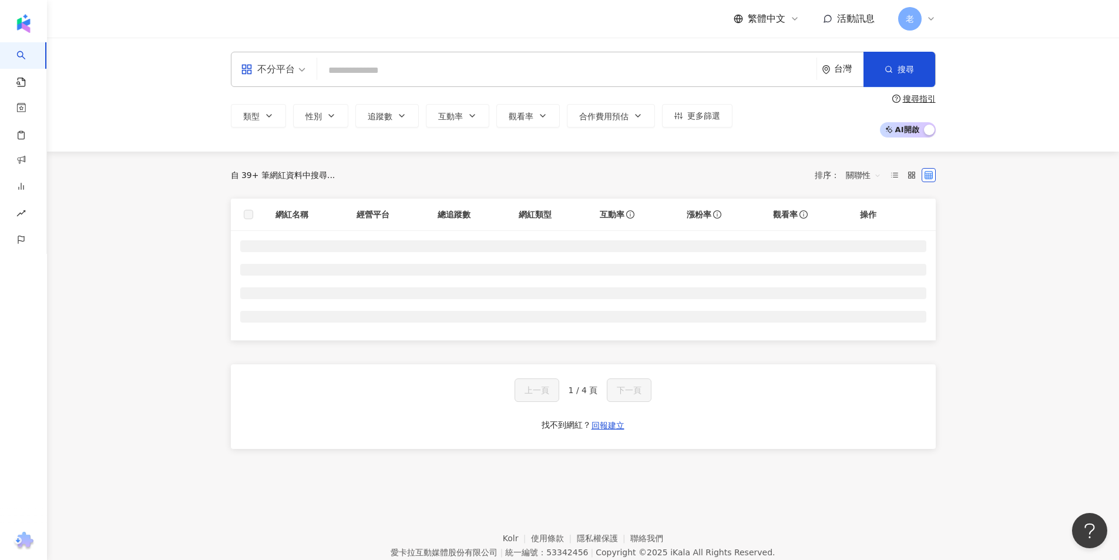
click at [385, 68] on input "search" at bounding box center [567, 70] width 490 height 22
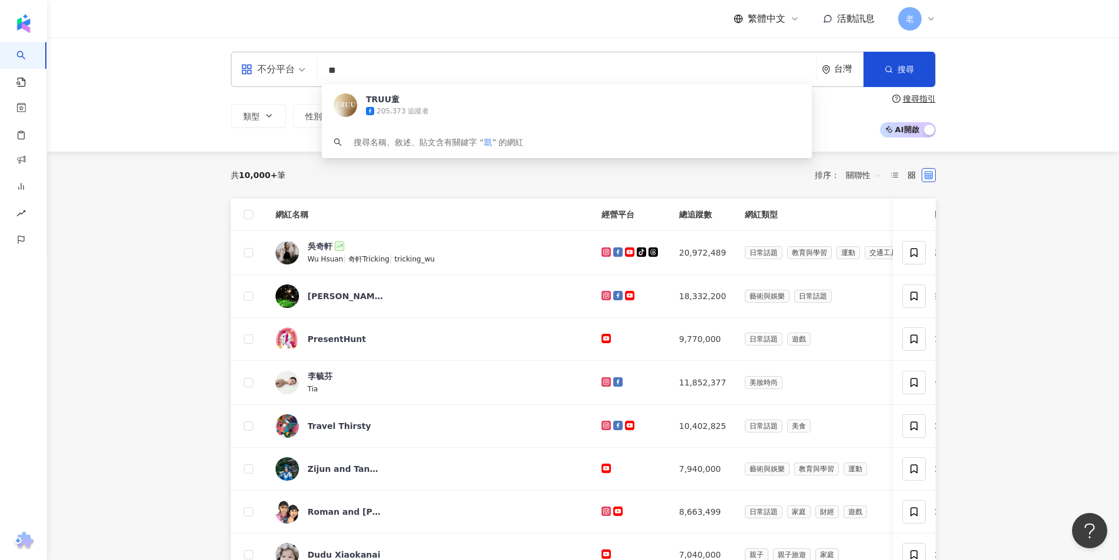
type input "*"
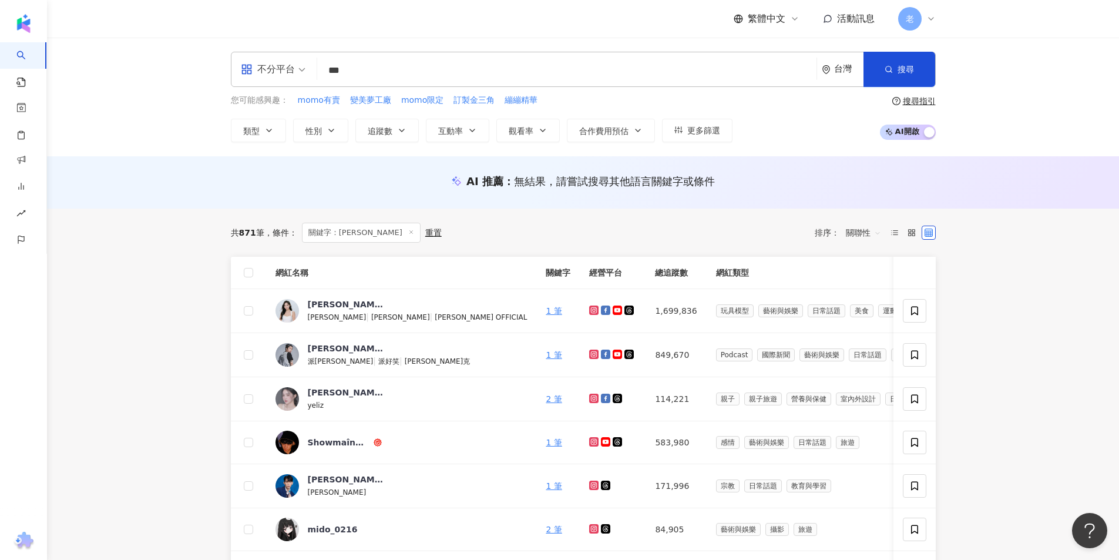
click at [147, 147] on div "不分平台 *** 台灣 搜尋 59a982ad-2cd2-4756-8be9-2ac366b3bf66 Yum the Future 未來美食家 3,150 …" at bounding box center [583, 97] width 1072 height 119
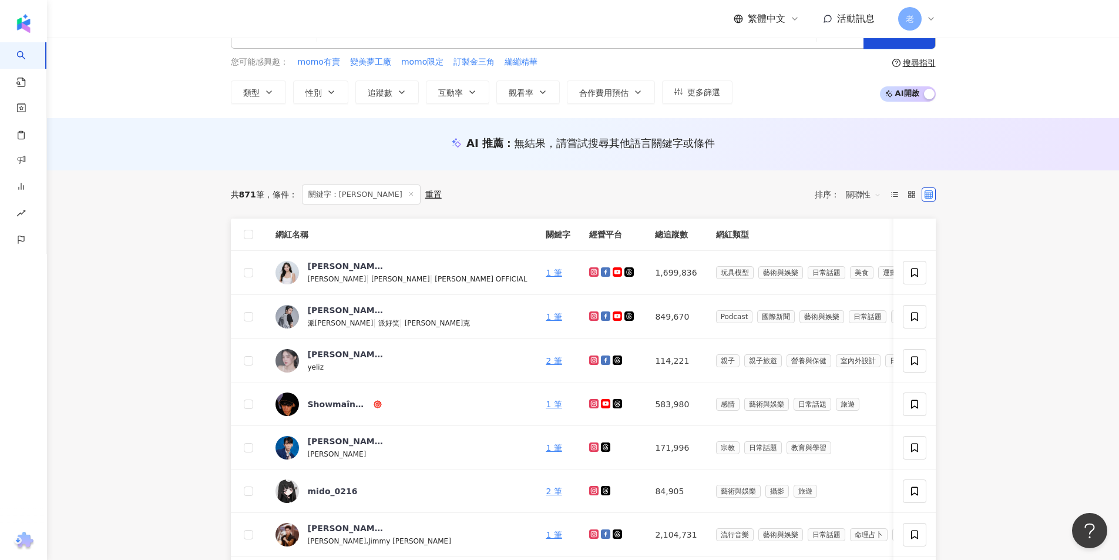
scroll to position [59, 0]
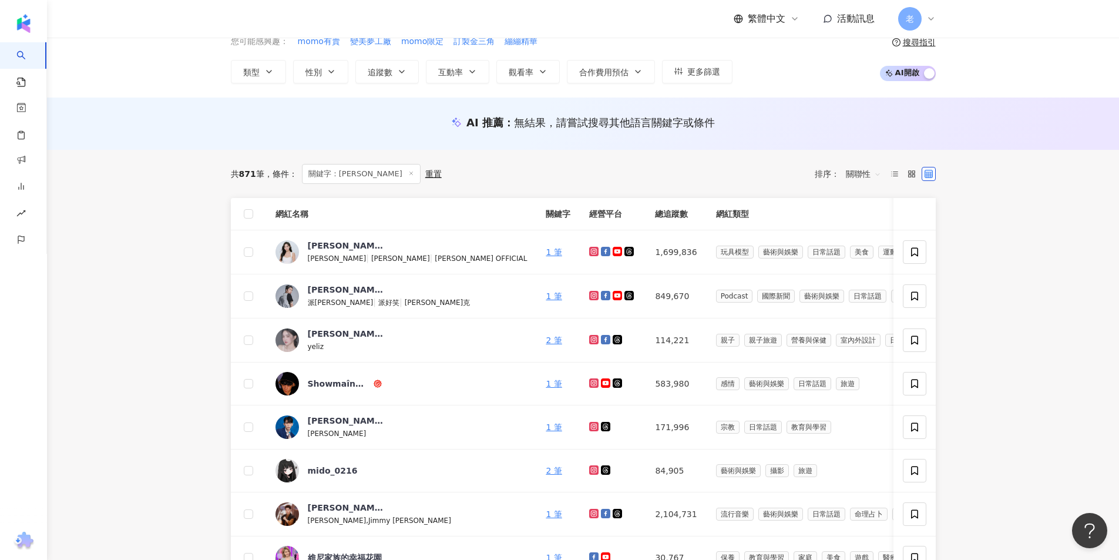
click at [142, 98] on div "AI 推薦 ： 無結果，請嘗試搜尋其他語言關鍵字或條件" at bounding box center [583, 124] width 1072 height 52
click at [139, 356] on main "不分平台 *** 台灣 搜尋 59a982ad-2cd2-4756-8be9-2ac366b3bf66 Yum the Future 未來美食家 3,150 …" at bounding box center [583, 564] width 1072 height 1171
click at [108, 147] on div "AI 推薦 ： 無結果，請嘗試搜尋其他語言關鍵字或條件" at bounding box center [583, 124] width 1072 height 52
click at [872, 176] on span "關聯性" at bounding box center [863, 173] width 35 height 19
click at [867, 255] on div "互動率" at bounding box center [863, 257] width 29 height 13
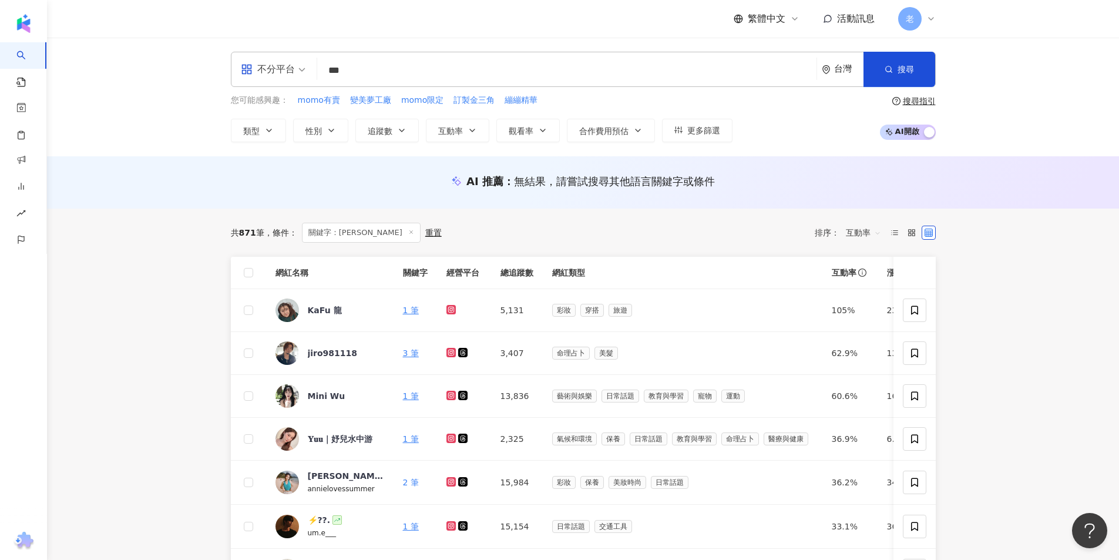
click at [863, 235] on span "互動率" at bounding box center [863, 232] width 35 height 19
click at [859, 257] on div "關聯性" at bounding box center [863, 256] width 29 height 13
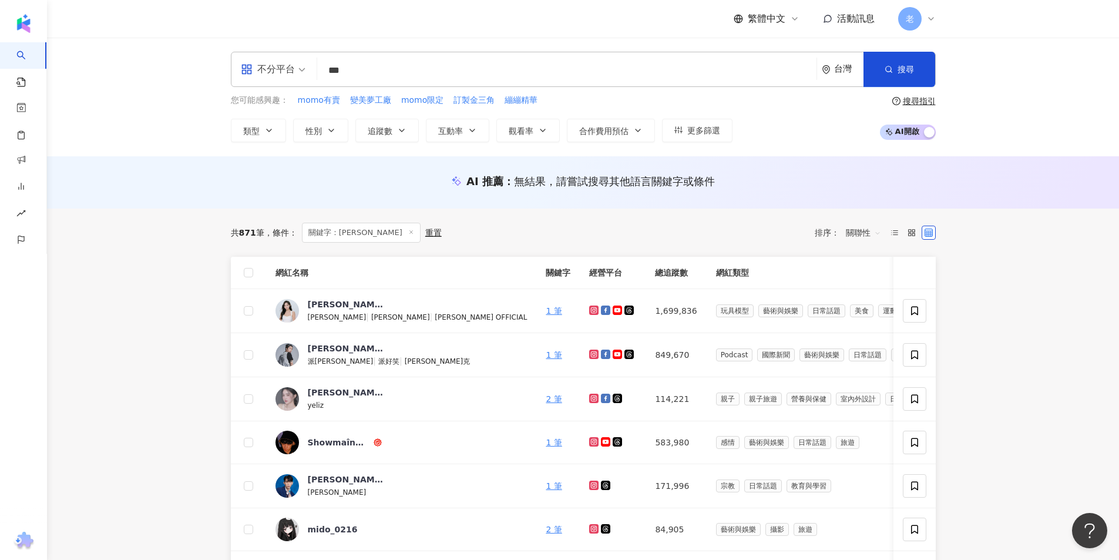
click at [485, 92] on div "不分平台 *** 台灣 搜尋 59a982ad-2cd2-4756-8be9-2ac366b3bf66 Yum the Future 未來美食家 3,150 …" at bounding box center [583, 97] width 752 height 90
click at [477, 76] on input "***" at bounding box center [567, 70] width 490 height 22
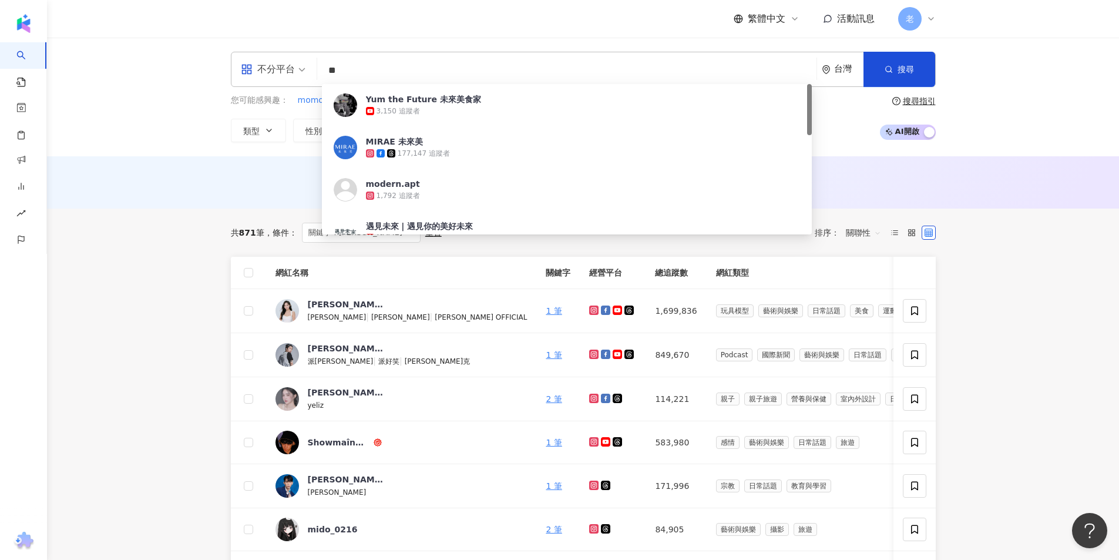
type input "*"
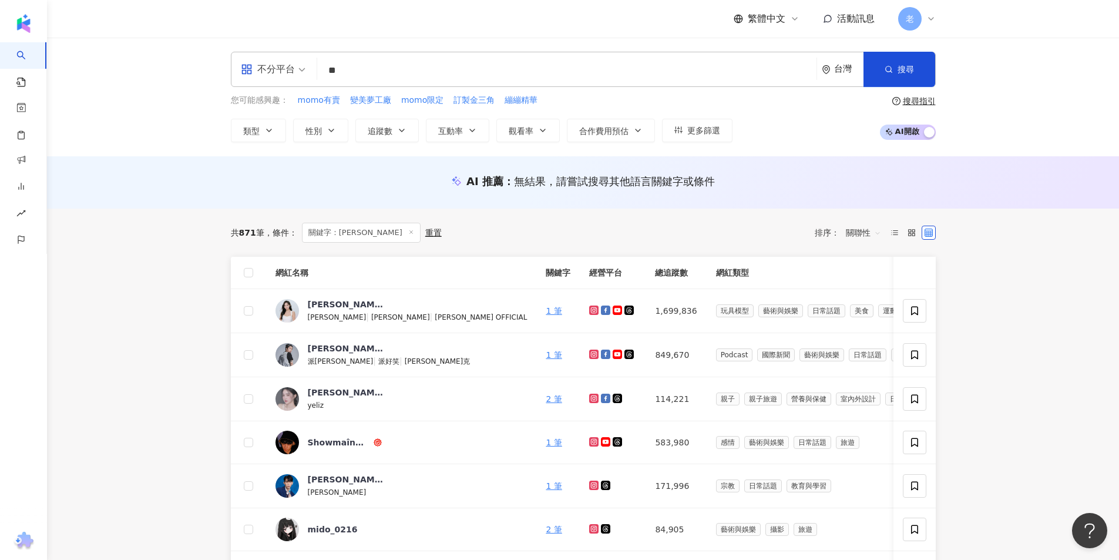
type input "**"
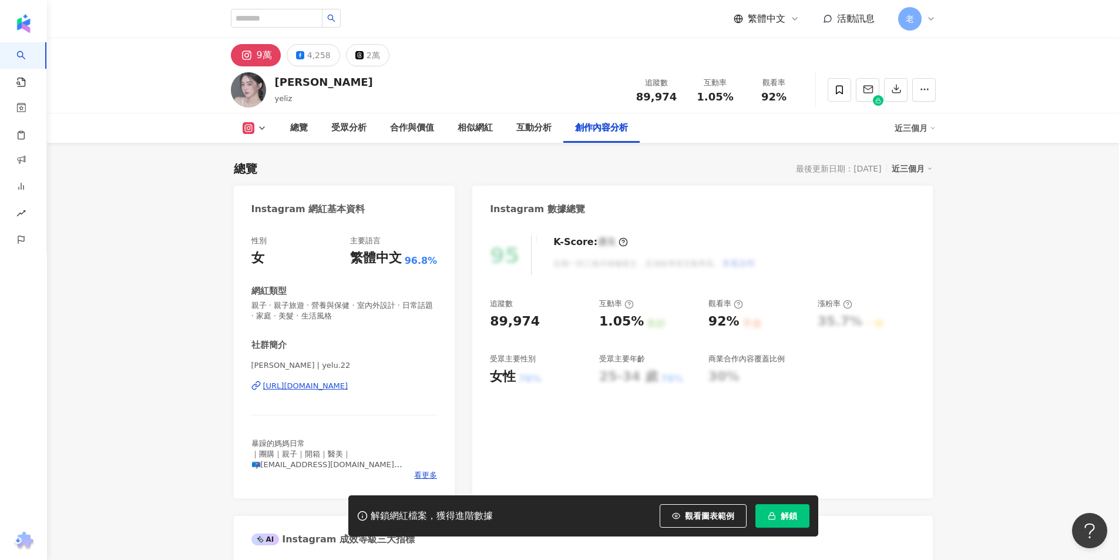
scroll to position [3607, 0]
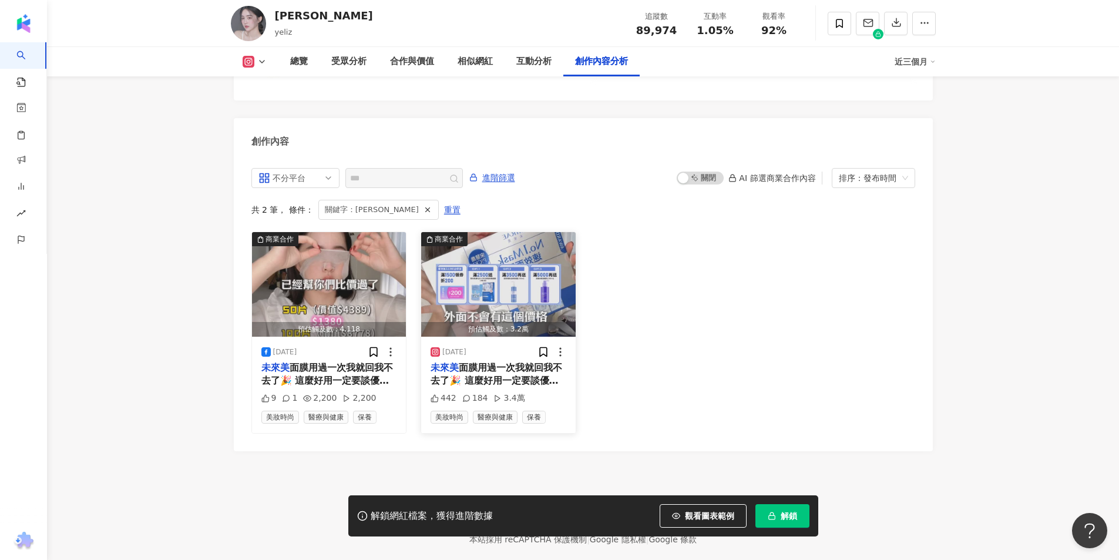
click at [542, 322] on div "預估觸及數：3.2萬" at bounding box center [498, 329] width 154 height 15
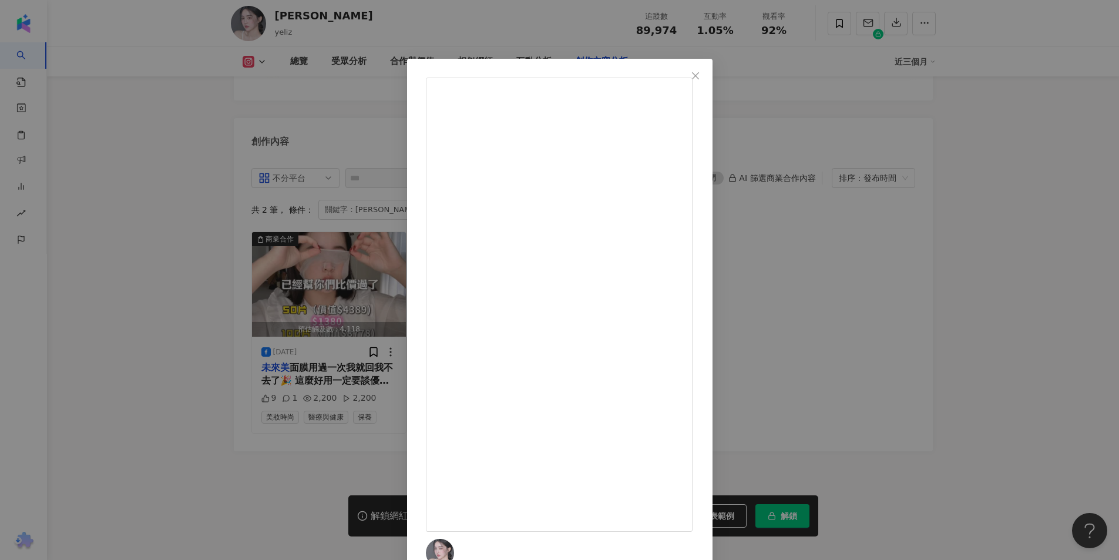
click at [522, 550] on span "[PERSON_NAME]" at bounding box center [488, 563] width 68 height 9
click at [168, 127] on div "[PERSON_NAME] [DATE] 未來美面膜用過一次我就回我不去了🎉 這麼好用一定要談優惠的價格給大家啊 主要我自己也想囤貨😆 還有記得!! 📍留言「…" at bounding box center [559, 280] width 1119 height 560
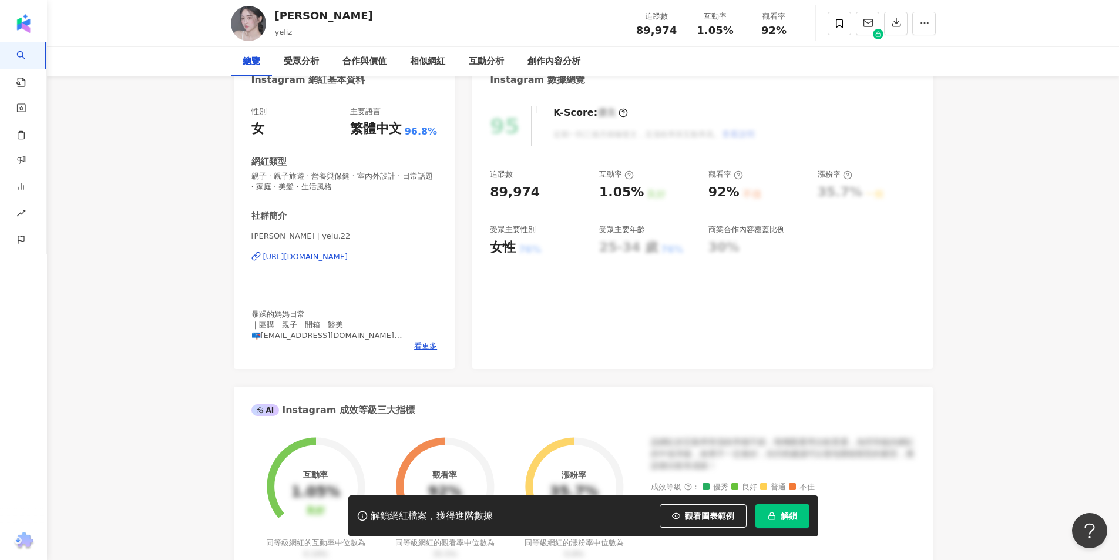
scroll to position [0, 0]
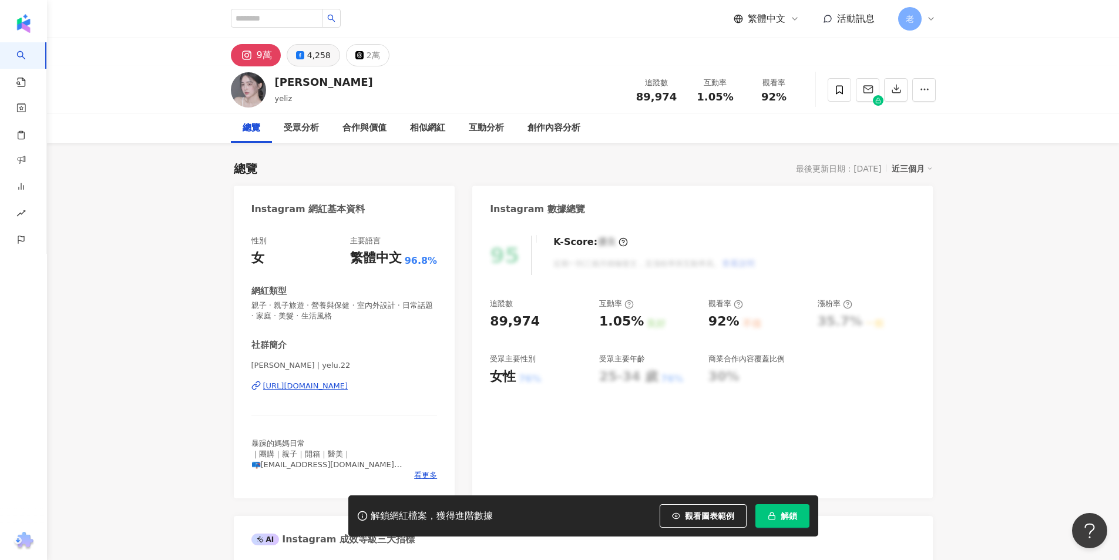
click at [304, 59] on button "4,258" at bounding box center [313, 55] width 53 height 22
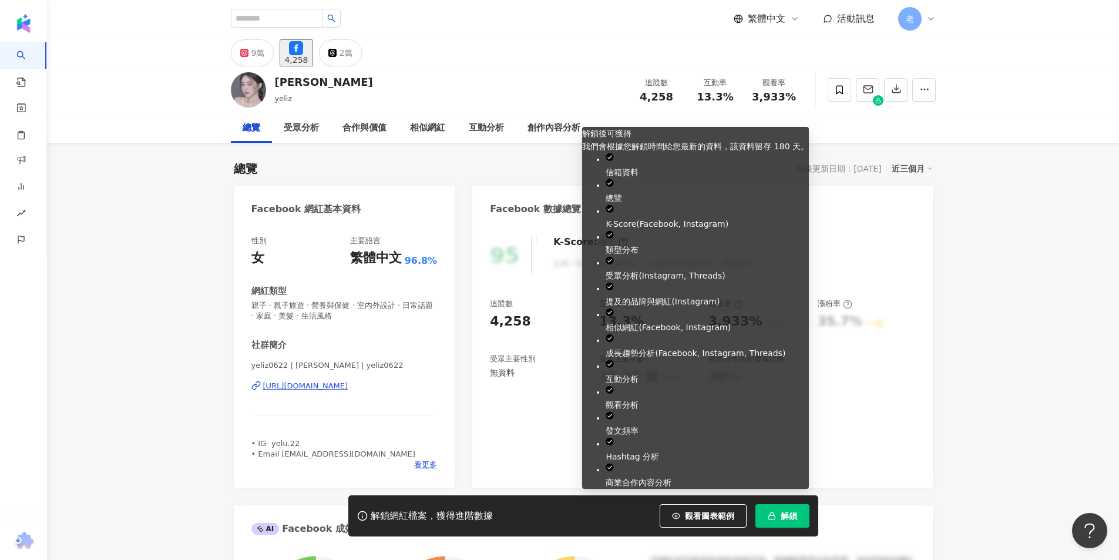
click at [784, 522] on button "解鎖" at bounding box center [782, 515] width 54 height 23
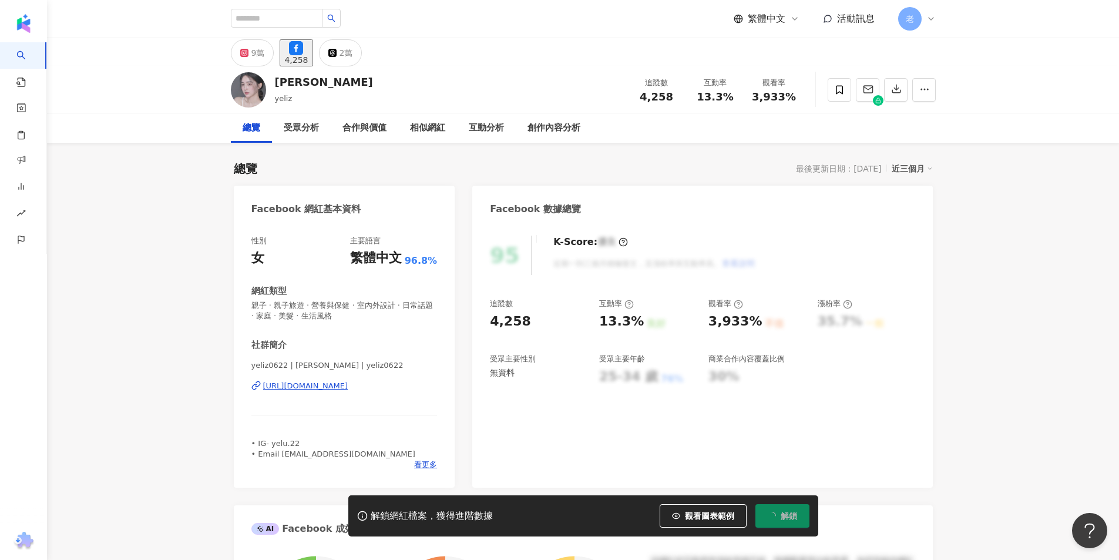
click at [299, 384] on div "https://www.facebook.com/409944426036644" at bounding box center [305, 386] width 85 height 11
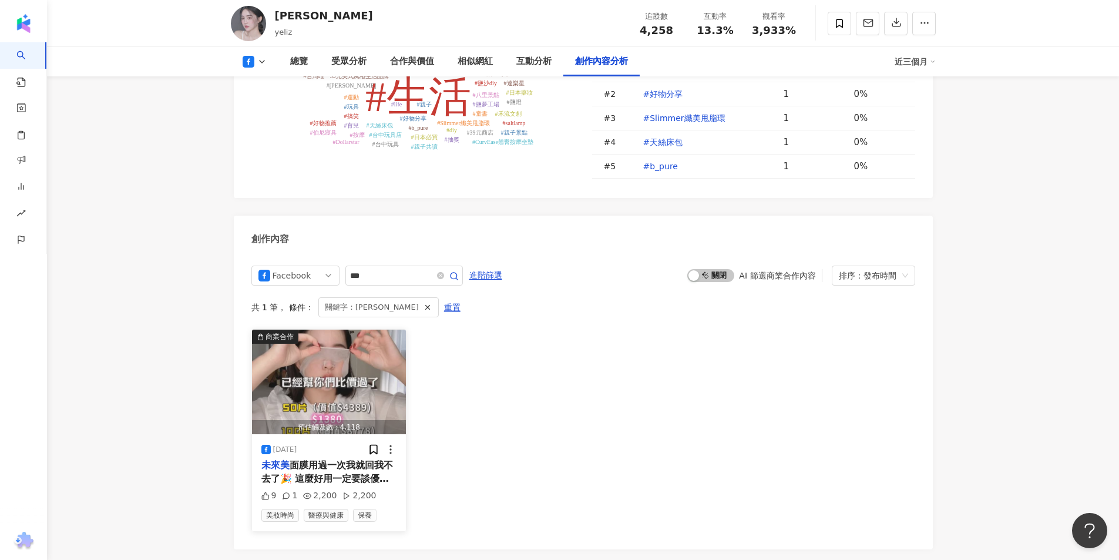
scroll to position [3030, 0]
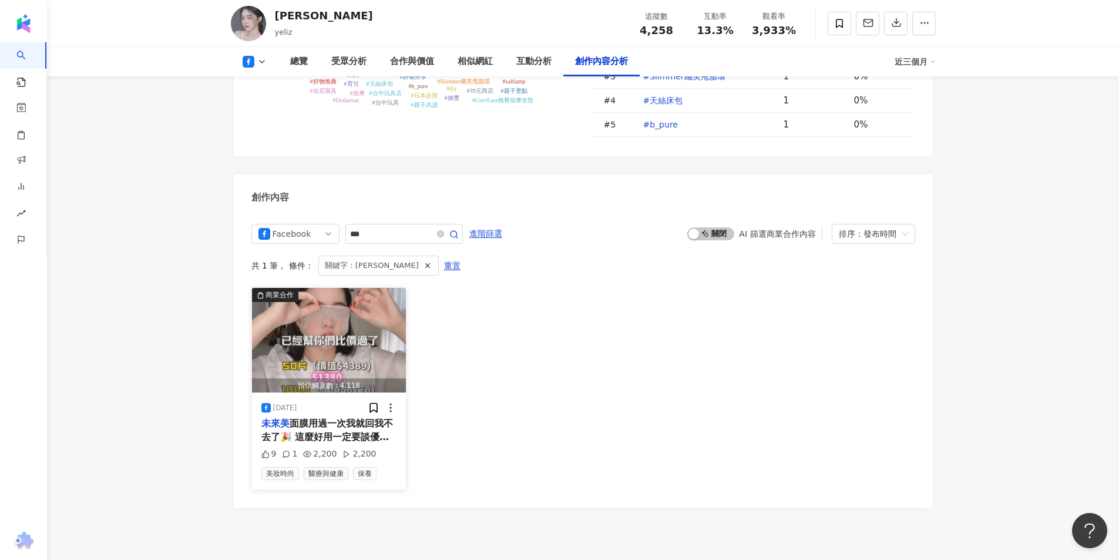
click at [304, 402] on div "2025/1/9" at bounding box center [329, 408] width 136 height 12
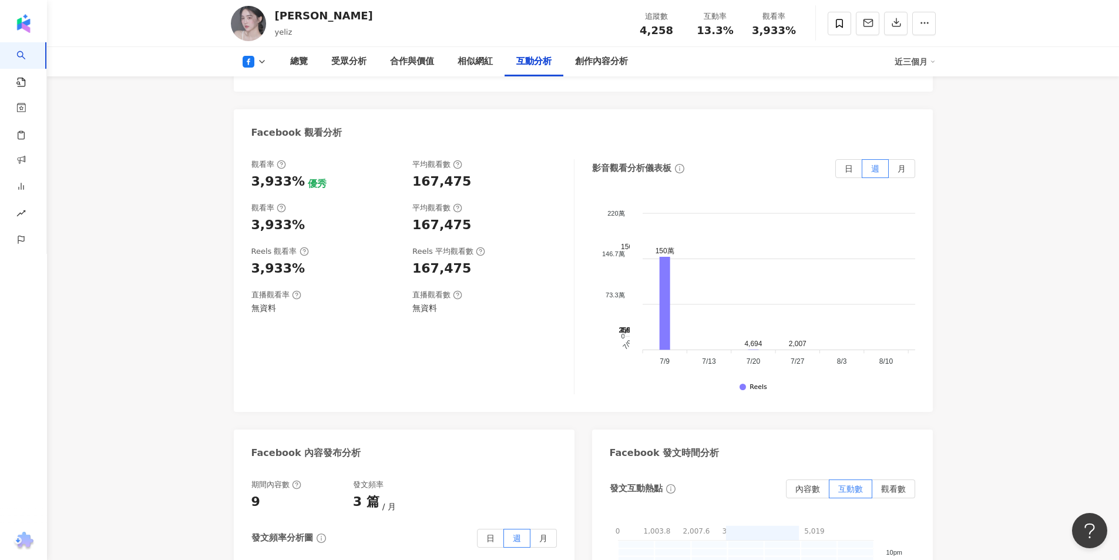
scroll to position [1972, 0]
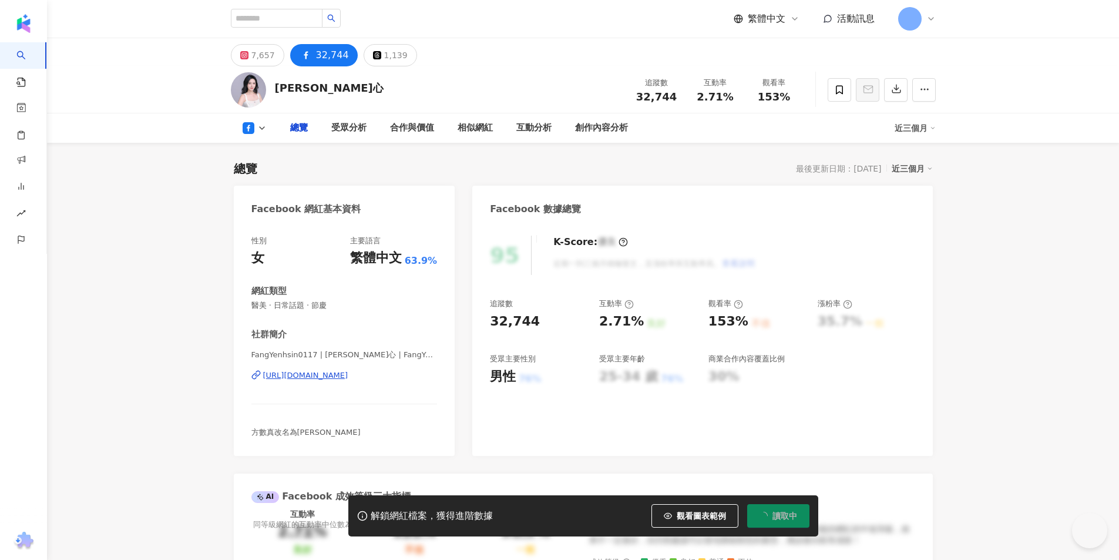
type input "****"
